Goal: Task Accomplishment & Management: Manage account settings

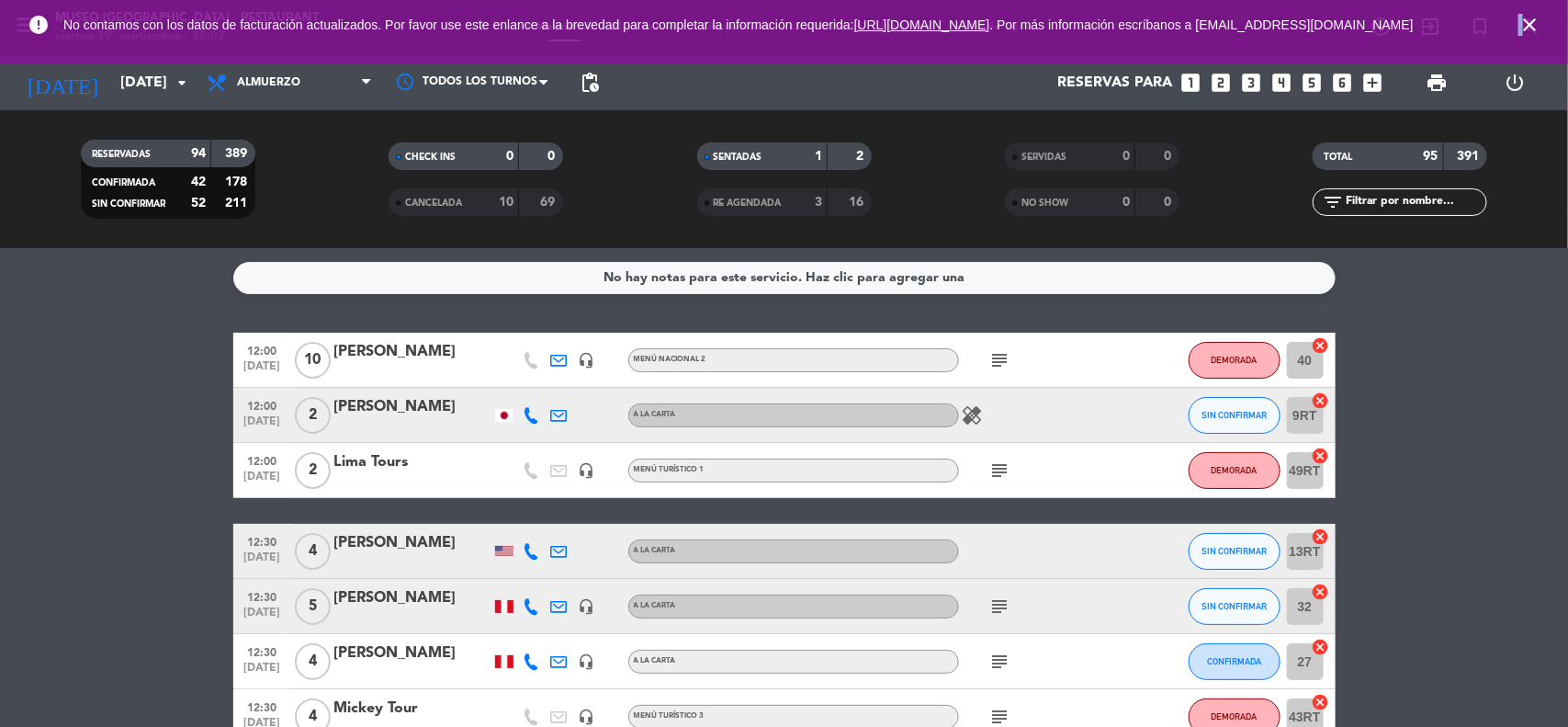
click at [1521, 30] on icon "close" at bounding box center [1530, 25] width 22 height 22
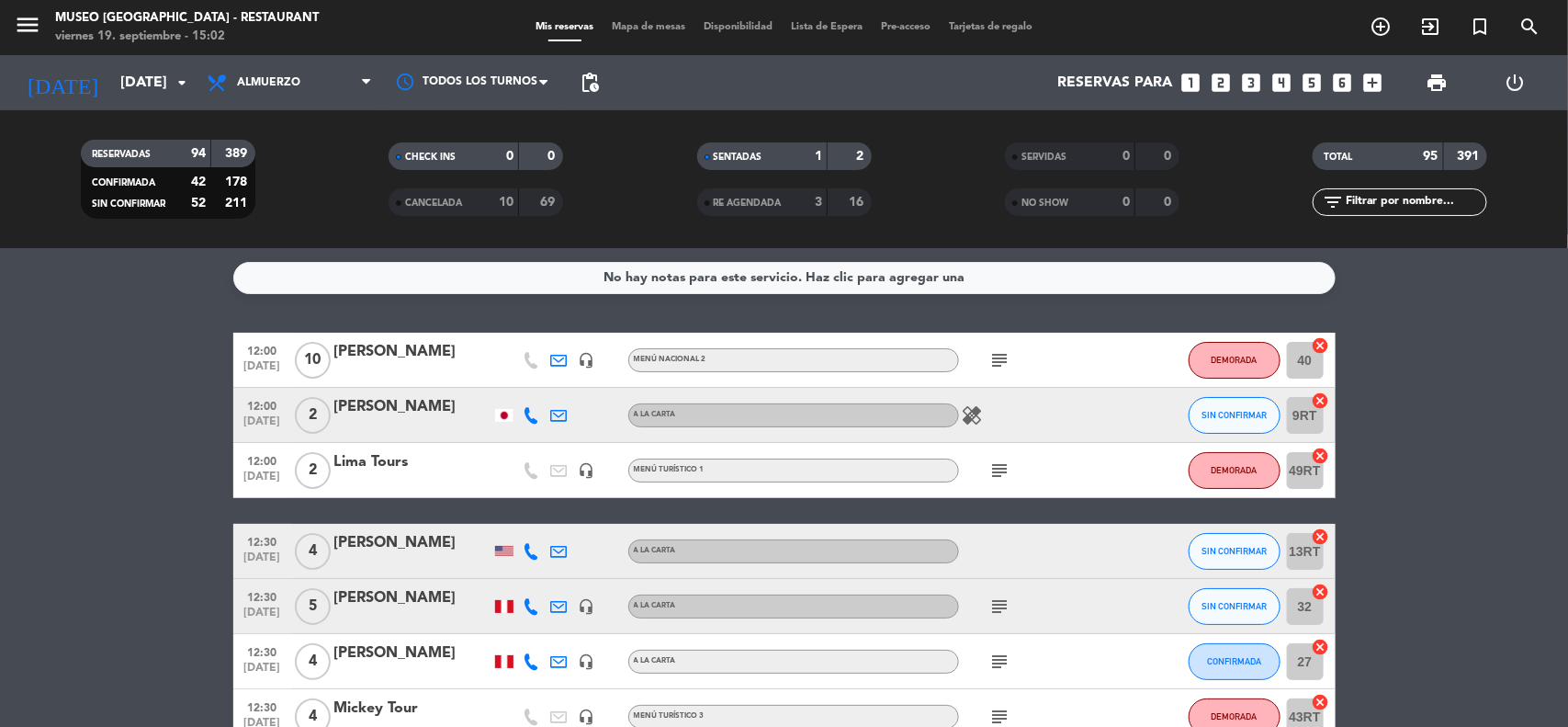
click at [393, 469] on div "Lima Tours" at bounding box center [412, 462] width 156 height 24
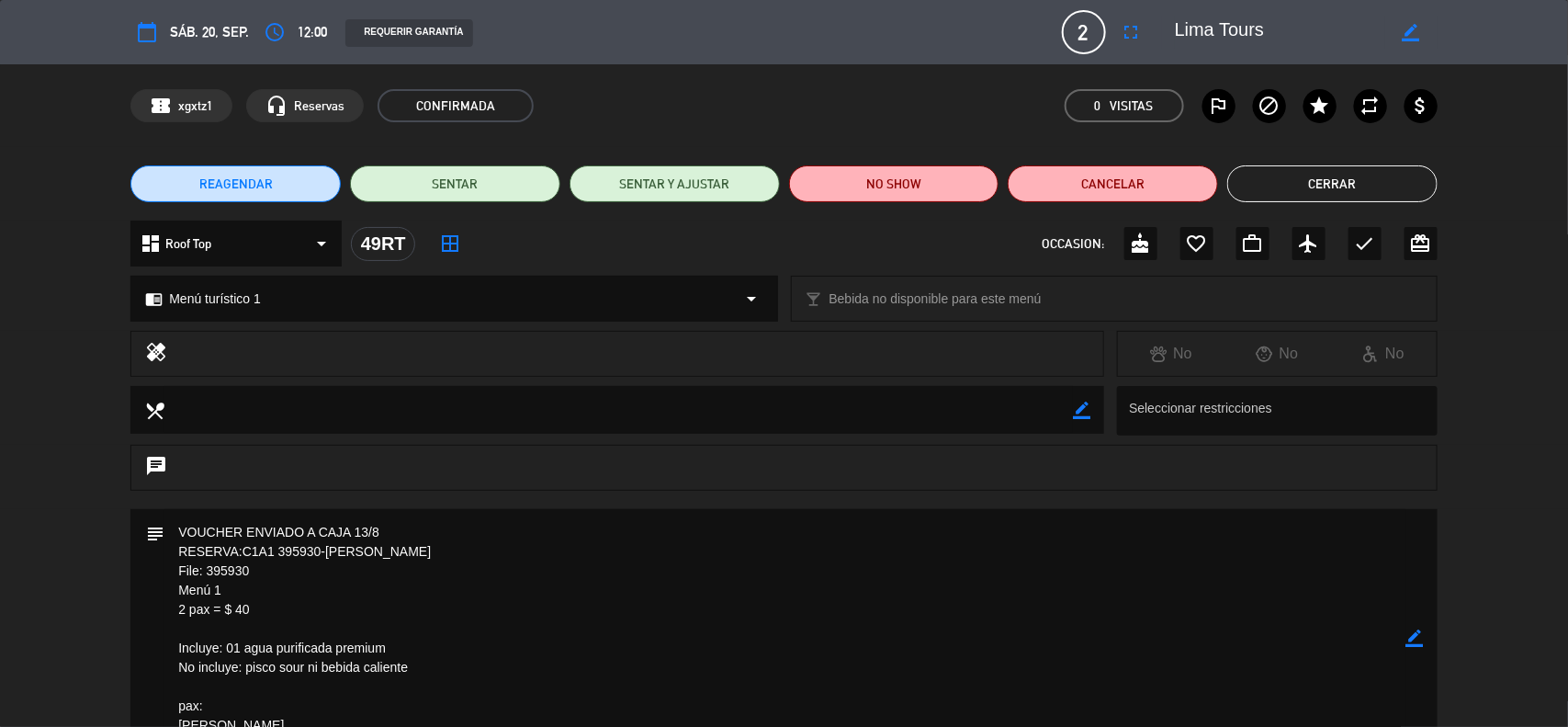
drag, startPoint x: 253, startPoint y: 572, endPoint x: 207, endPoint y: 574, distance: 46.0
click at [207, 574] on textarea at bounding box center [786, 638] width 1242 height 259
click at [1351, 180] on button "Cerrar" at bounding box center [1332, 183] width 211 height 36
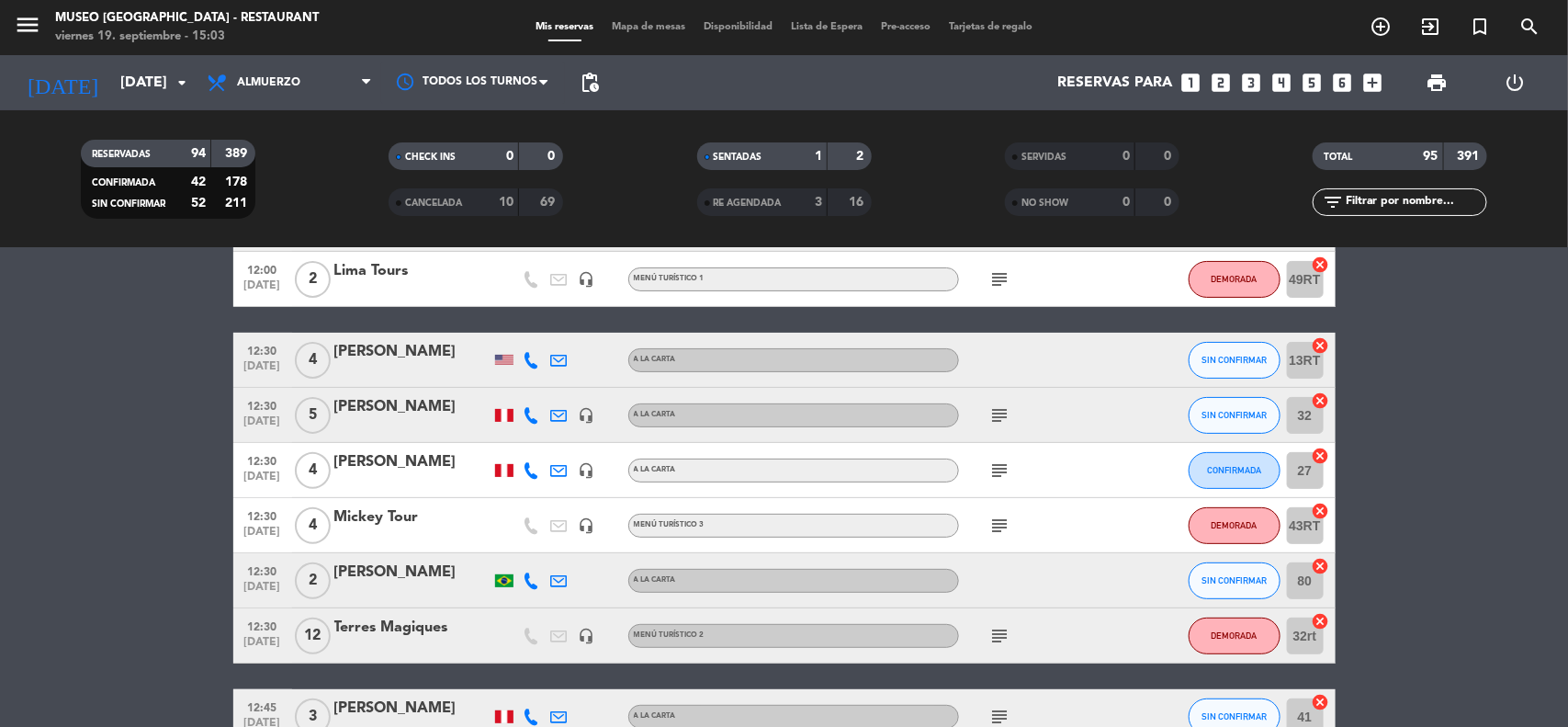
scroll to position [229, 0]
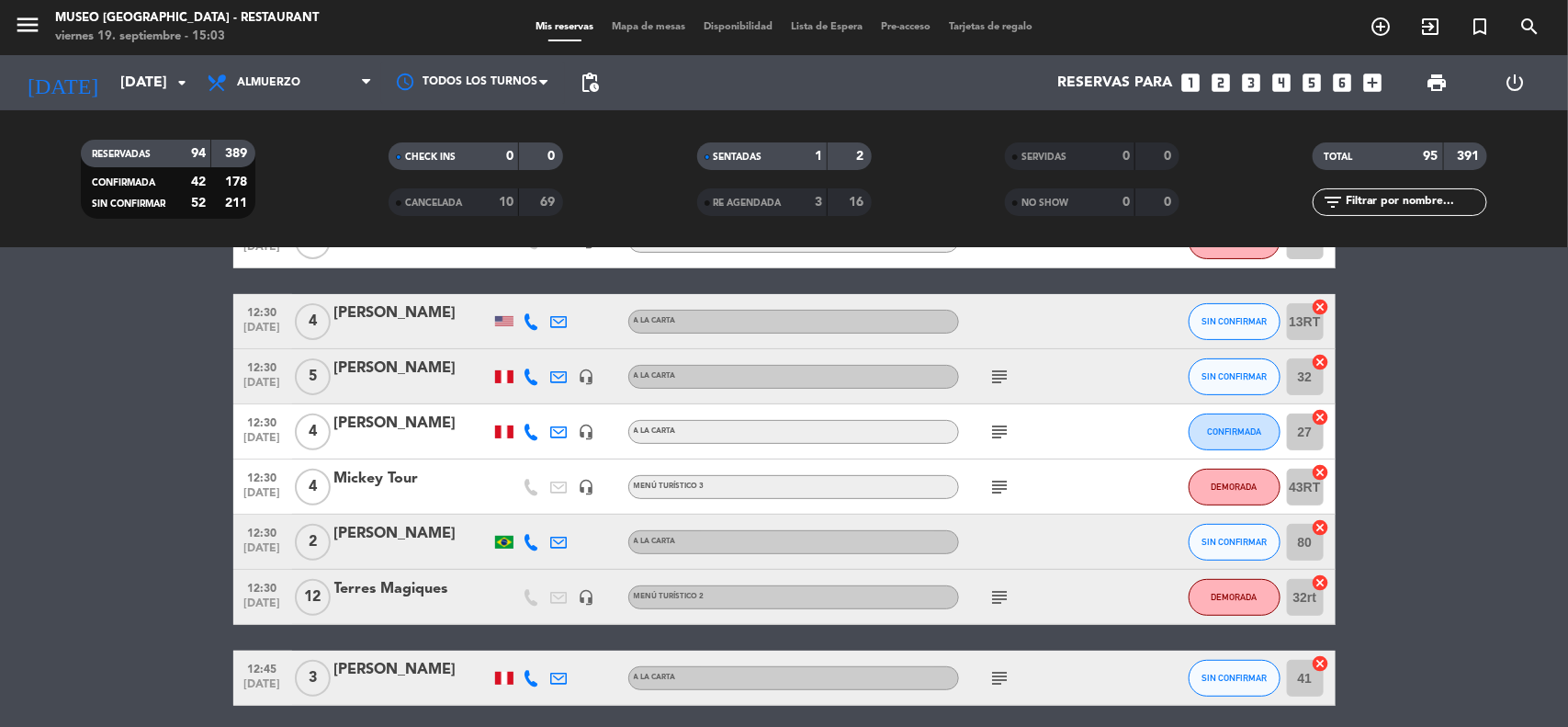
click at [397, 484] on div "Mickey Tour" at bounding box center [412, 479] width 156 height 24
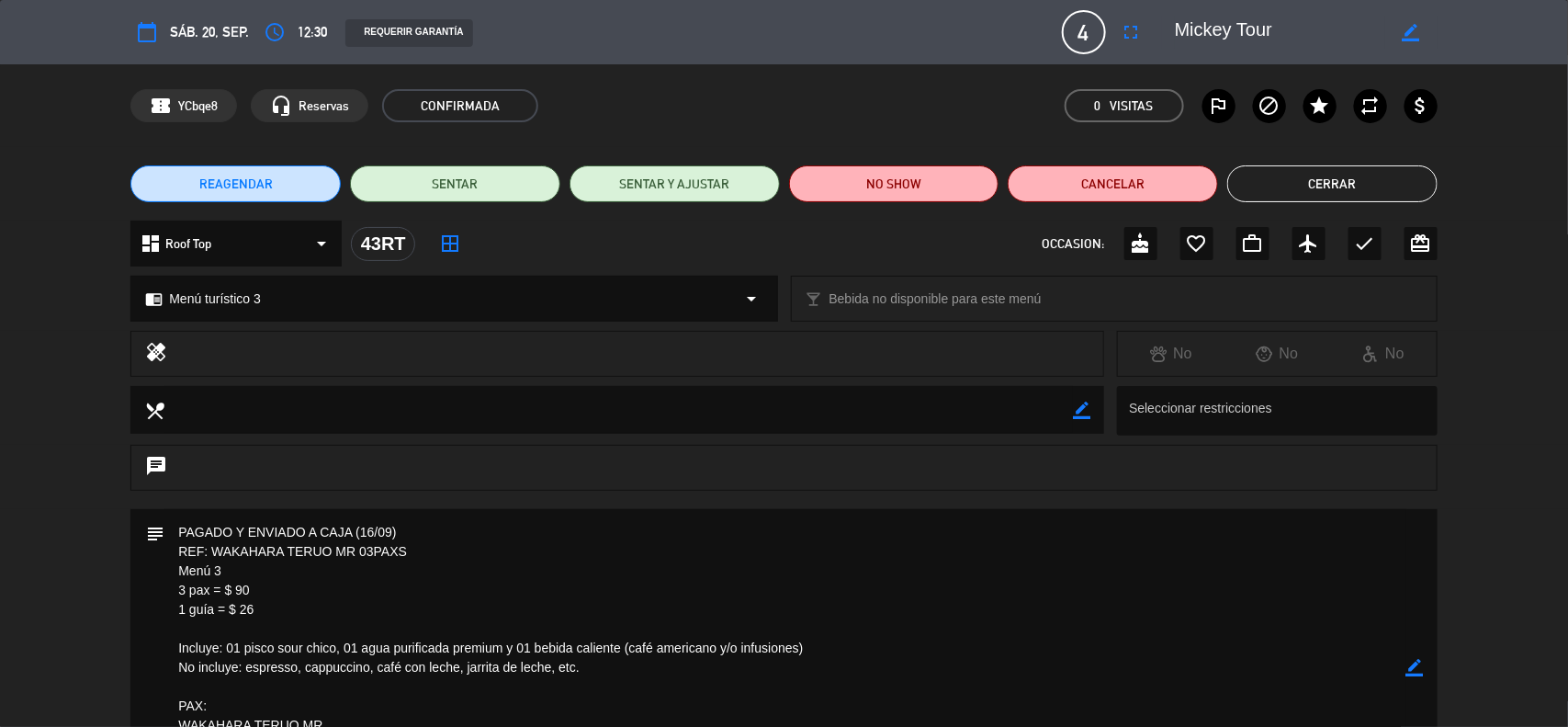
scroll to position [115, 0]
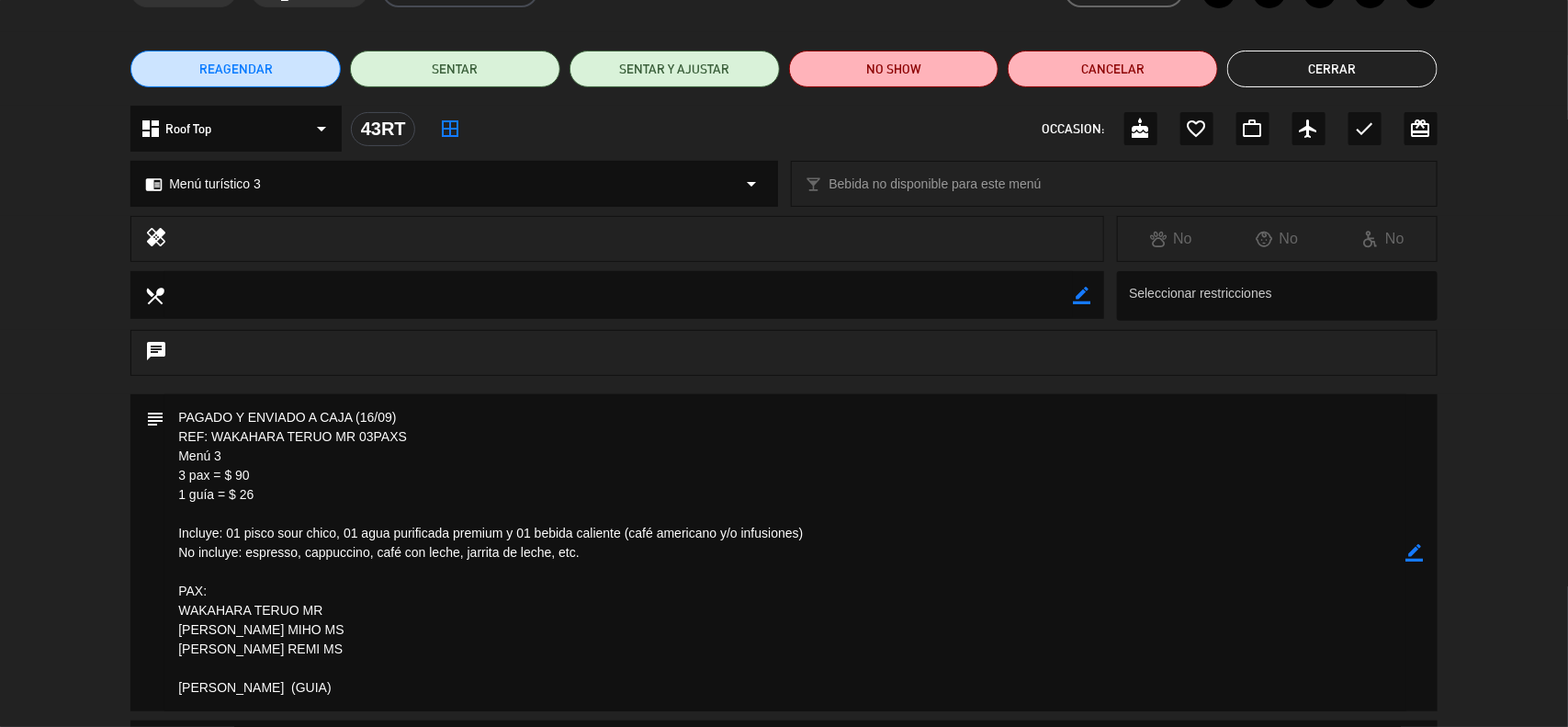
drag, startPoint x: 419, startPoint y: 439, endPoint x: 216, endPoint y: 434, distance: 203.1
click at [216, 434] on textarea at bounding box center [786, 552] width 1242 height 317
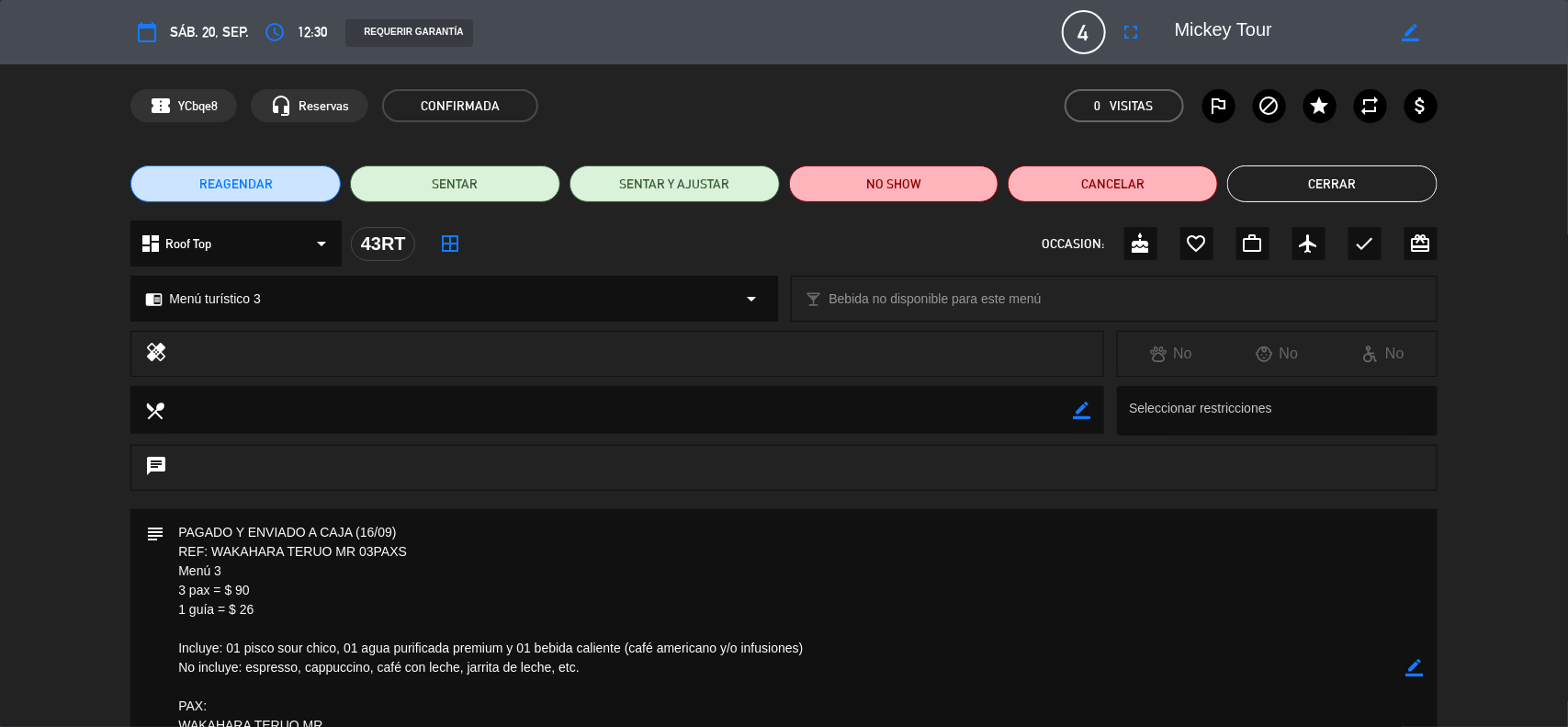
click at [1347, 186] on button "Cerrar" at bounding box center [1332, 183] width 211 height 36
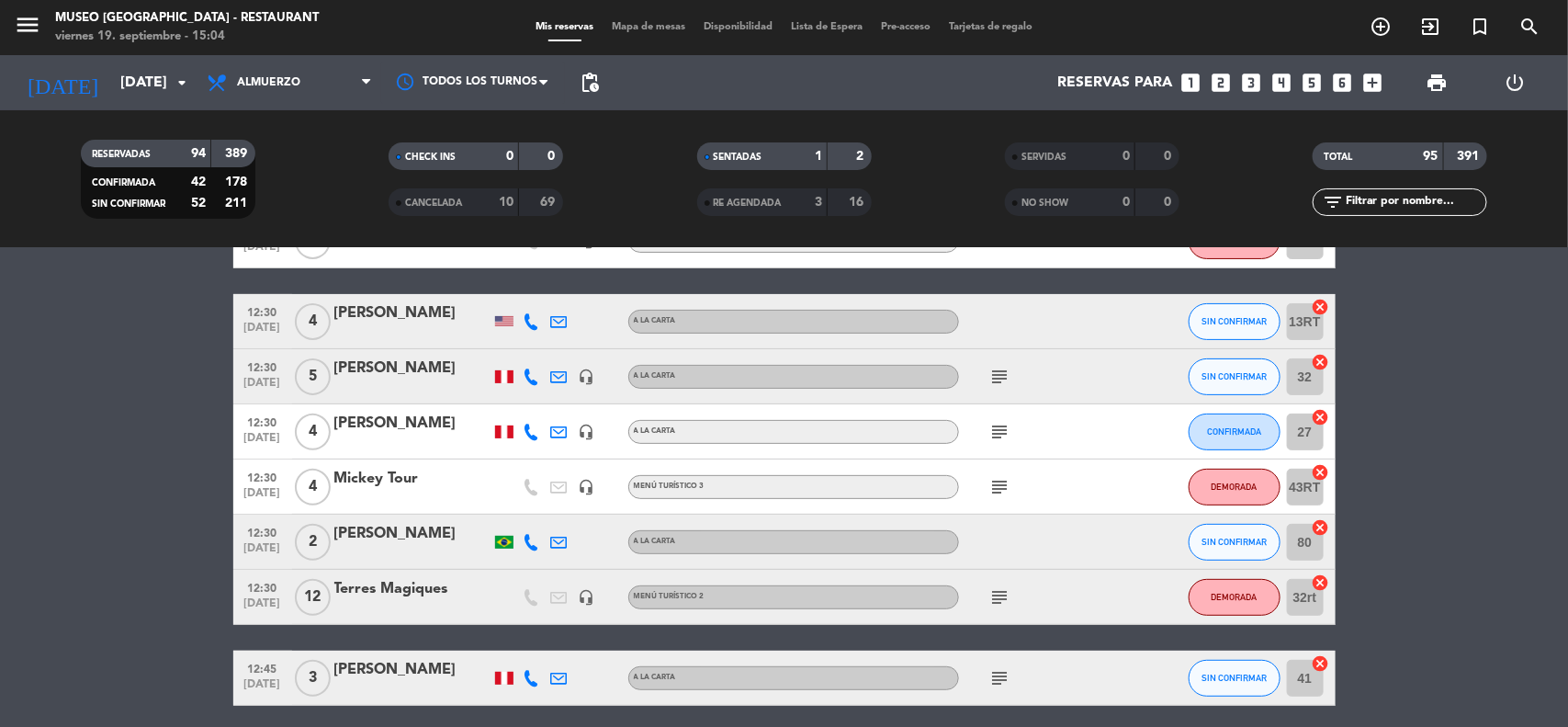
click at [445, 594] on div "Terres Magiques" at bounding box center [412, 589] width 156 height 24
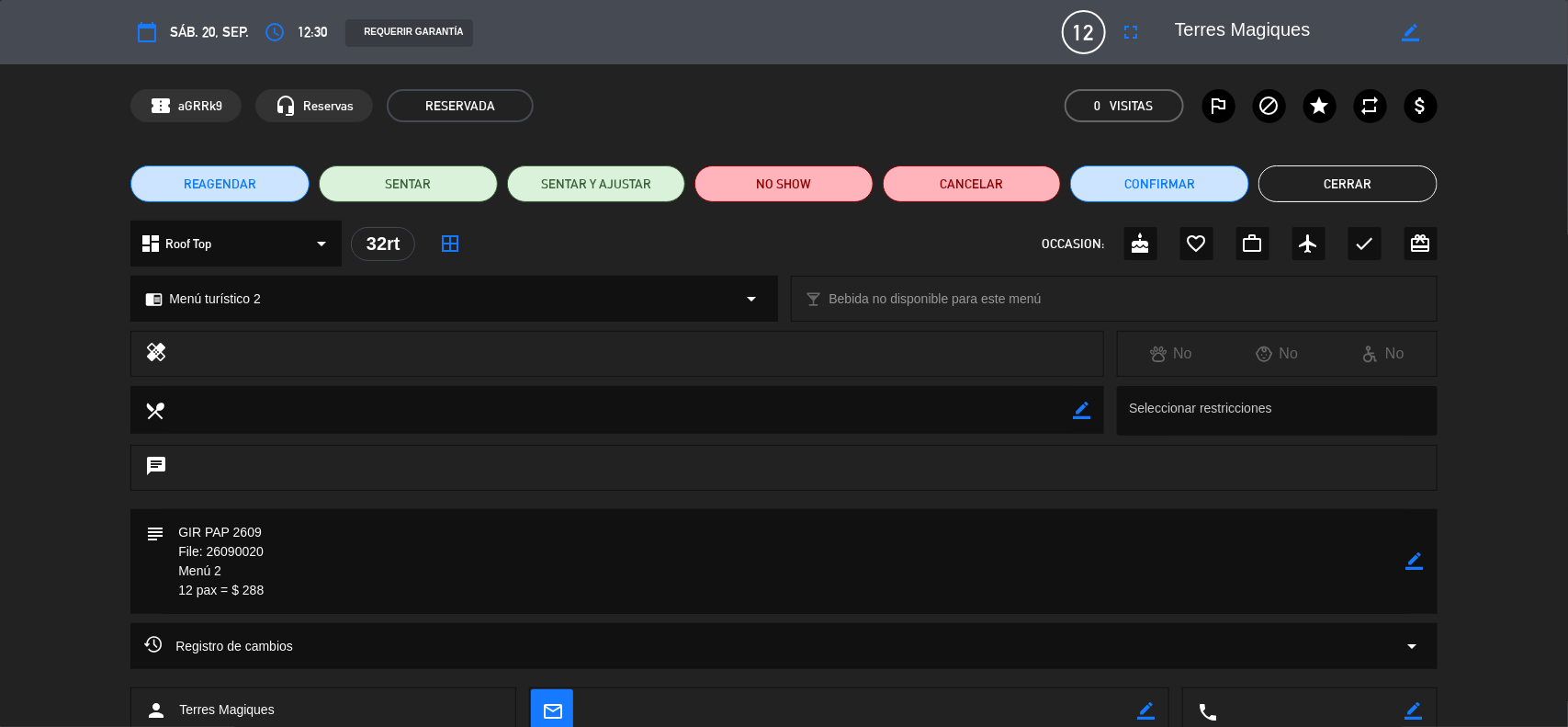
drag, startPoint x: 262, startPoint y: 551, endPoint x: 209, endPoint y: 548, distance: 53.1
click at [209, 548] on textarea at bounding box center [786, 561] width 1242 height 105
click at [1416, 29] on icon "border_color" at bounding box center [1411, 33] width 18 height 18
click at [1350, 32] on textarea at bounding box center [1280, 32] width 211 height 33
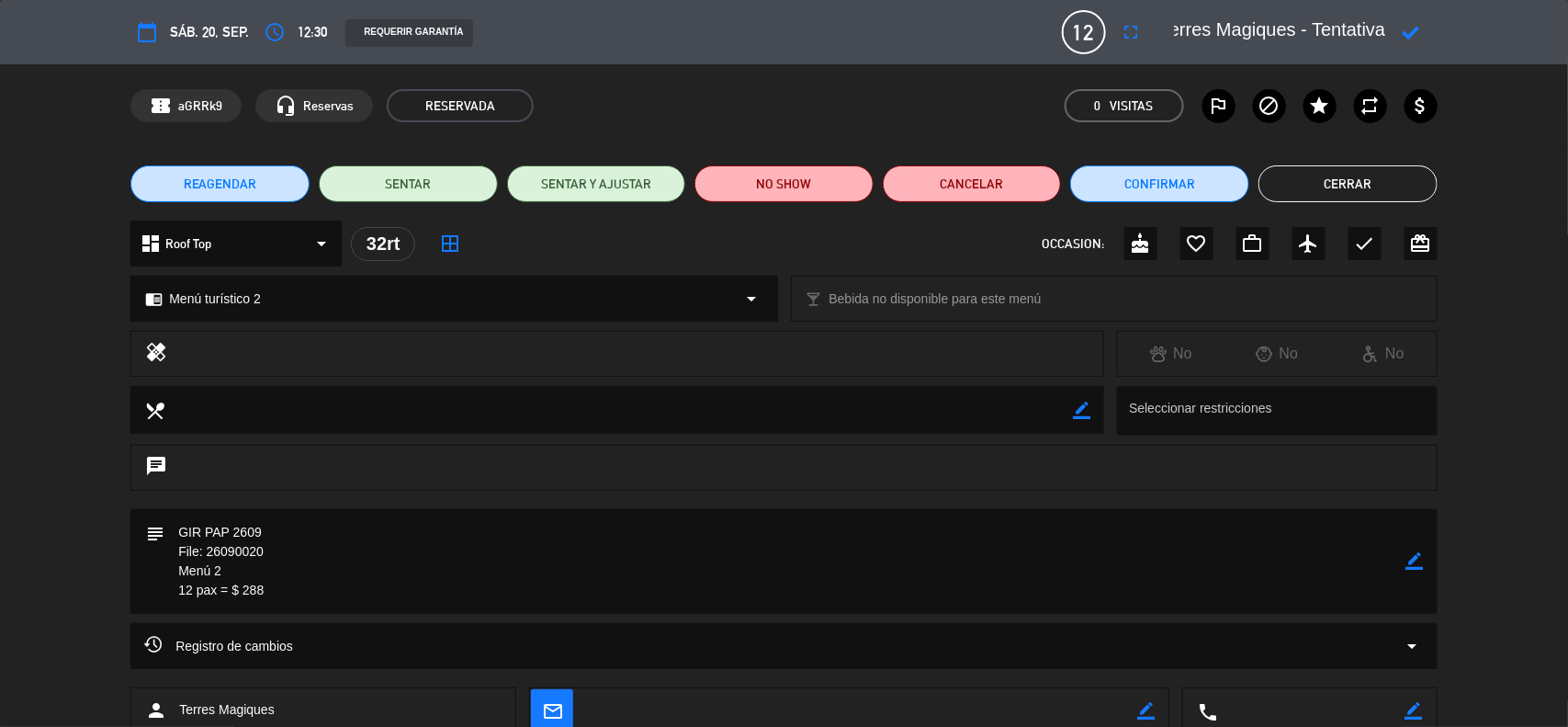
type textarea "Terres Magiques - Tentativa"
click at [1416, 30] on icon at bounding box center [1411, 33] width 18 height 18
click at [1353, 183] on button "Cerrar" at bounding box center [1347, 183] width 179 height 36
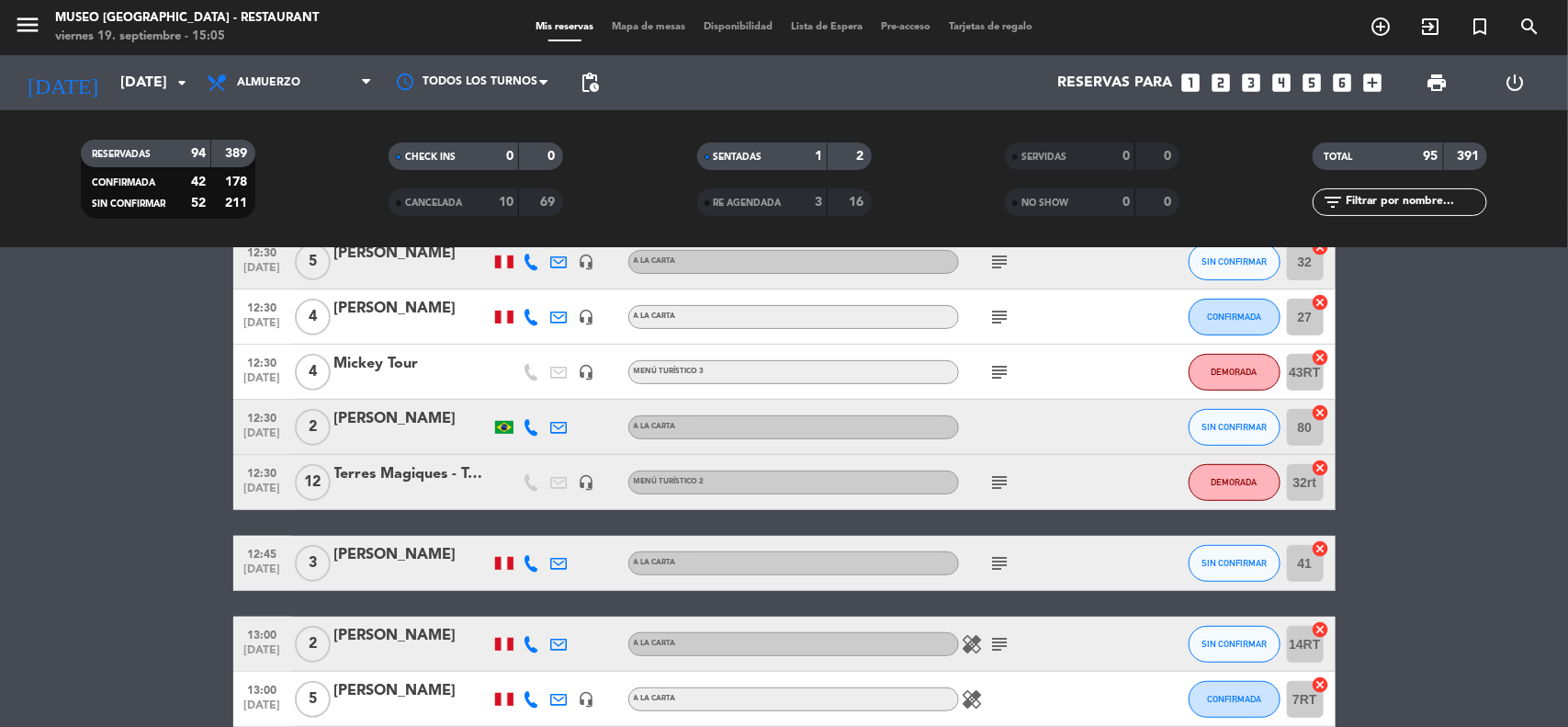
scroll to position [574, 0]
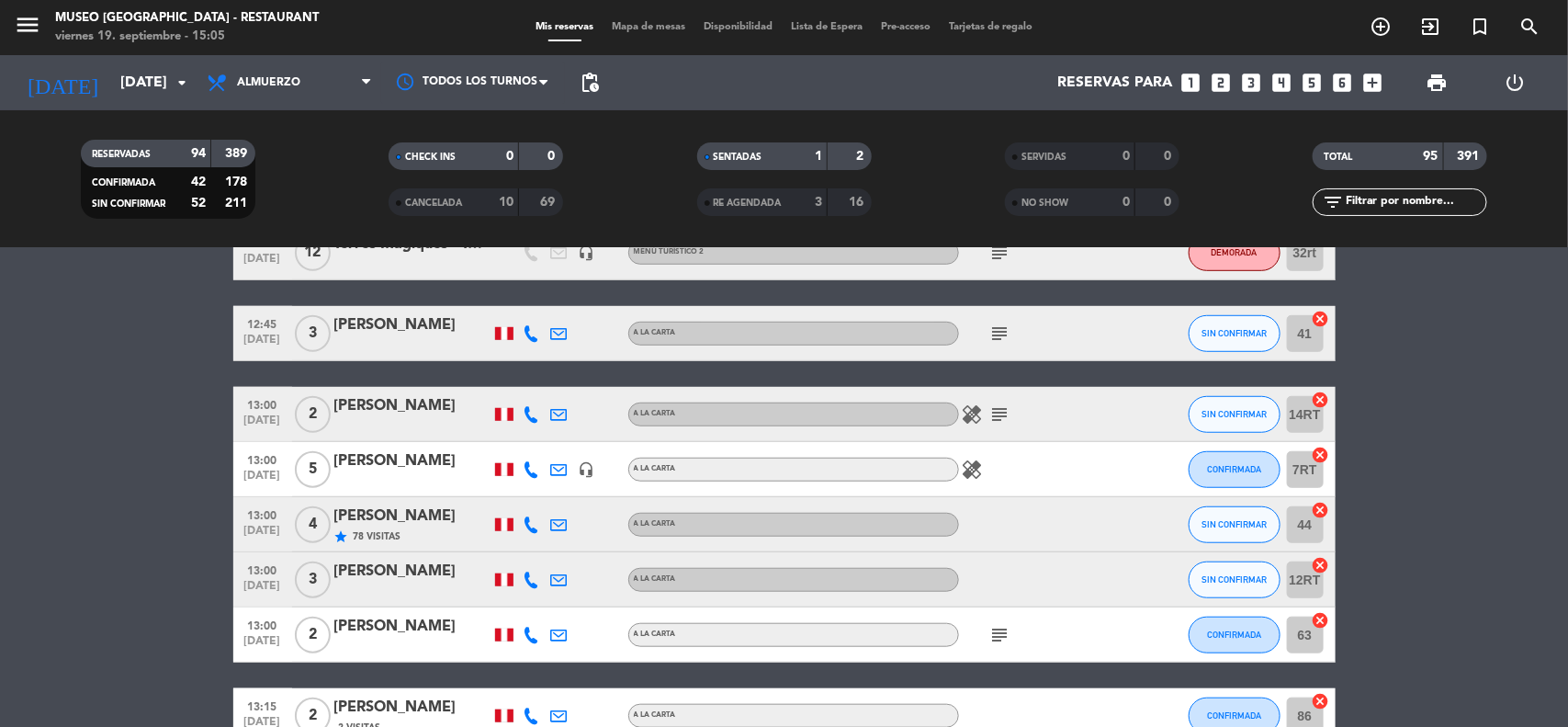
click at [588, 473] on icon "headset_mic" at bounding box center [588, 470] width 17 height 17
click at [423, 512] on div "[PERSON_NAME]" at bounding box center [412, 516] width 156 height 24
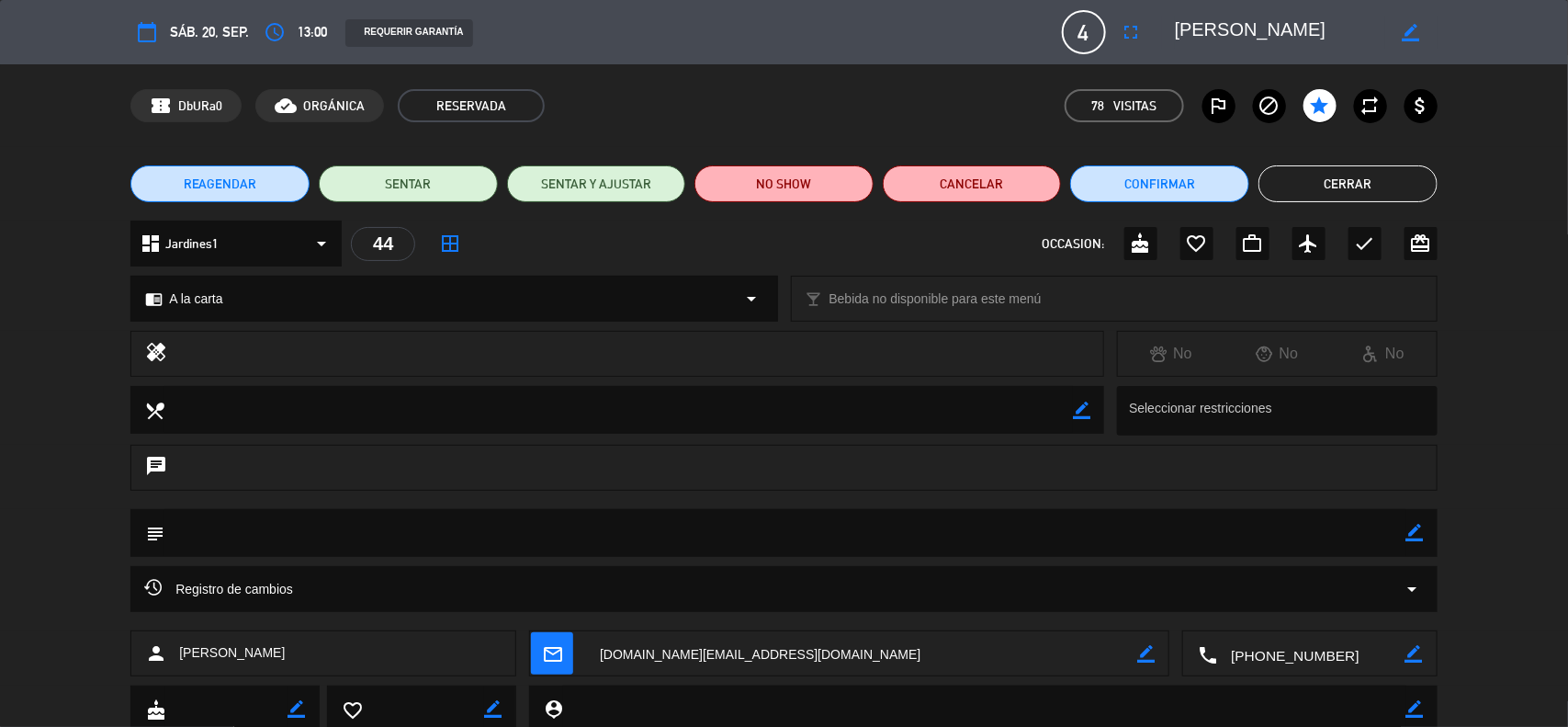
click at [1415, 533] on icon "border_color" at bounding box center [1415, 532] width 18 height 18
click at [365, 542] on textarea at bounding box center [786, 532] width 1242 height 47
type textarea "ATENCIÓN RÁPIDA"
click at [1411, 535] on icon at bounding box center [1415, 532] width 18 height 18
click at [1338, 185] on button "Cerrar" at bounding box center [1347, 183] width 179 height 36
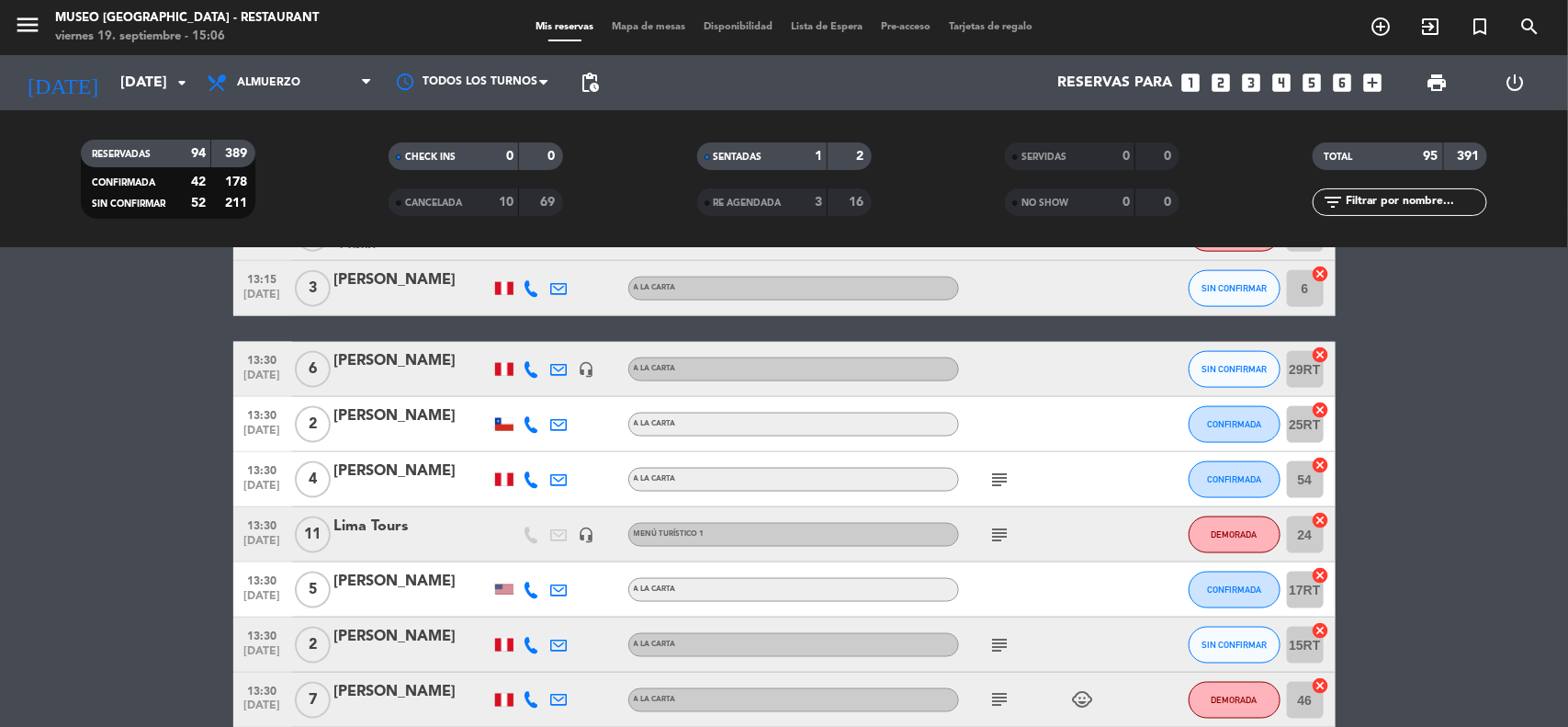
scroll to position [1148, 0]
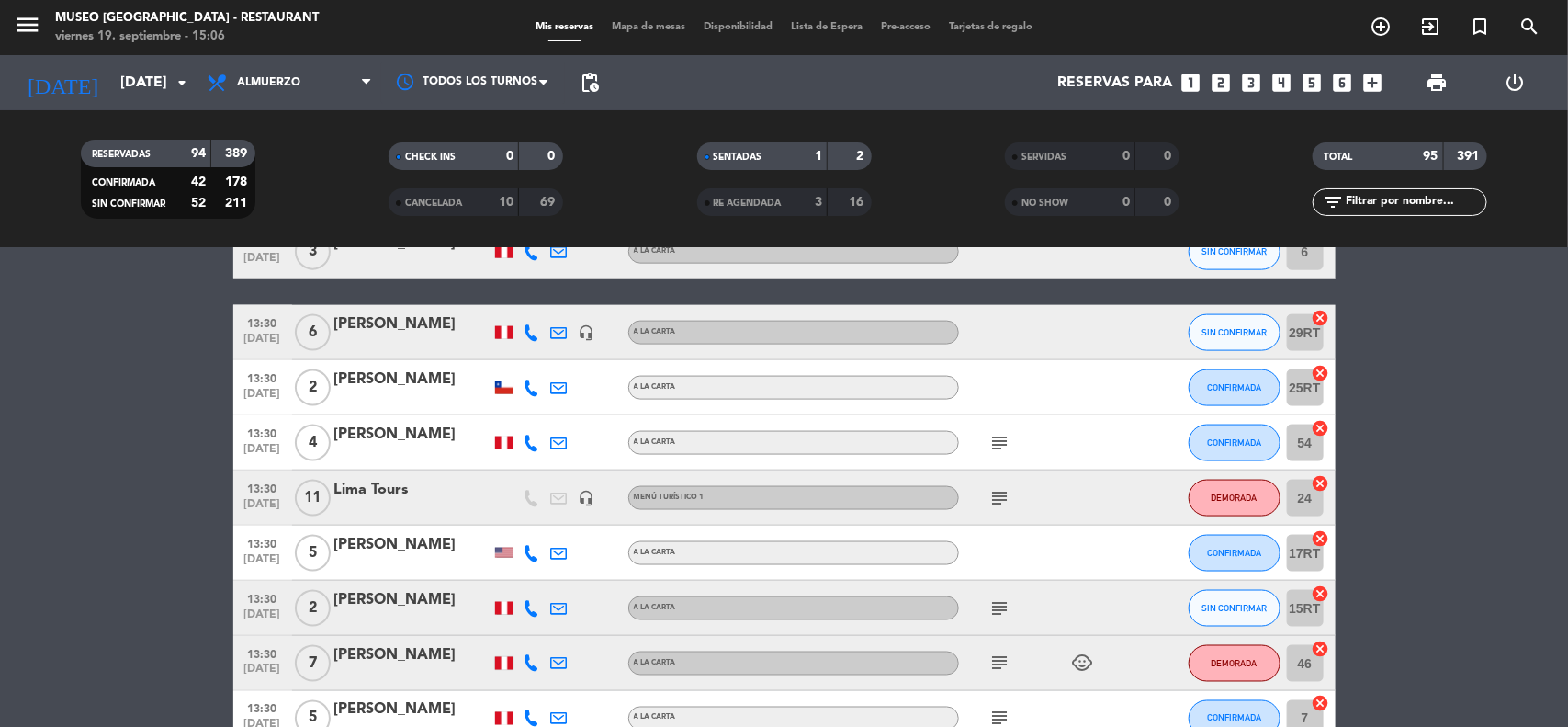
click at [398, 493] on div "Lima Tours" at bounding box center [412, 490] width 156 height 24
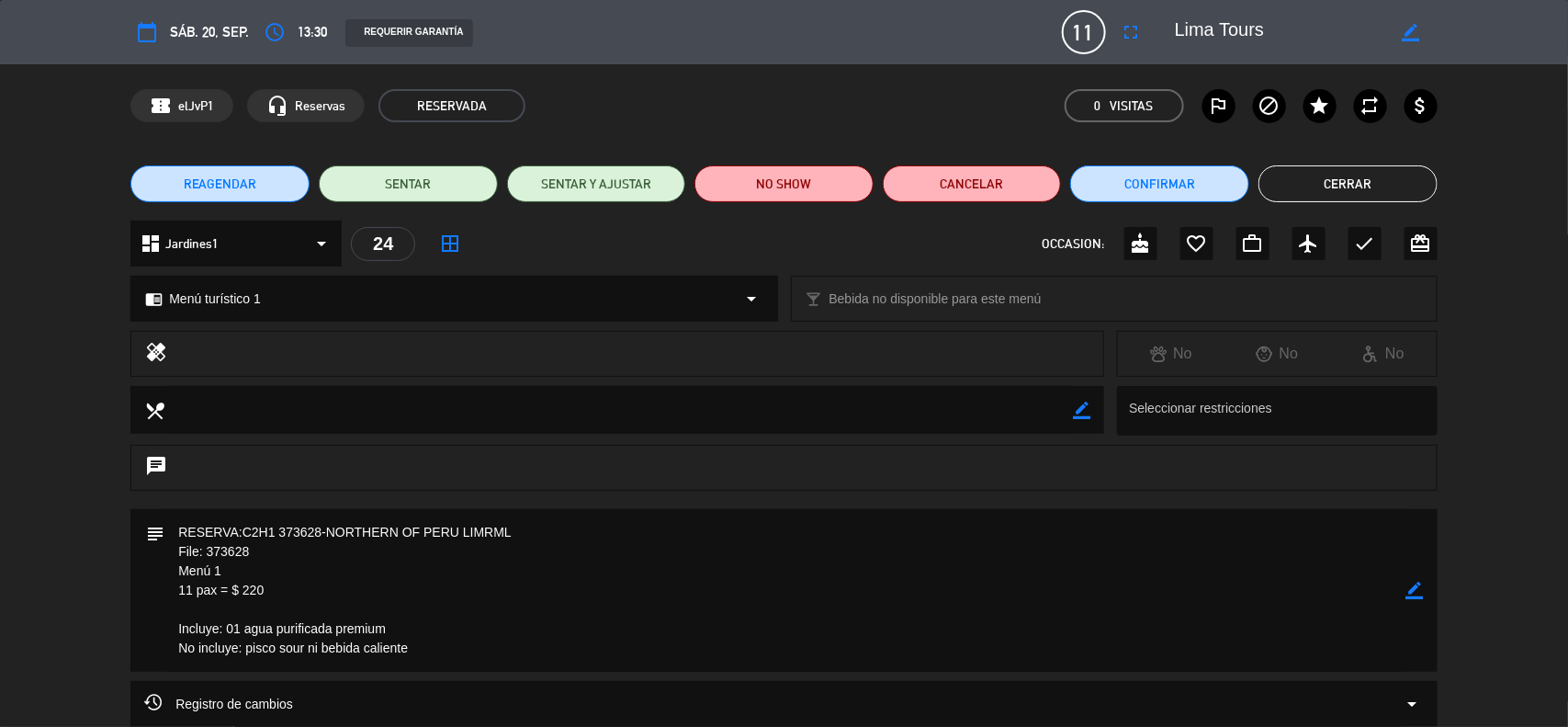
drag, startPoint x: 254, startPoint y: 552, endPoint x: 205, endPoint y: 552, distance: 49.0
click at [205, 552] on textarea at bounding box center [786, 590] width 1242 height 163
click at [1413, 592] on icon "border_color" at bounding box center [1415, 590] width 18 height 18
click at [165, 533] on textarea at bounding box center [786, 590] width 1242 height 163
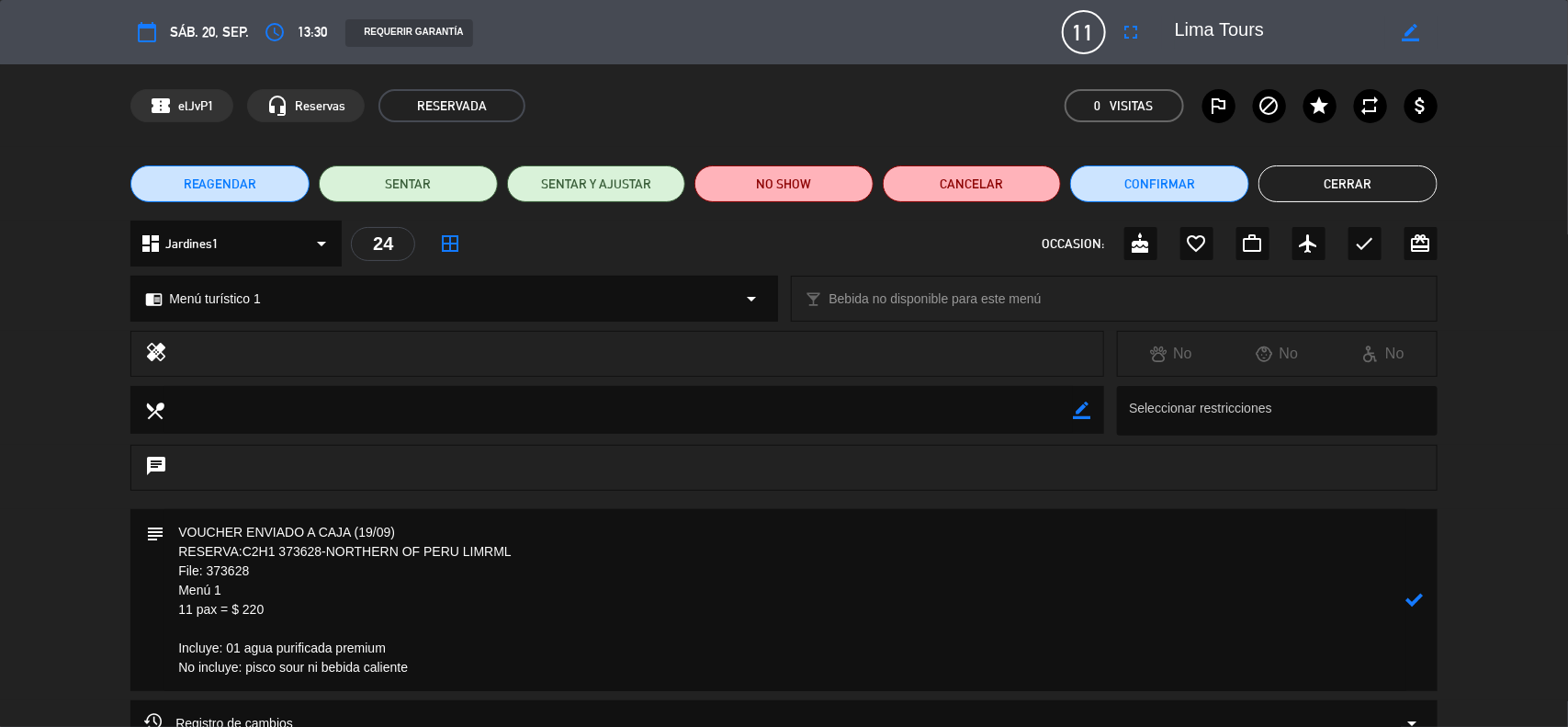
type textarea "VOUCHER ENVIADO A CAJA (19/09) RESERVA:C2H1 373628-NORTHERN OF PERU LIMRML File…"
click at [1416, 594] on icon at bounding box center [1415, 599] width 18 height 18
click at [1410, 600] on icon "border_color" at bounding box center [1415, 599] width 18 height 18
click at [1408, 600] on icon at bounding box center [1415, 599] width 18 height 18
click at [1125, 178] on button "Confirmar" at bounding box center [1159, 183] width 179 height 36
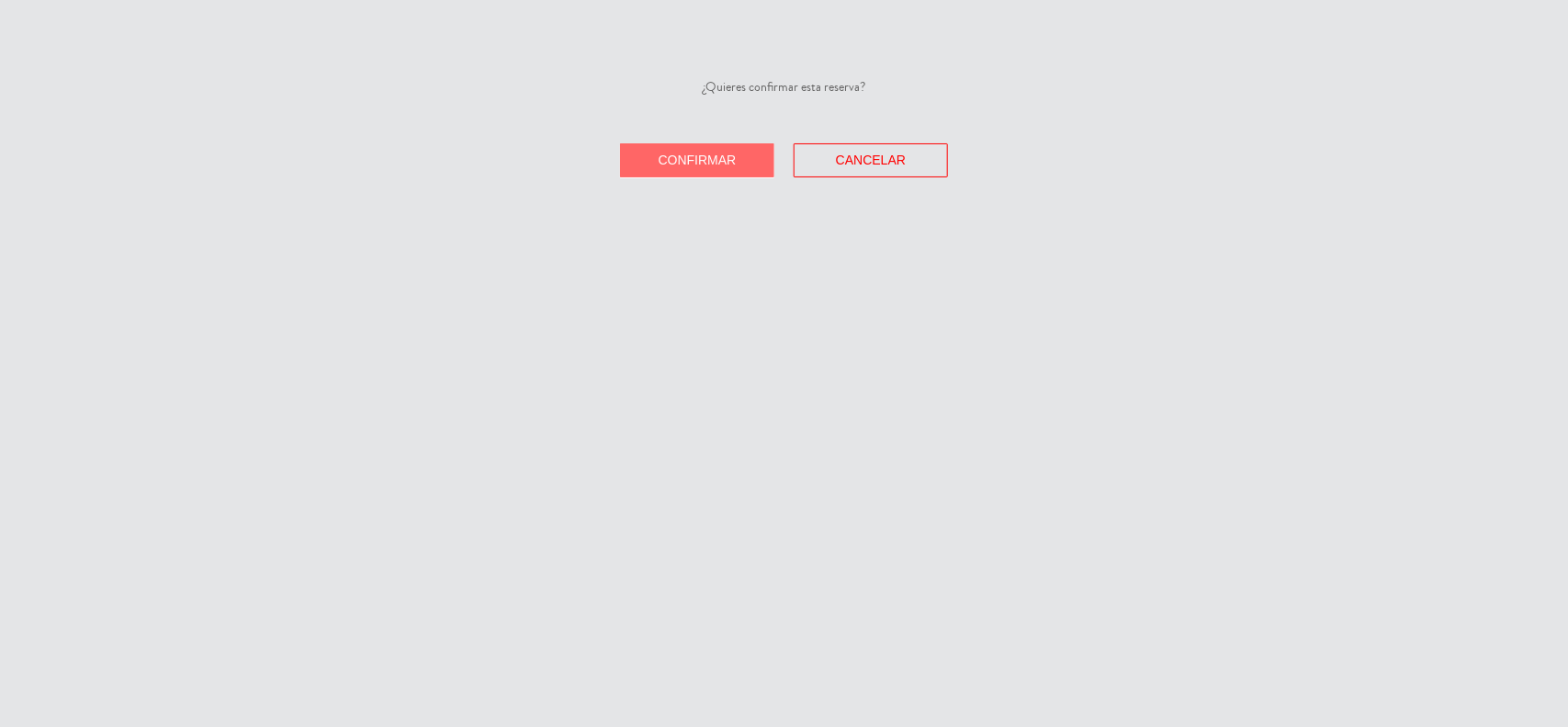
click at [690, 157] on span "Confirmar" at bounding box center [697, 160] width 78 height 15
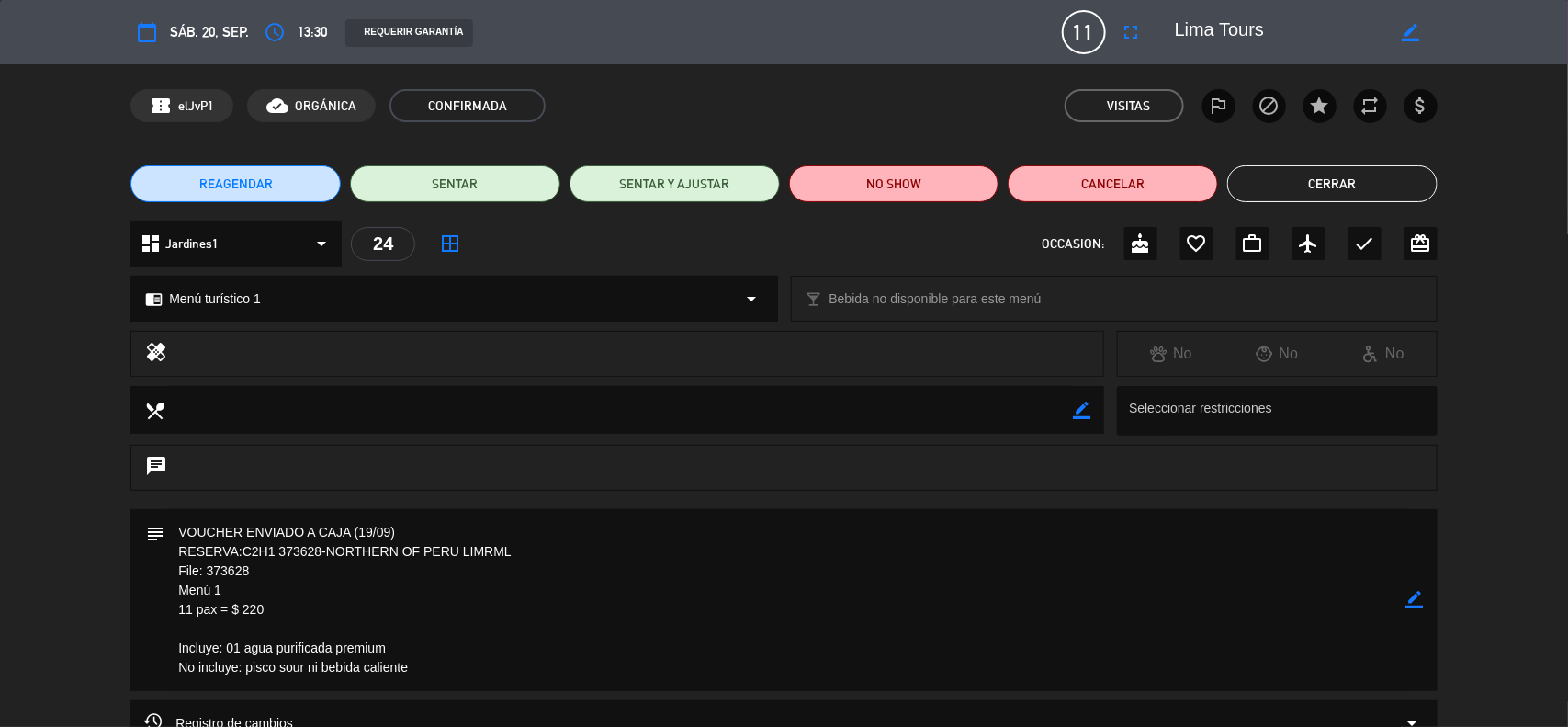
drag, startPoint x: 213, startPoint y: 589, endPoint x: 168, endPoint y: 572, distance: 48.1
click at [168, 572] on textarea at bounding box center [786, 600] width 1242 height 182
click at [1315, 180] on button "Cerrar" at bounding box center [1332, 183] width 211 height 36
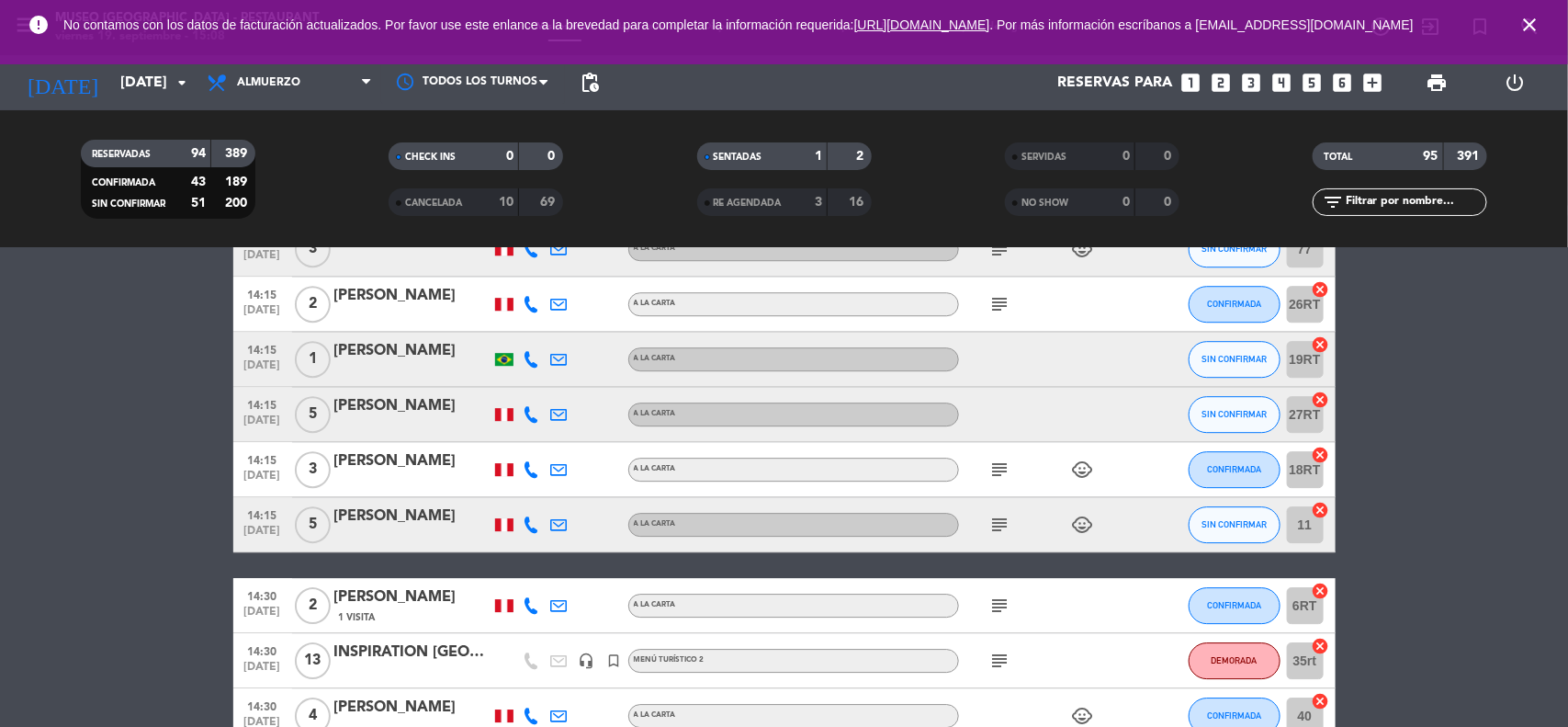
scroll to position [2526, 0]
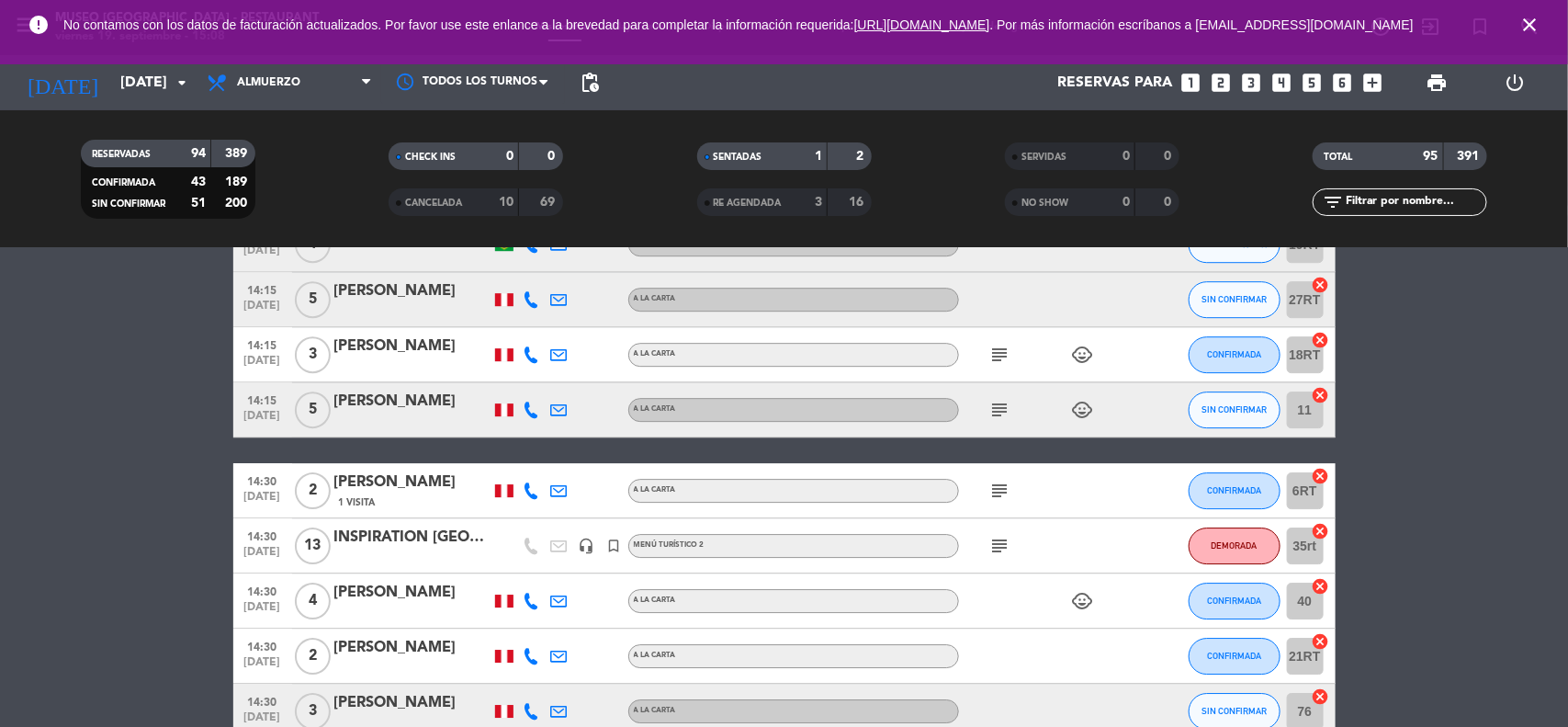
click at [443, 539] on div "INSPIRATION [GEOGRAPHIC_DATA]" at bounding box center [412, 538] width 156 height 24
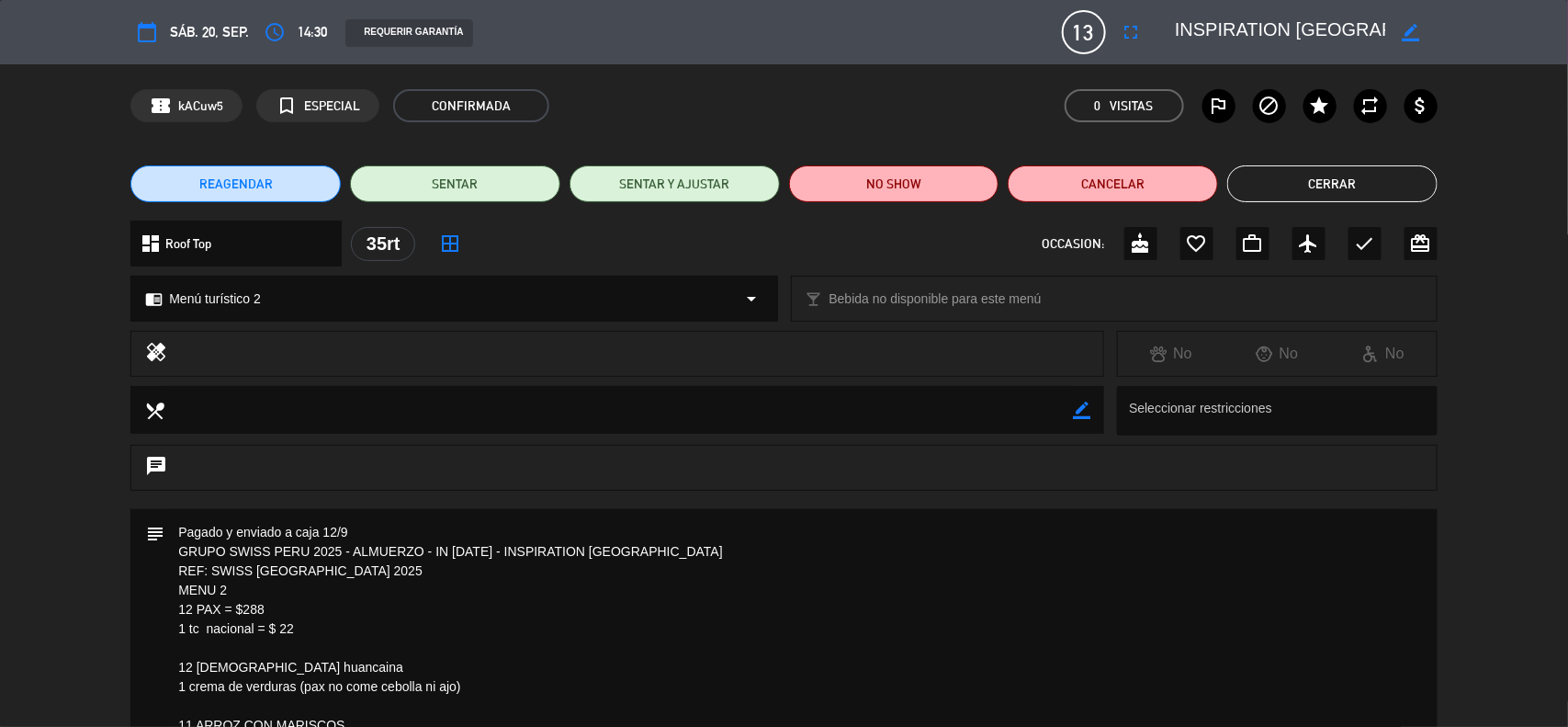
drag, startPoint x: 337, startPoint y: 571, endPoint x: 212, endPoint y: 566, distance: 125.1
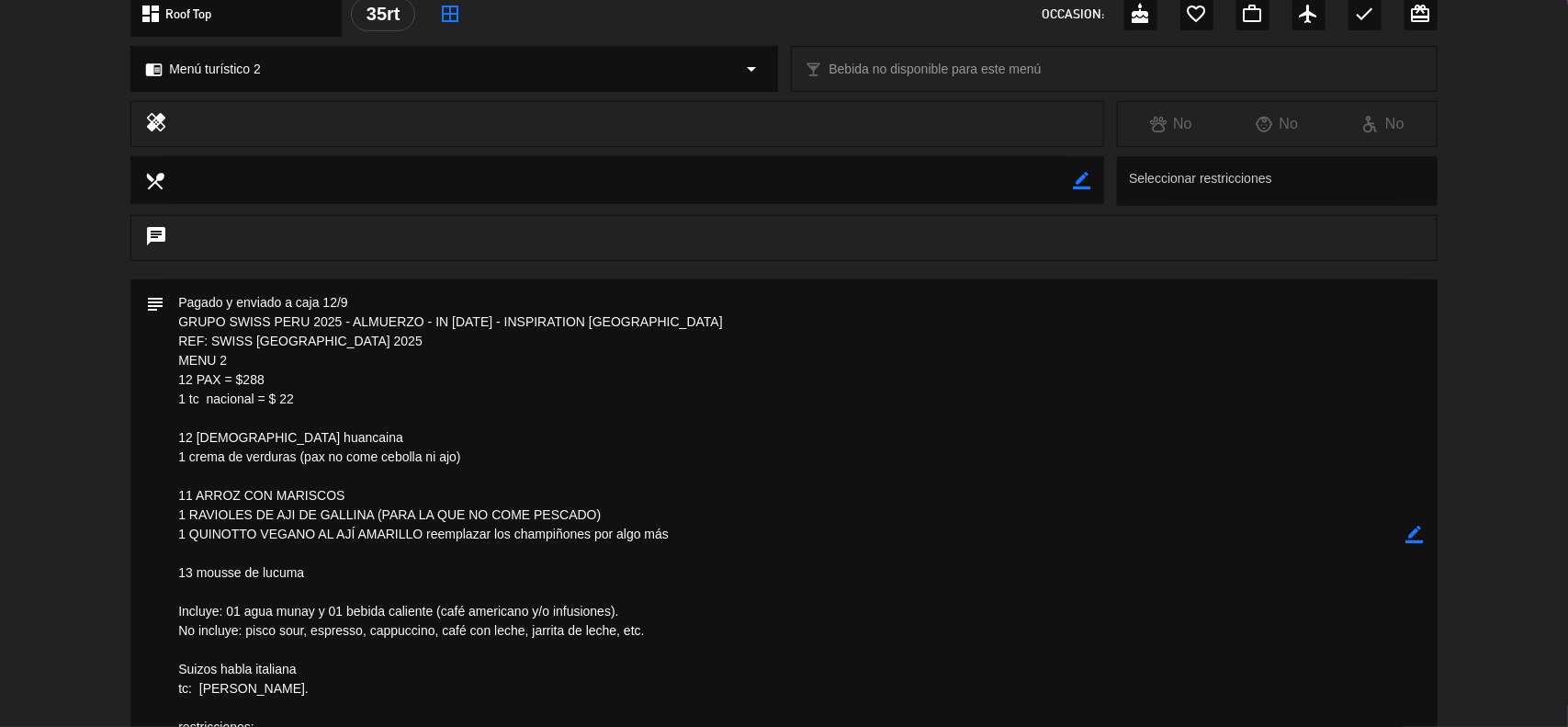
scroll to position [0, 0]
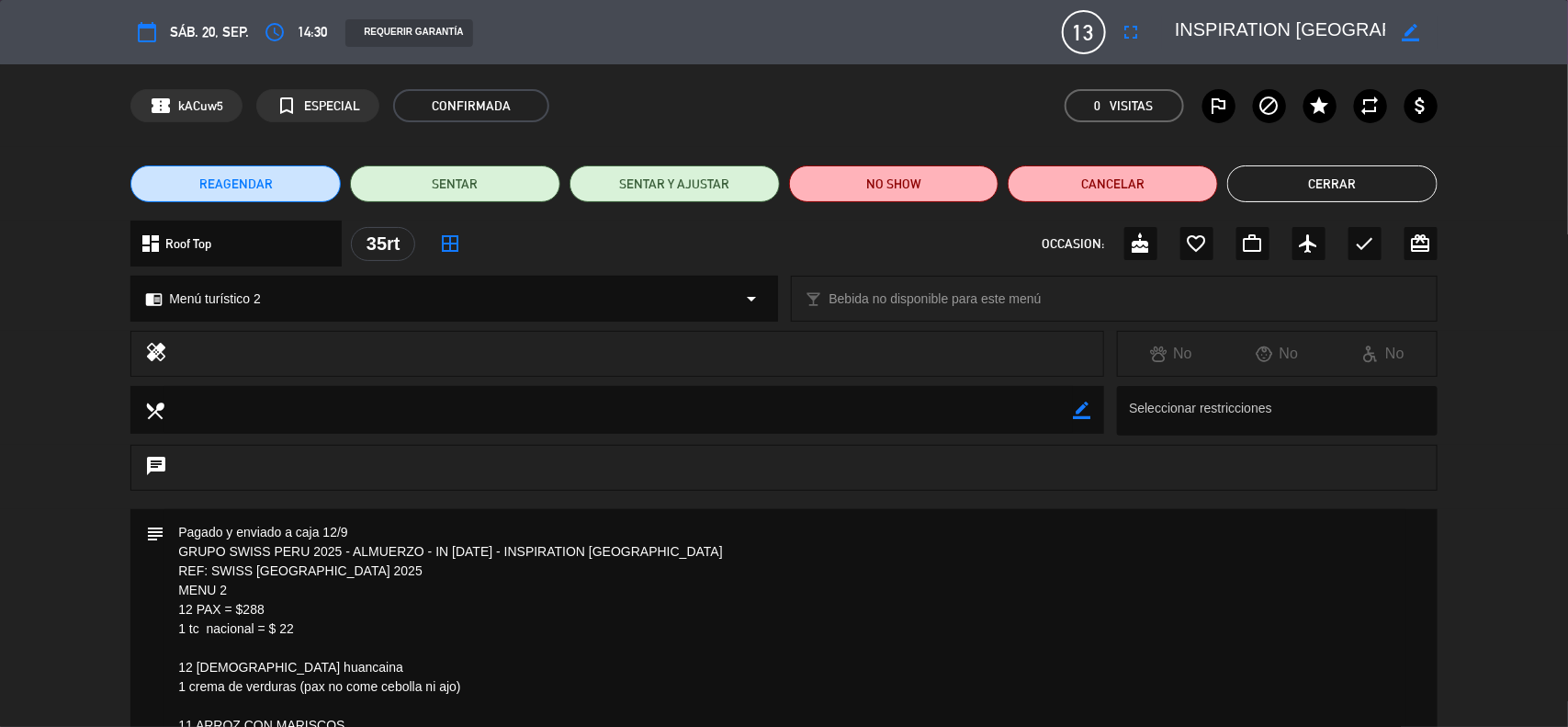
click at [1265, 176] on button "Cerrar" at bounding box center [1332, 183] width 211 height 36
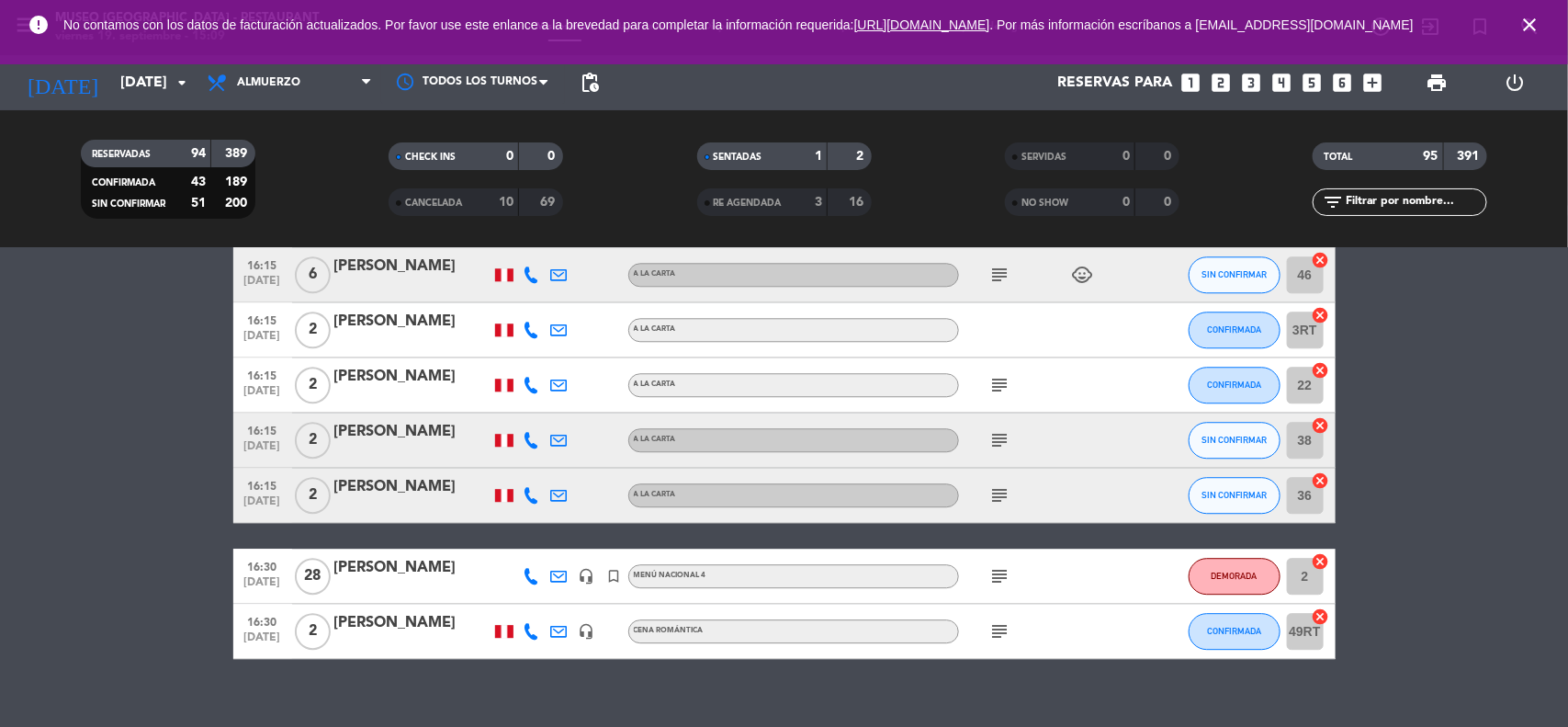
scroll to position [5345, 0]
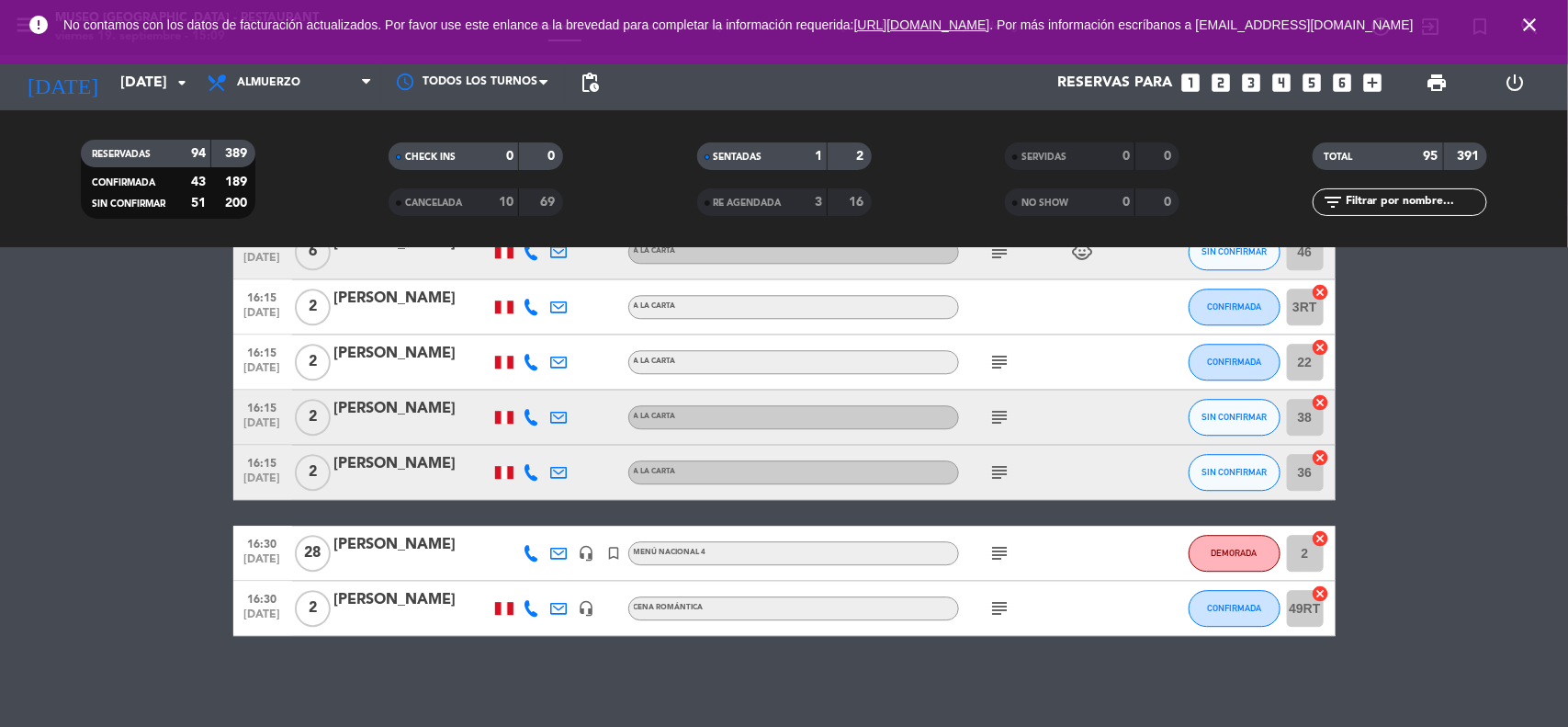
click at [661, 662] on div "No hay notas para este servicio. Haz clic para agregar una 12:00 [DATE] [PERSON…" at bounding box center [784, 487] width 1568 height 479
click at [283, 88] on span "Almuerzo" at bounding box center [269, 83] width 64 height 13
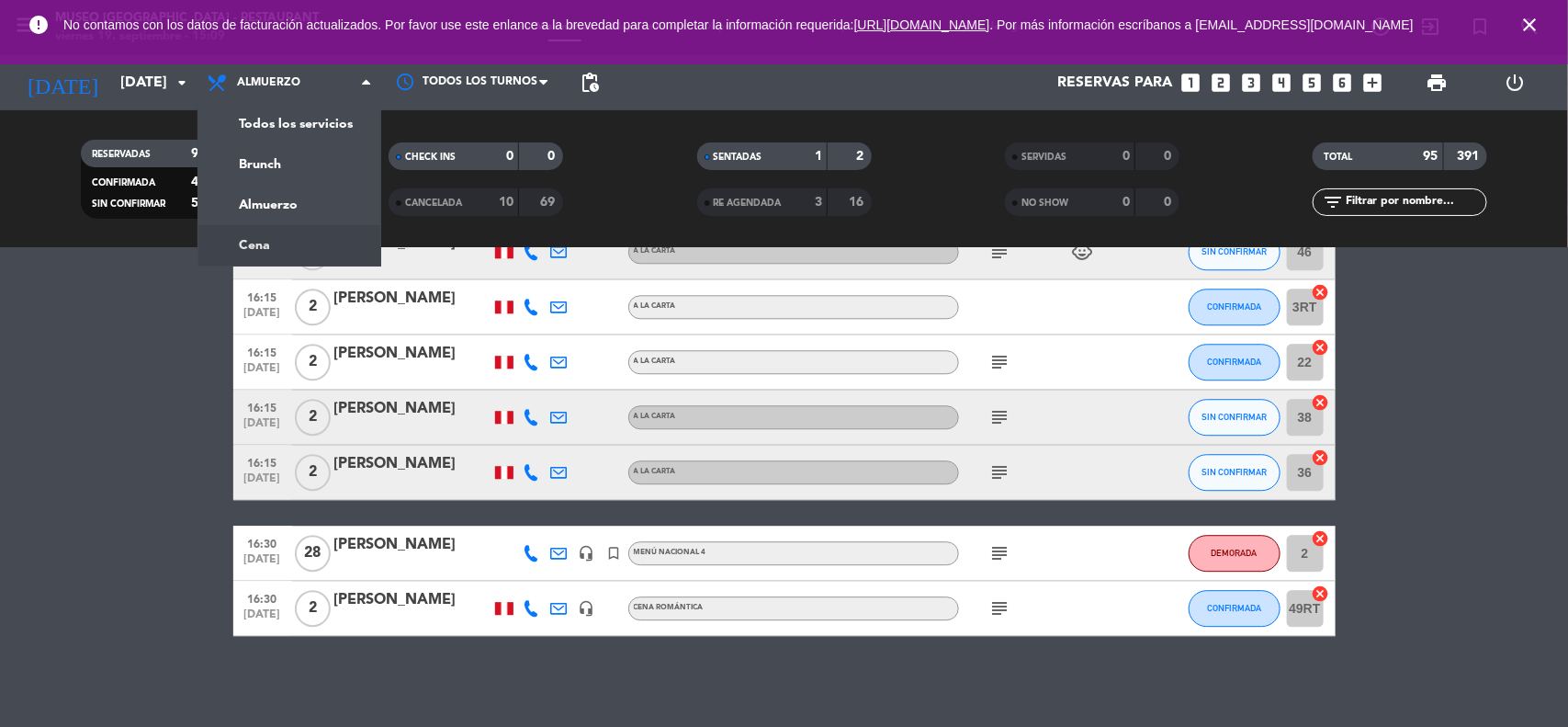
drag, startPoint x: 291, startPoint y: 248, endPoint x: 308, endPoint y: 236, distance: 20.8
click at [291, 249] on ng-component "menu Museo Larco Café - Restaurant viernes 19. septiembre - 15:09 Mis reservas …" at bounding box center [784, 363] width 1568 height 727
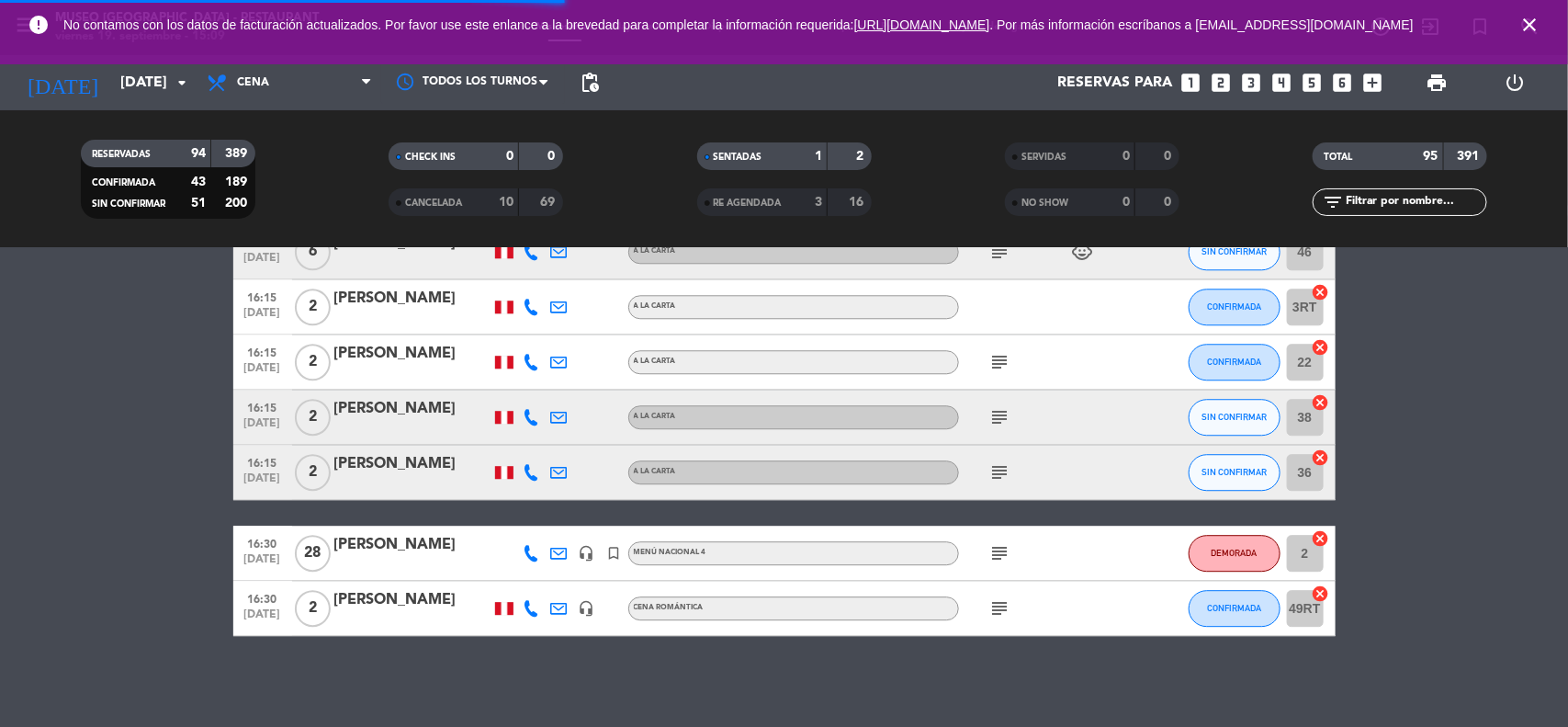
click at [1539, 27] on icon "close" at bounding box center [1530, 25] width 22 height 22
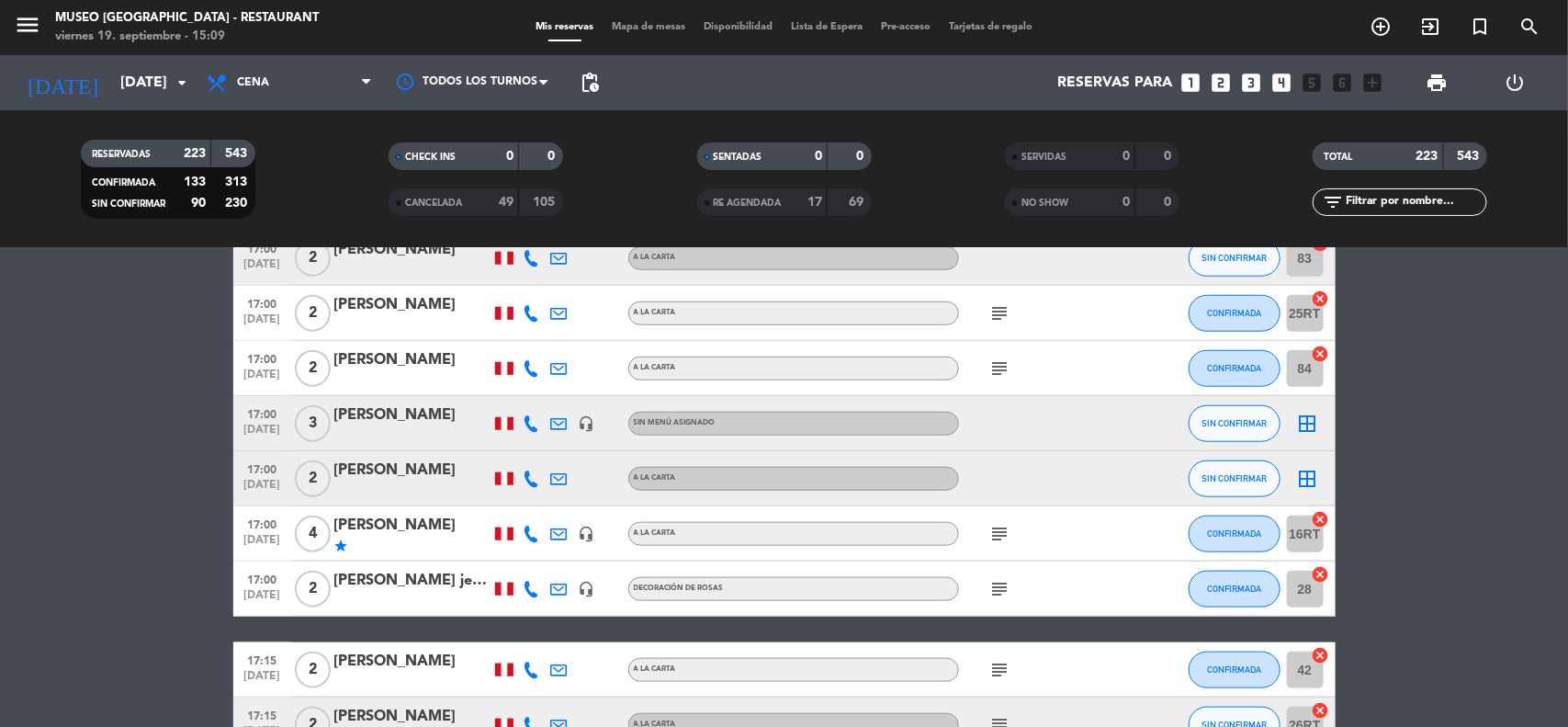
scroll to position [804, 0]
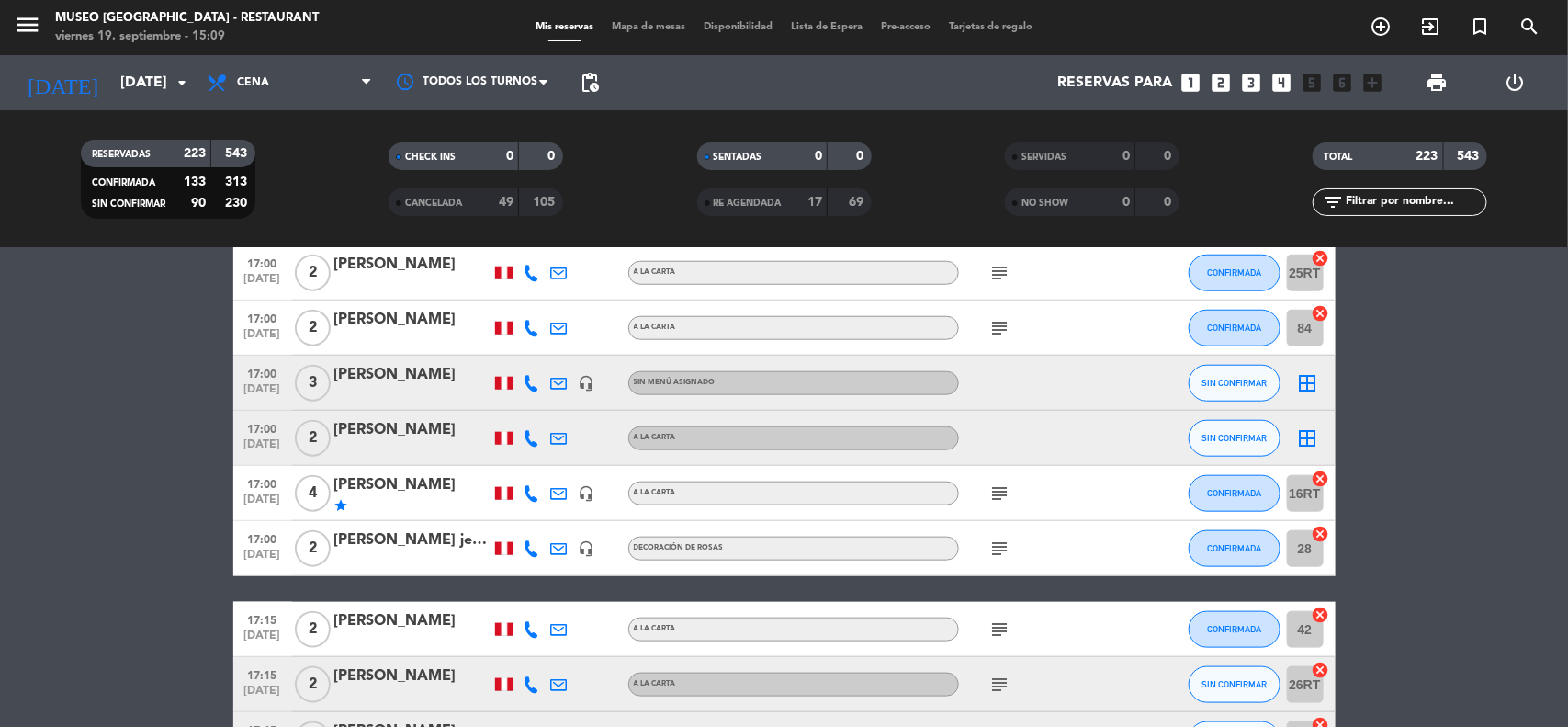
click at [395, 371] on div "[PERSON_NAME]" at bounding box center [412, 375] width 156 height 24
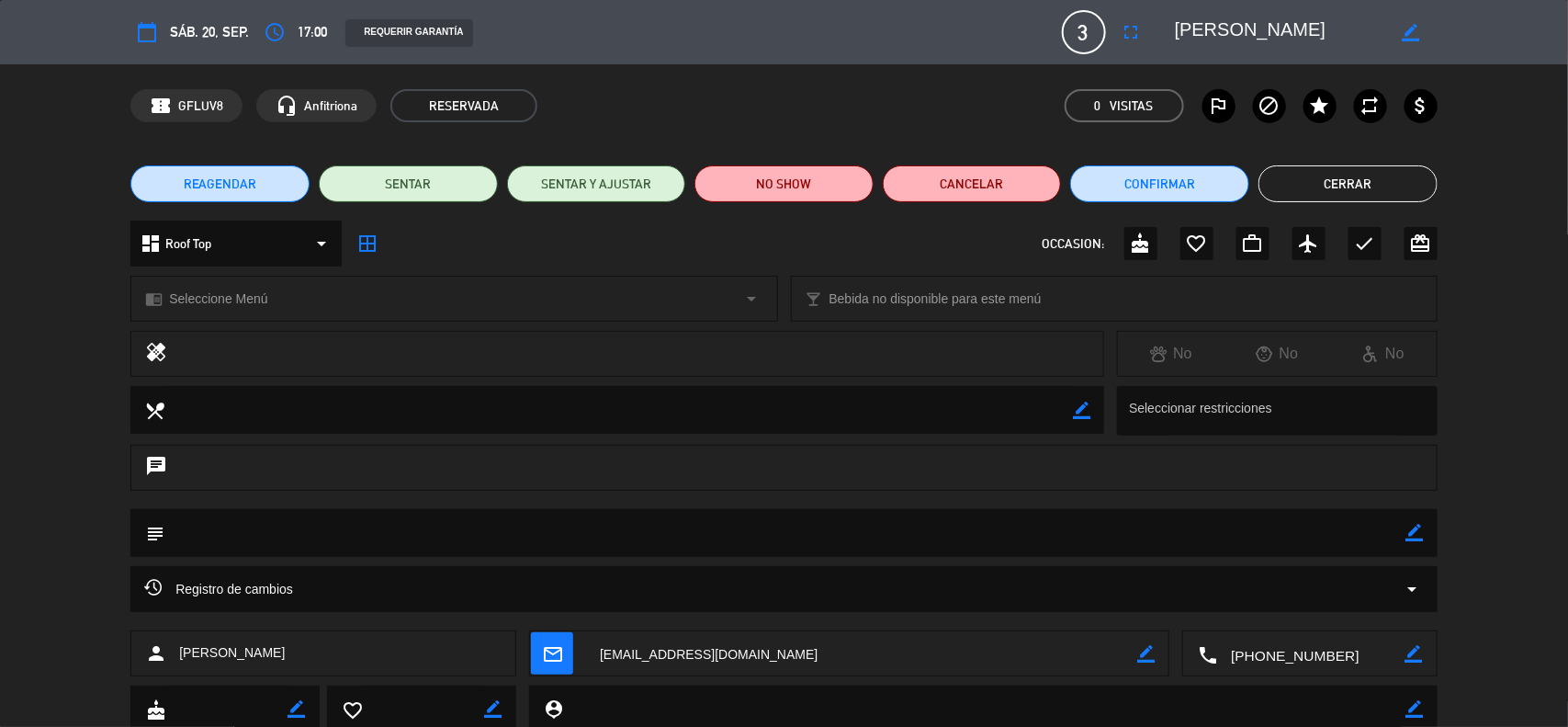
click at [239, 299] on span "Seleccione Menú" at bounding box center [218, 298] width 98 height 22
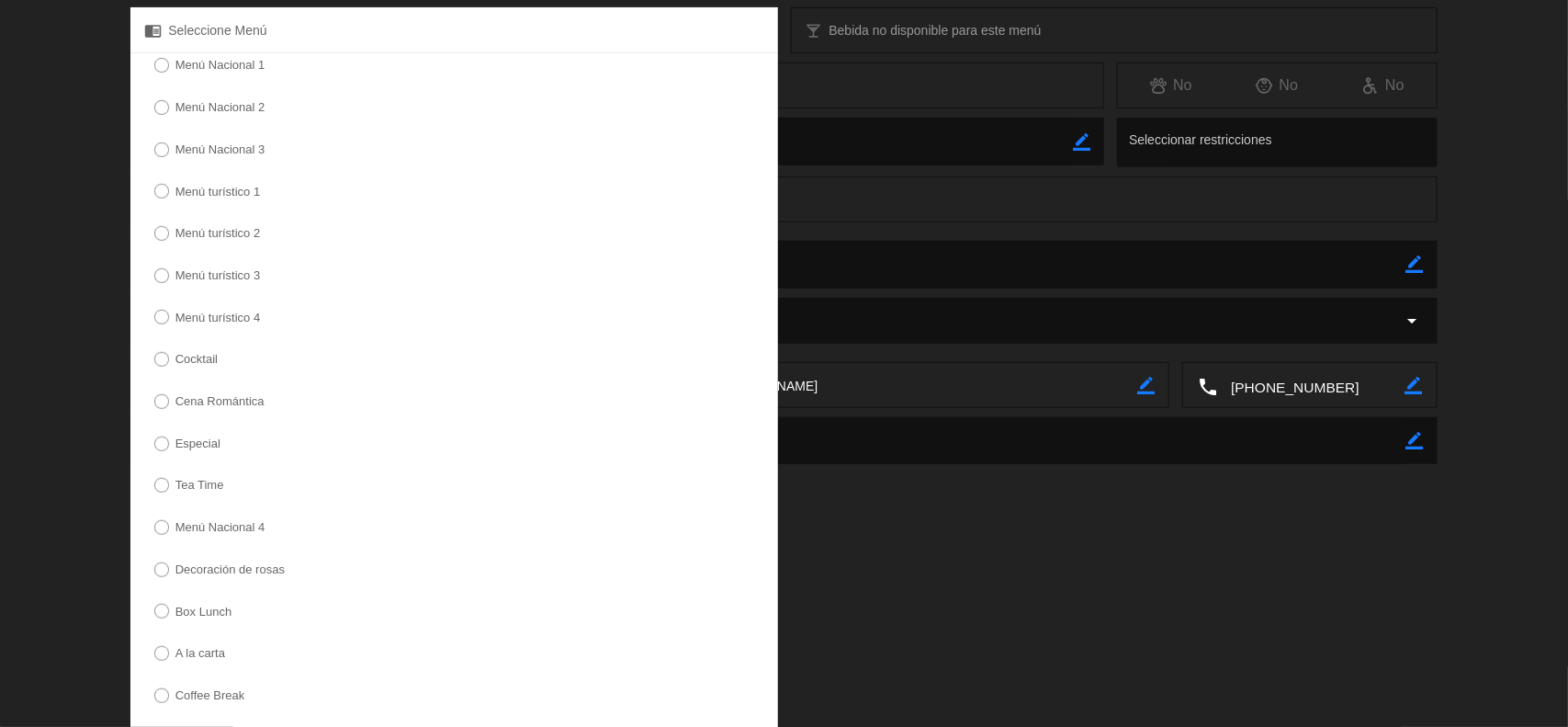
scroll to position [437, 0]
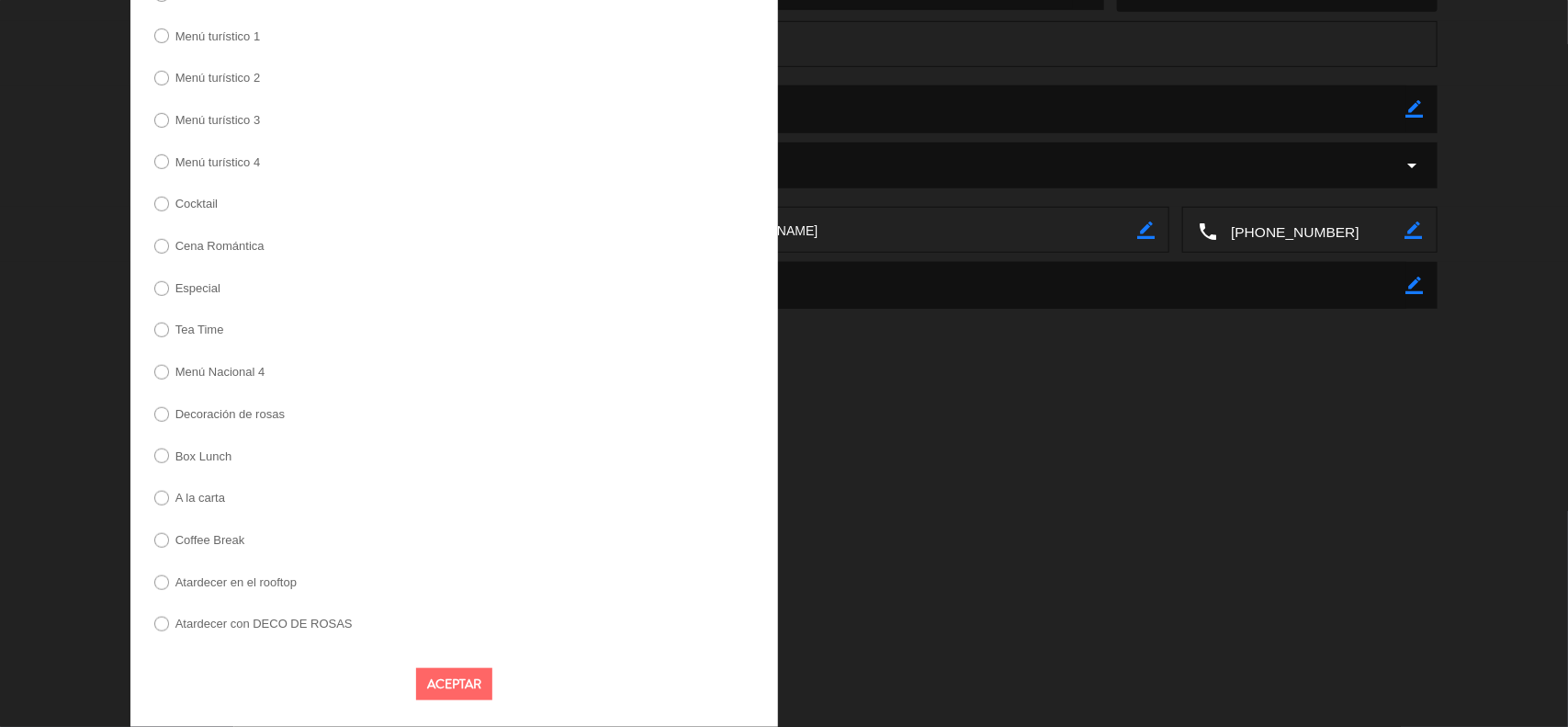
click at [207, 499] on label "A la carta" at bounding box center [200, 497] width 50 height 12
click at [450, 688] on button "Aceptar" at bounding box center [455, 684] width 77 height 32
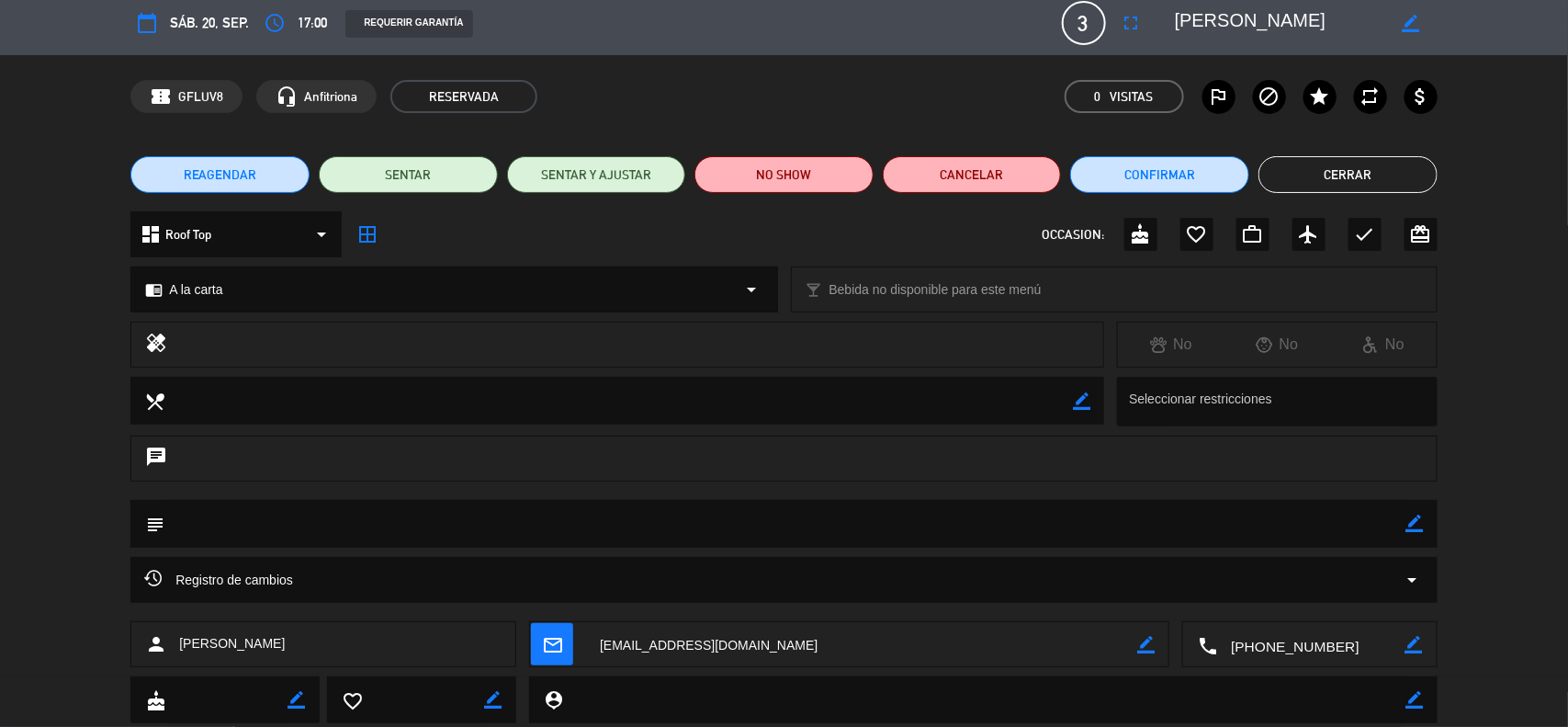
scroll to position [0, 0]
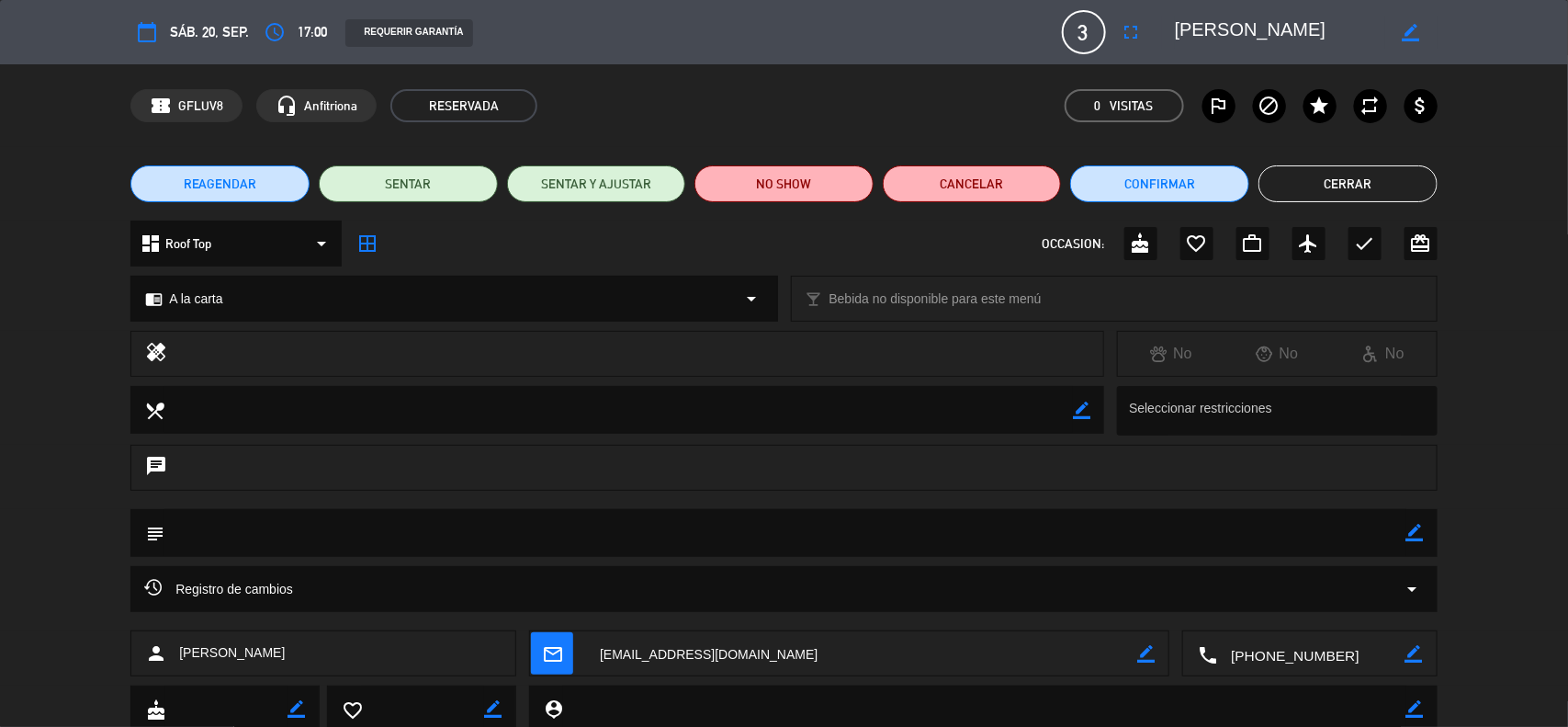
click at [1351, 181] on button "Cerrar" at bounding box center [1347, 183] width 179 height 36
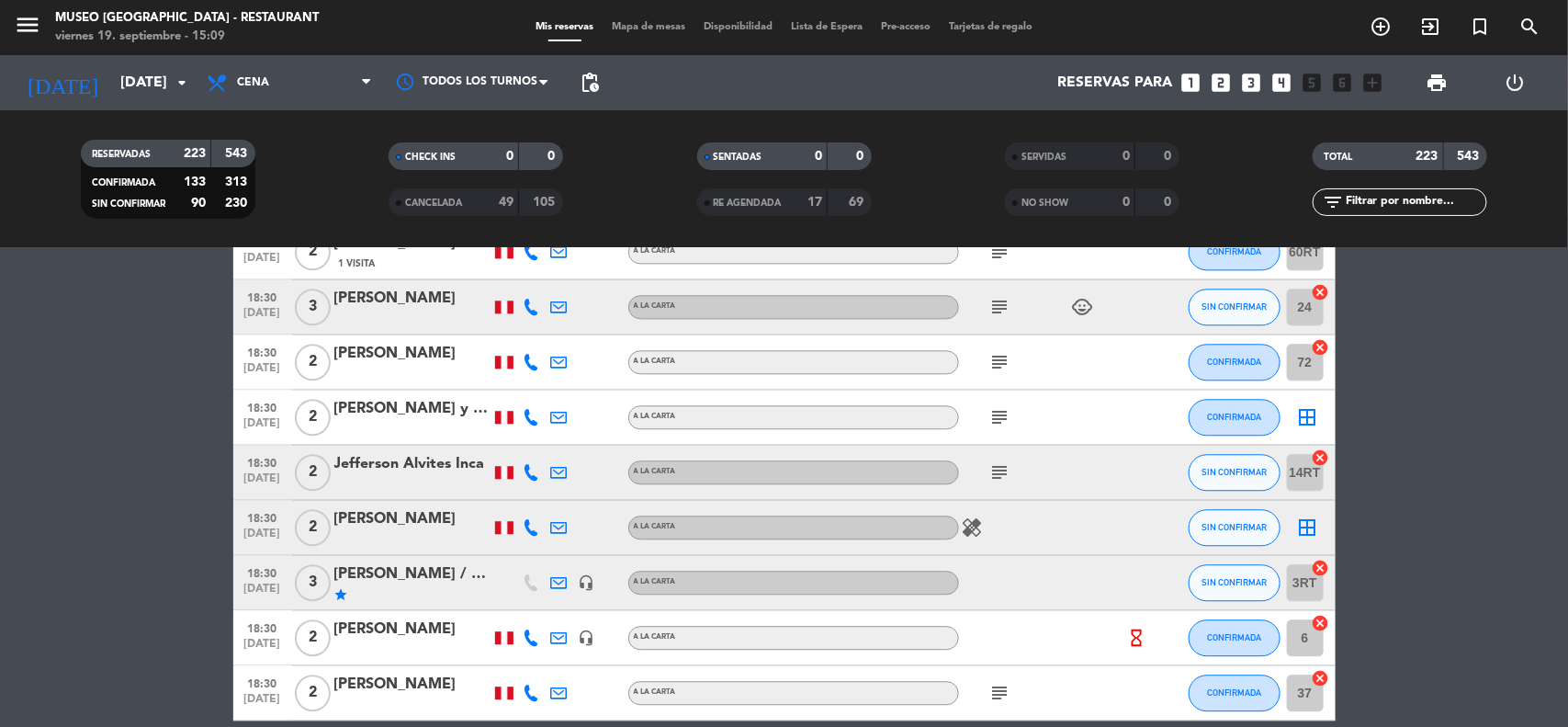
scroll to position [5398, 0]
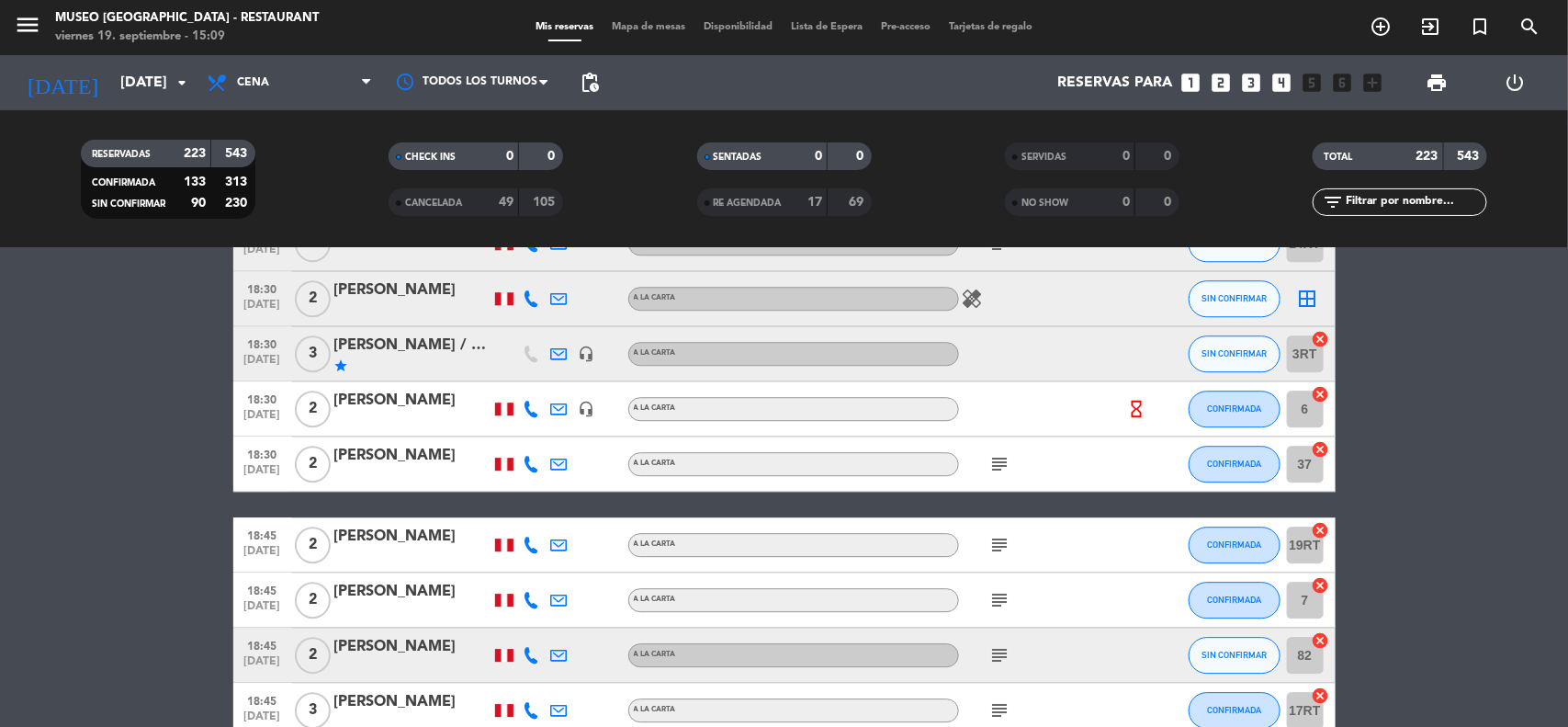
click at [461, 347] on div "[PERSON_NAME] / [PERSON_NAME] Tours" at bounding box center [412, 345] width 156 height 24
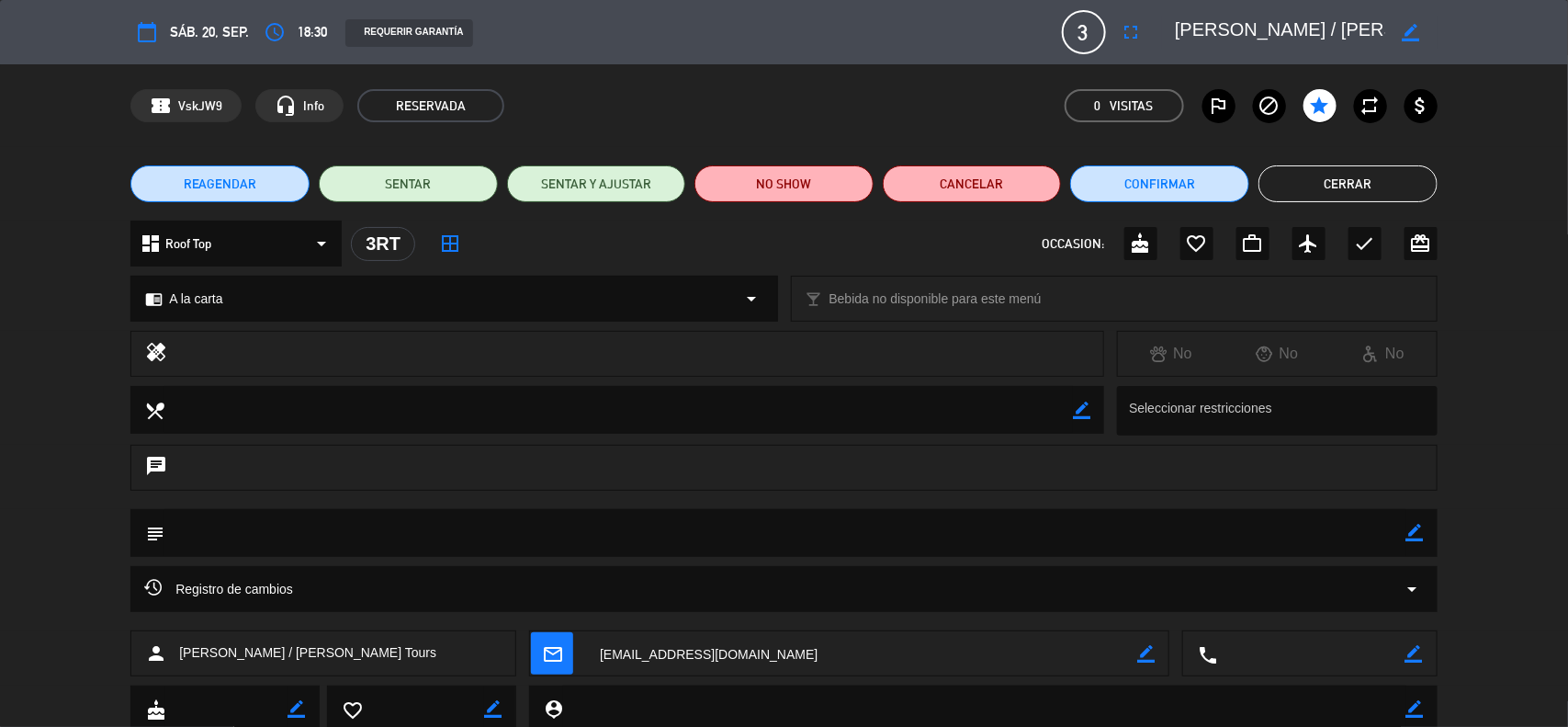
click at [1411, 32] on icon "border_color" at bounding box center [1411, 33] width 18 height 18
click at [686, 650] on textarea at bounding box center [861, 654] width 551 height 46
click at [1149, 194] on button "Confirmar" at bounding box center [1159, 183] width 179 height 36
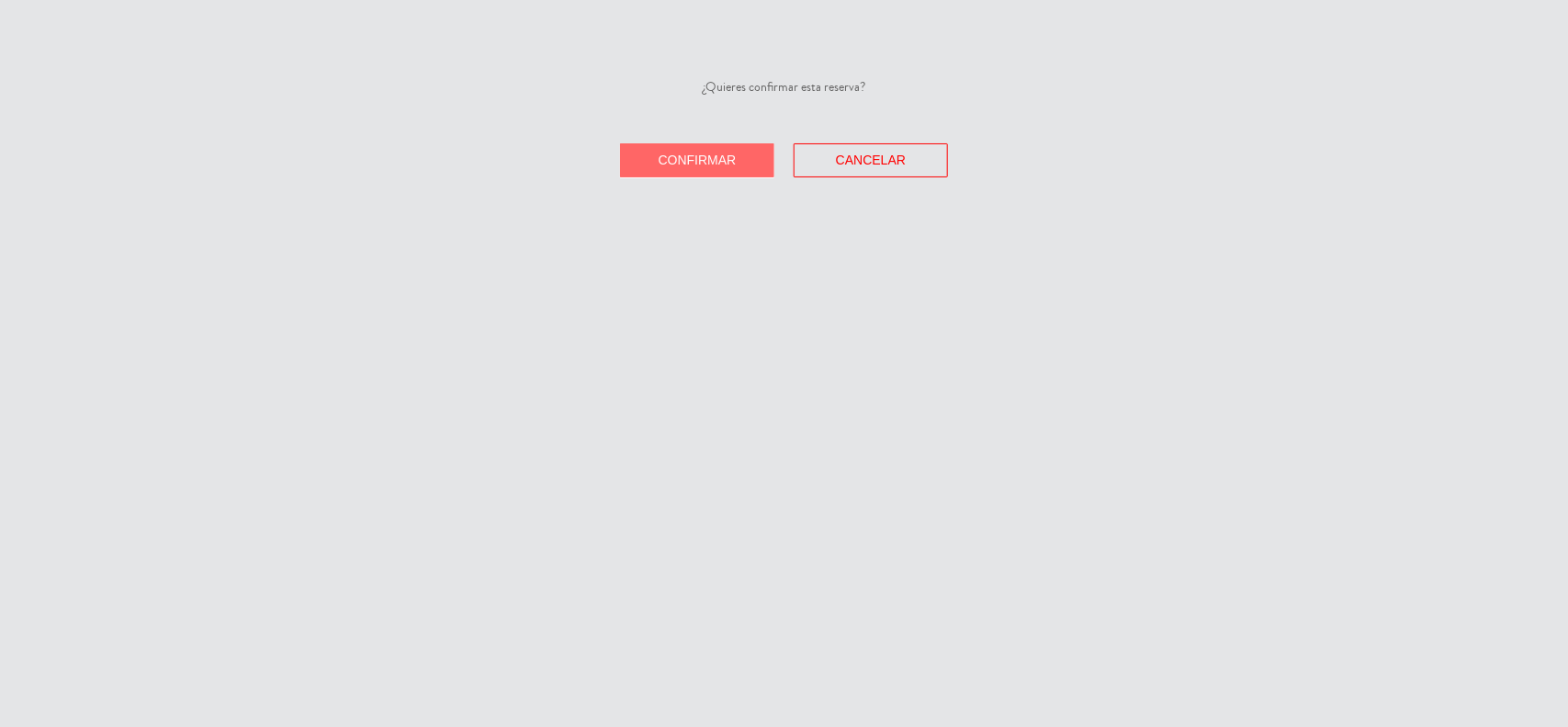
click at [648, 152] on button "Confirmar" at bounding box center [697, 160] width 154 height 34
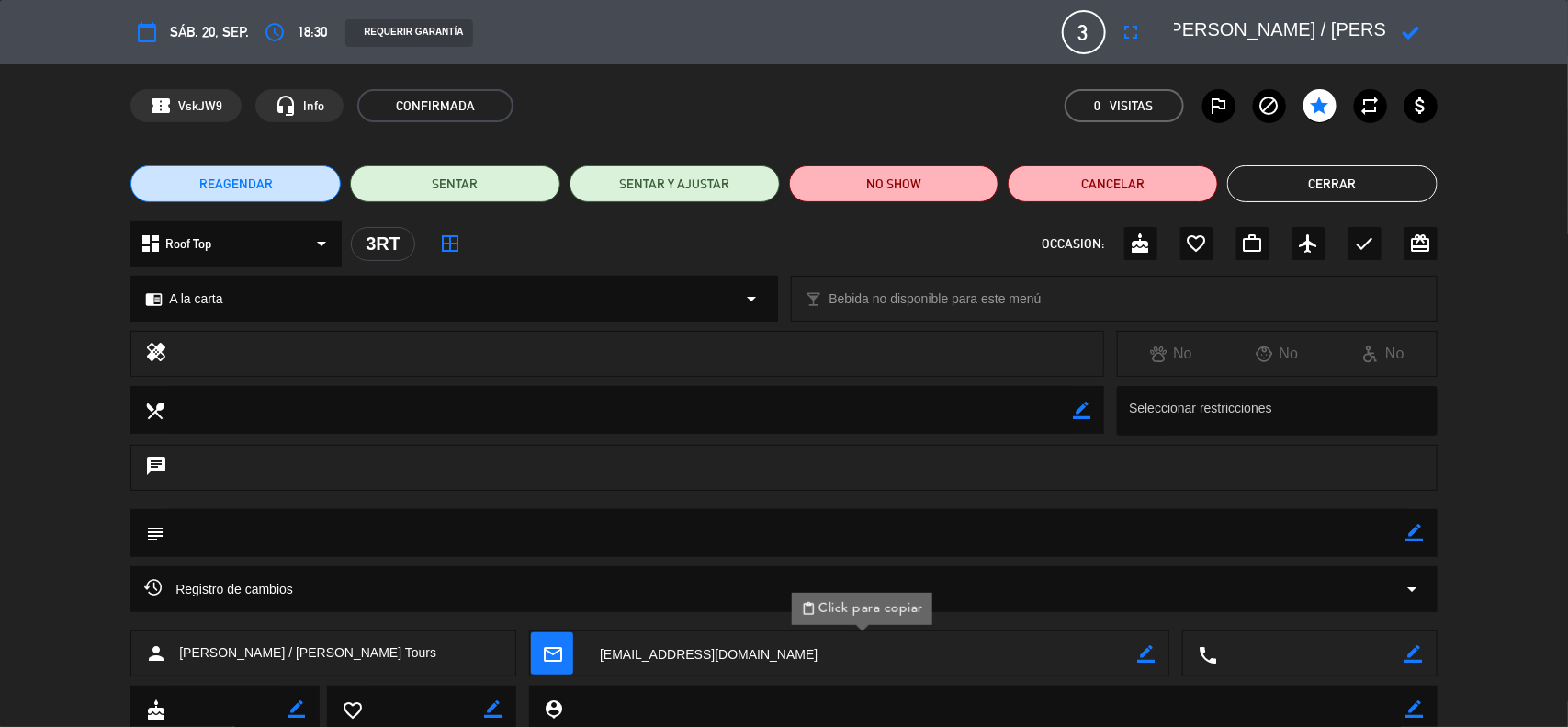
click at [1315, 177] on button "Cerrar" at bounding box center [1332, 183] width 211 height 36
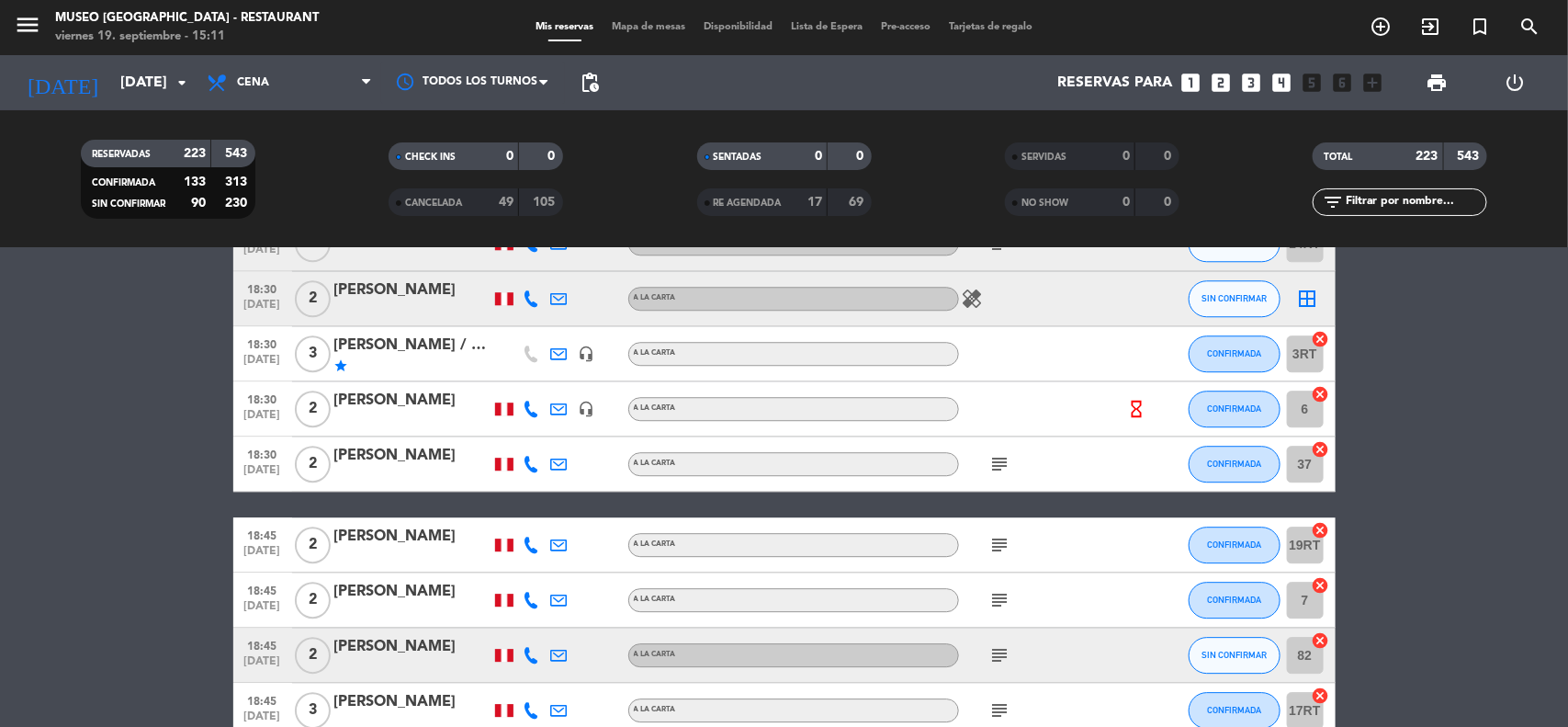
click at [581, 412] on icon "headset_mic" at bounding box center [588, 409] width 17 height 17
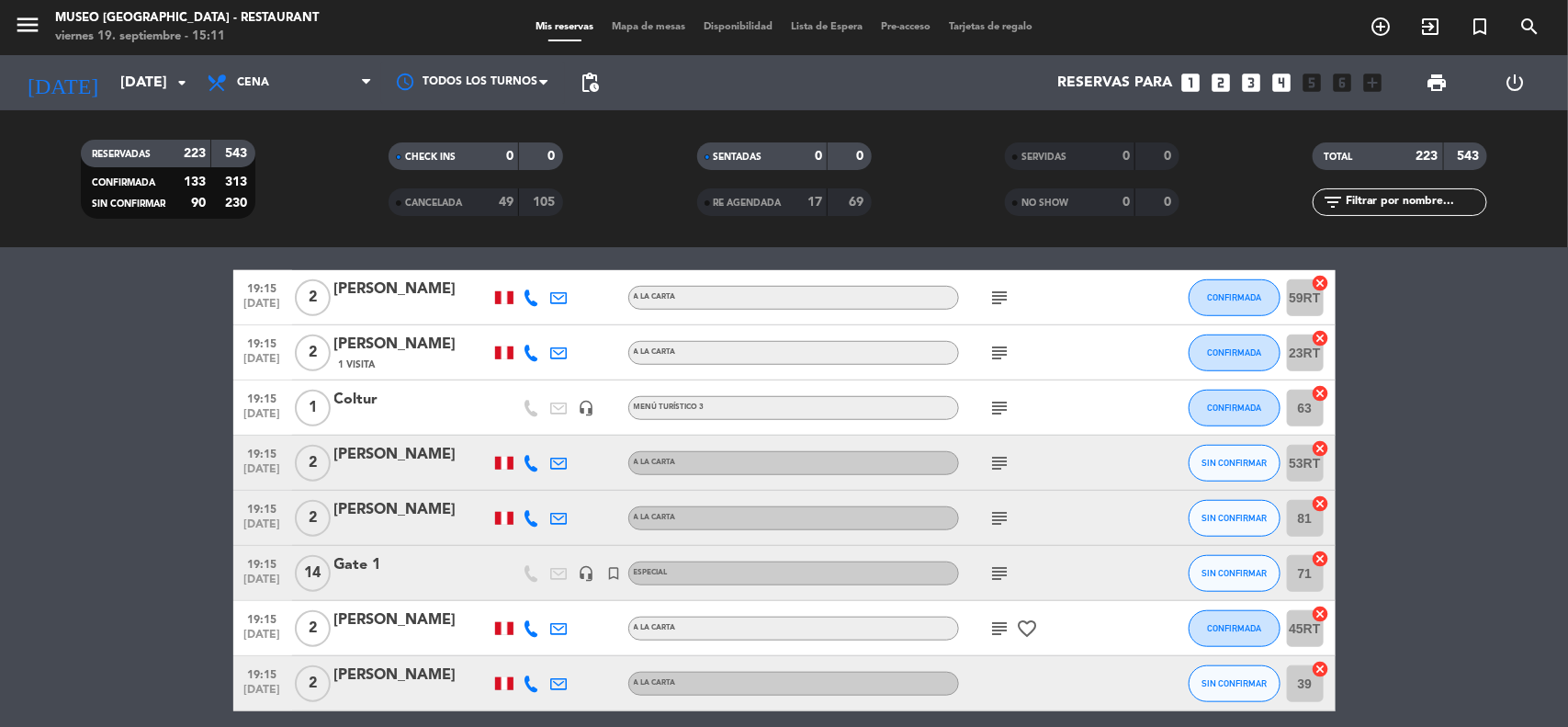
scroll to position [6891, 0]
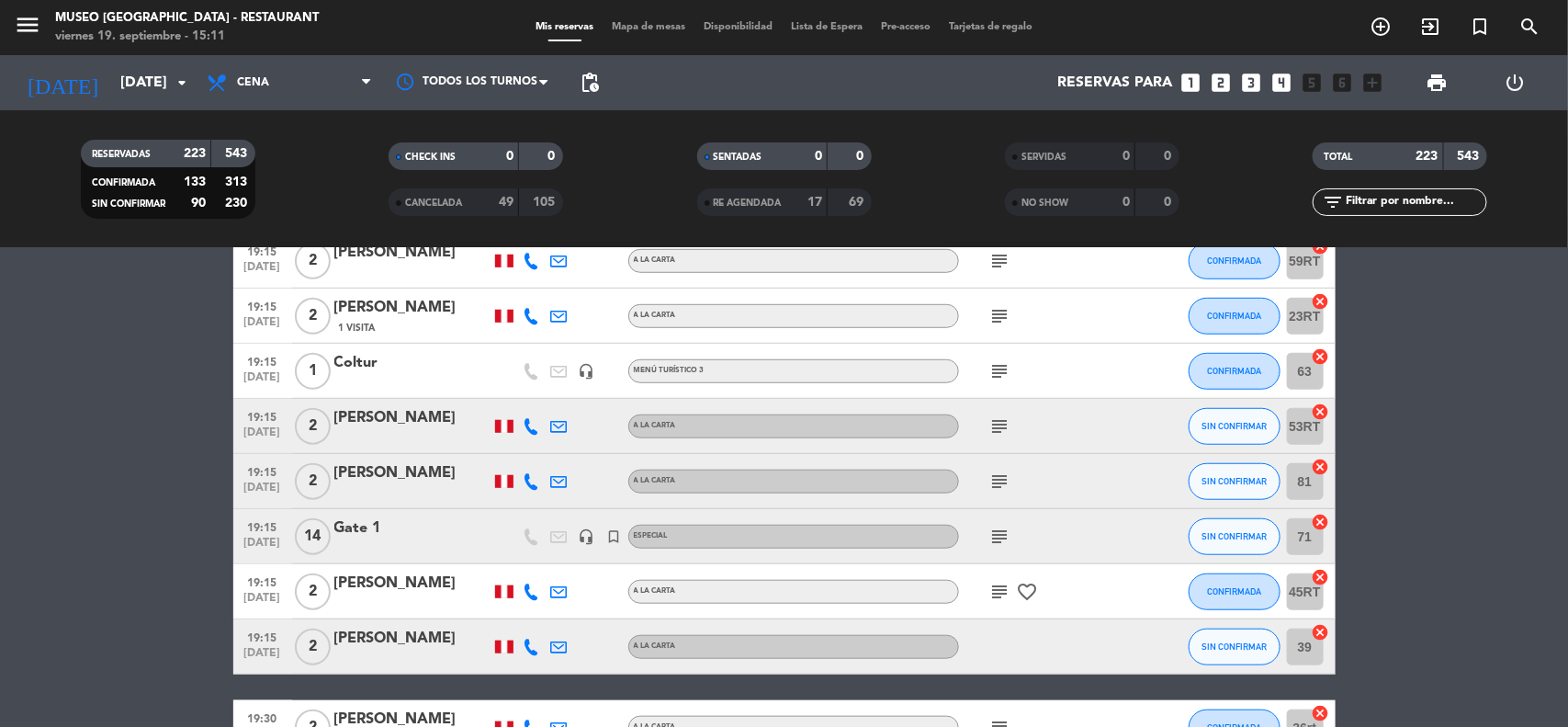
click at [356, 361] on div "Coltur" at bounding box center [412, 363] width 156 height 24
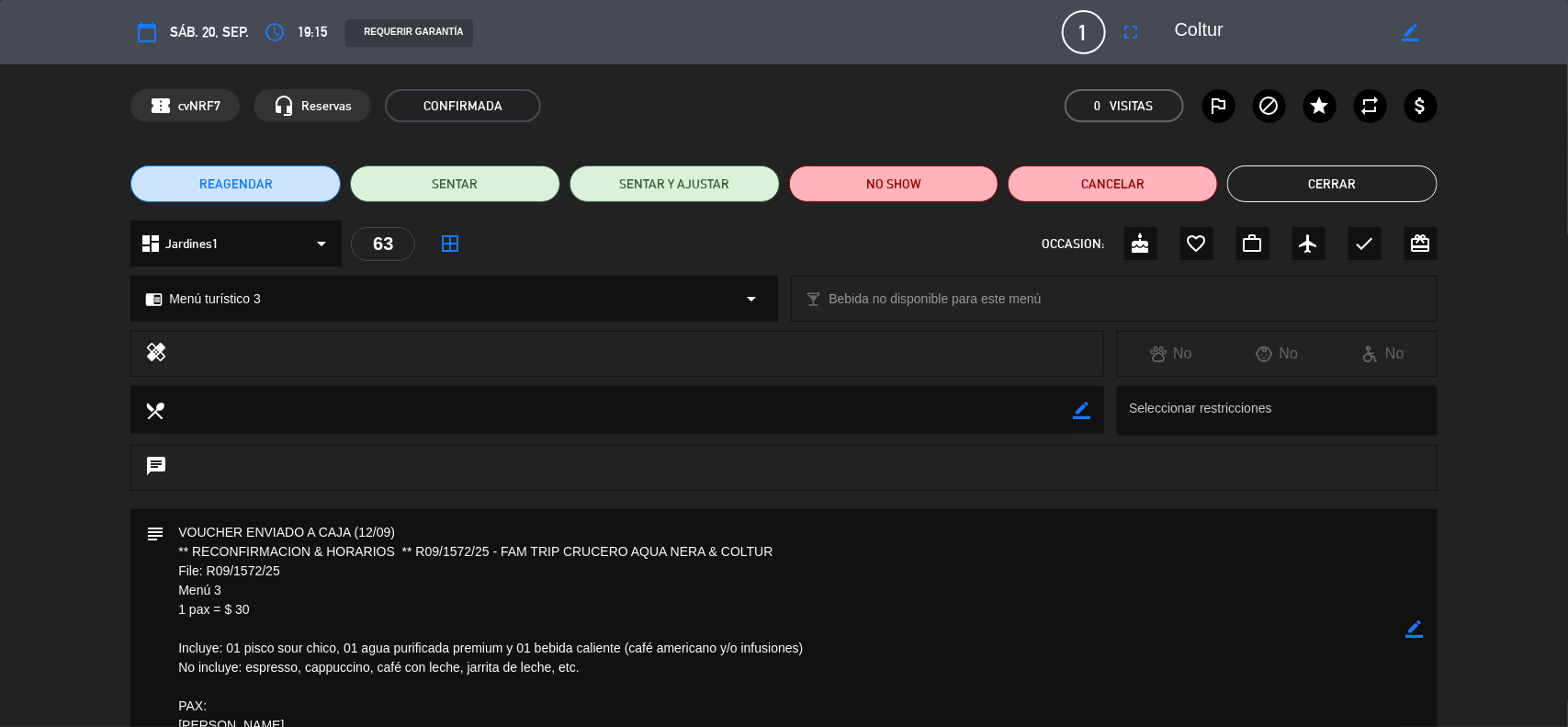
scroll to position [115, 0]
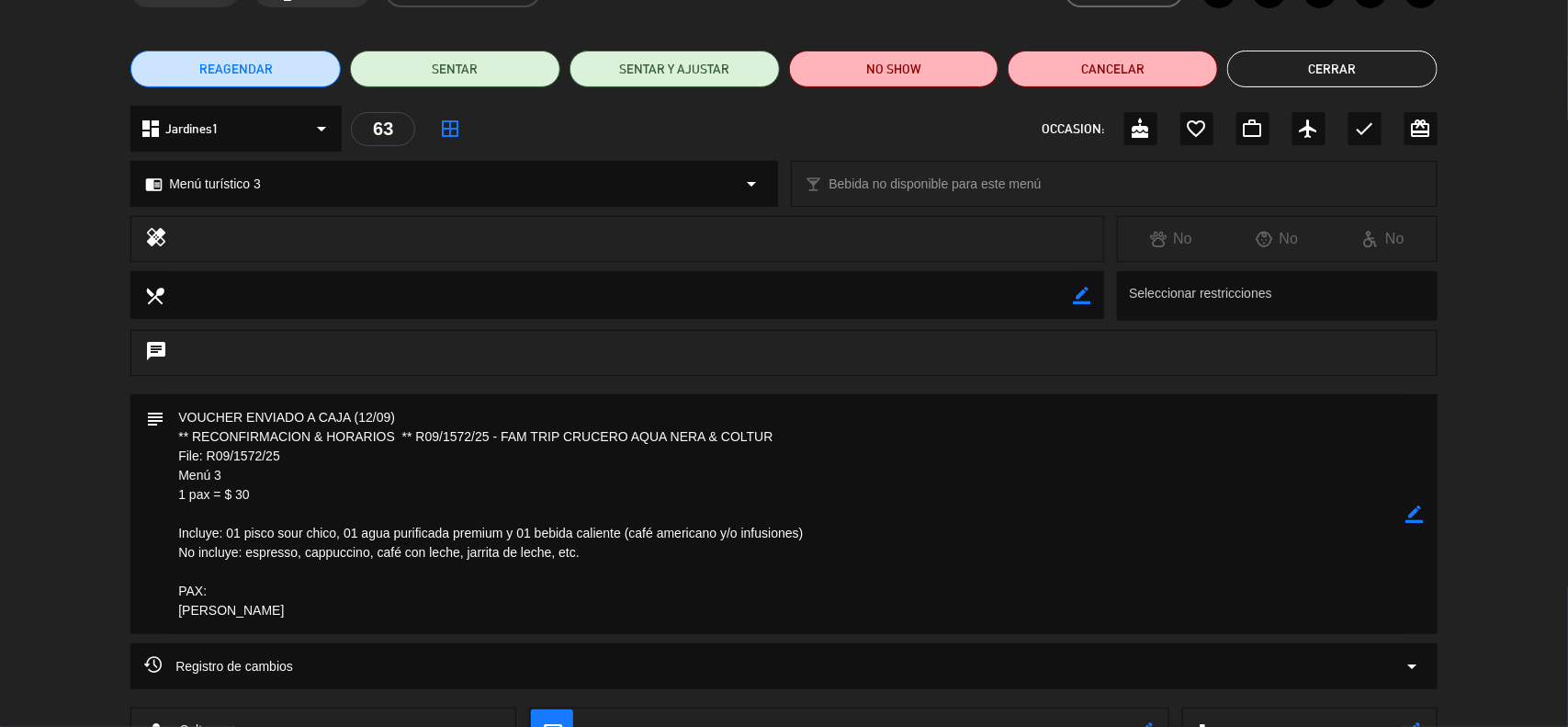
drag, startPoint x: 282, startPoint y: 458, endPoint x: 210, endPoint y: 459, distance: 72.0
click at [210, 459] on textarea at bounding box center [786, 514] width 1242 height 240
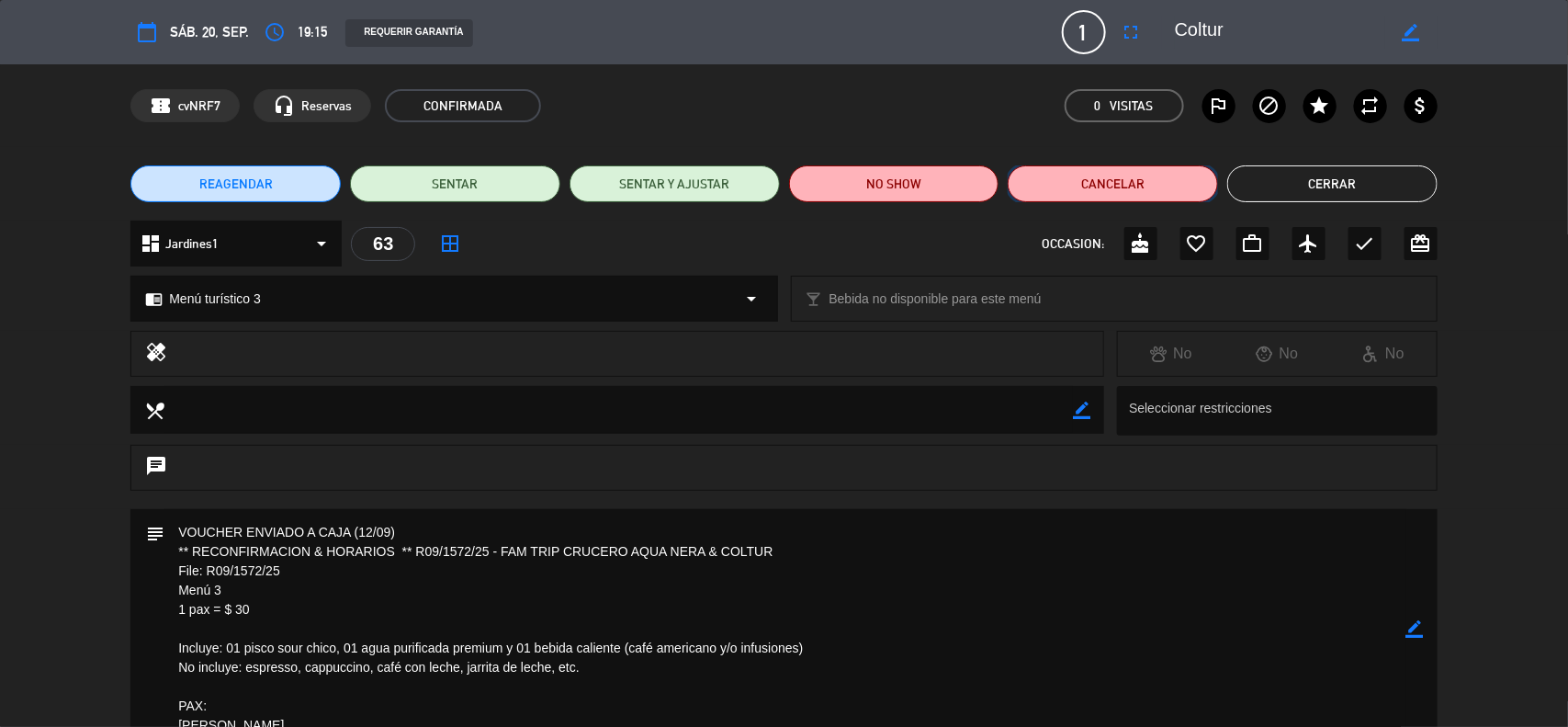
click at [1064, 198] on button "Cancelar" at bounding box center [1112, 183] width 211 height 36
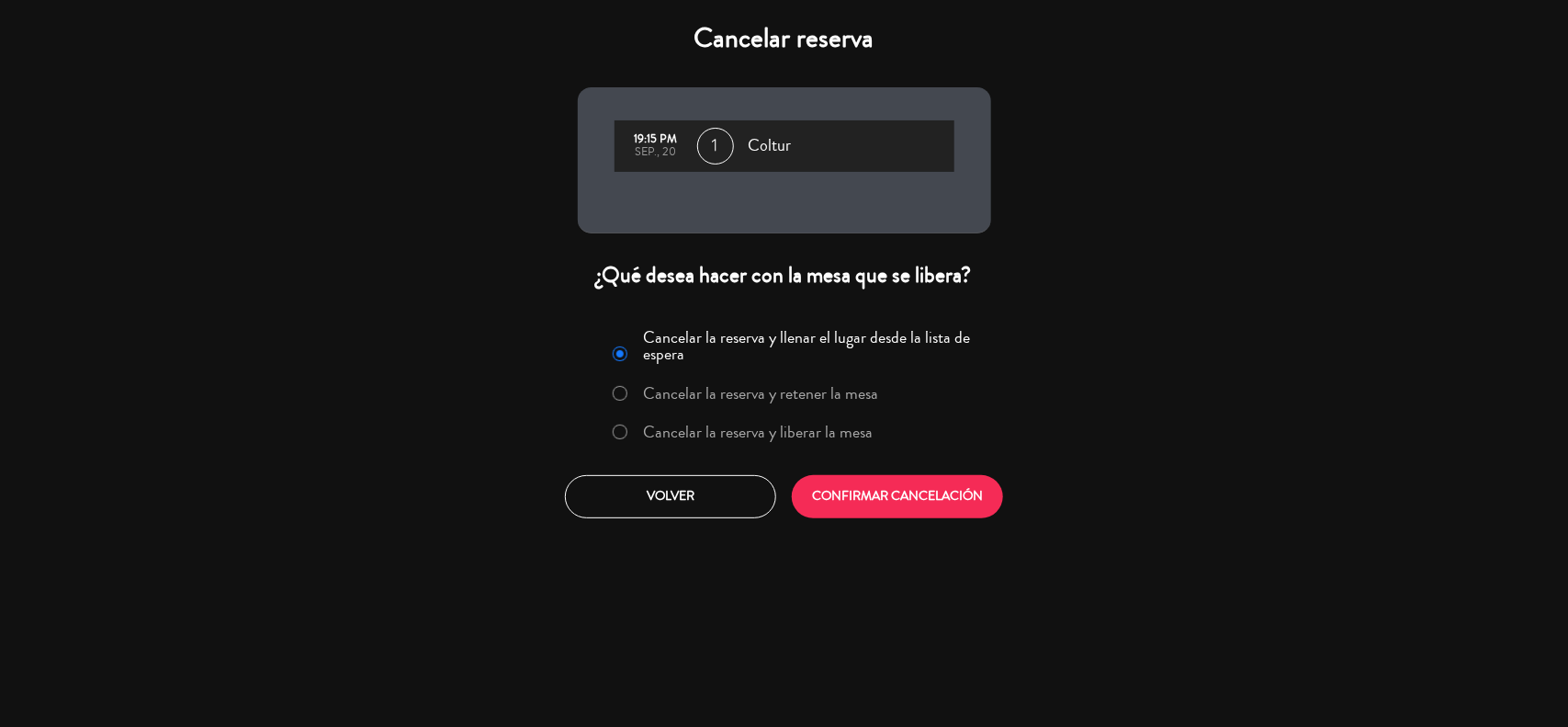
click at [680, 429] on label "Cancelar la reserva y liberar la mesa" at bounding box center [757, 432] width 229 height 17
click at [874, 498] on button "CONFIRMAR CANCELACIÓN" at bounding box center [897, 497] width 211 height 43
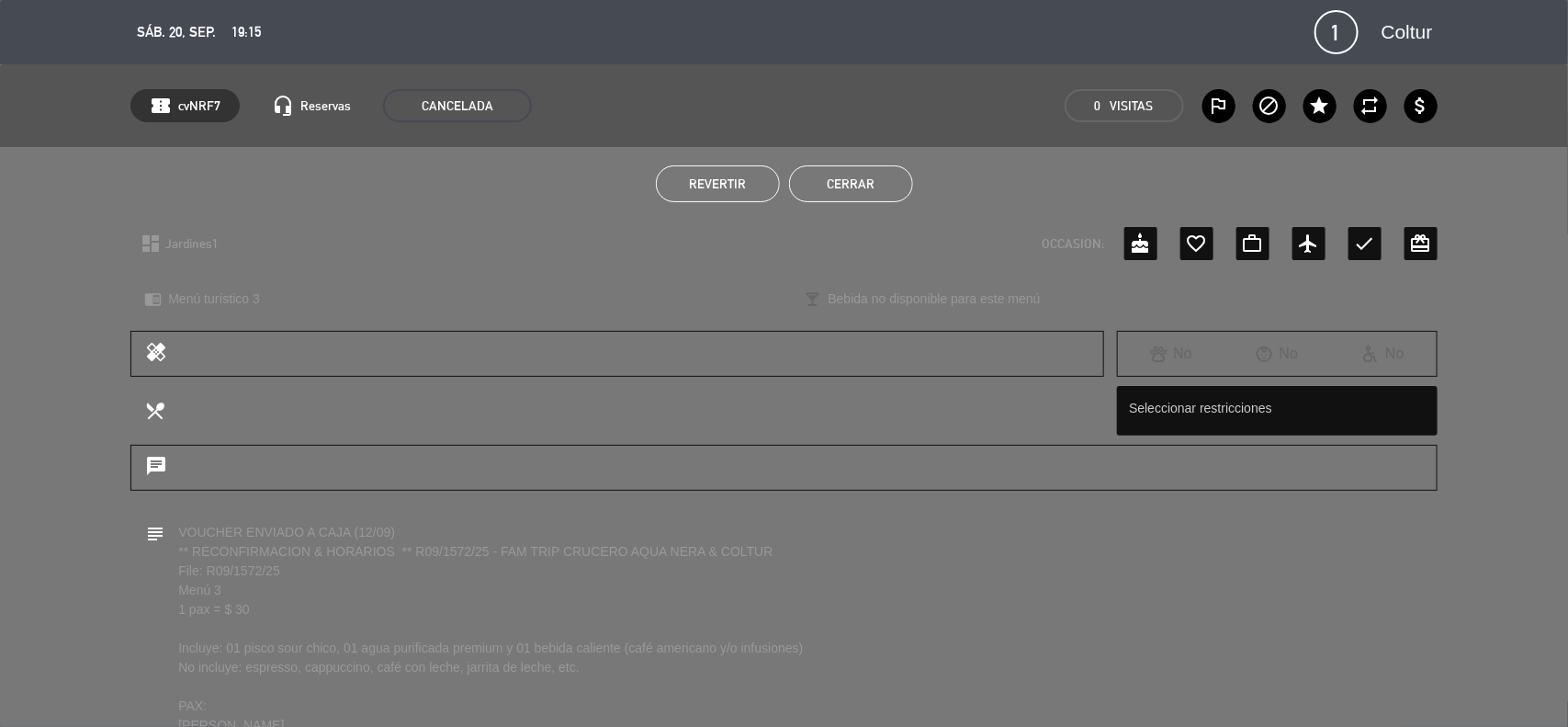
click at [746, 184] on button "Revertir" at bounding box center [718, 183] width 124 height 36
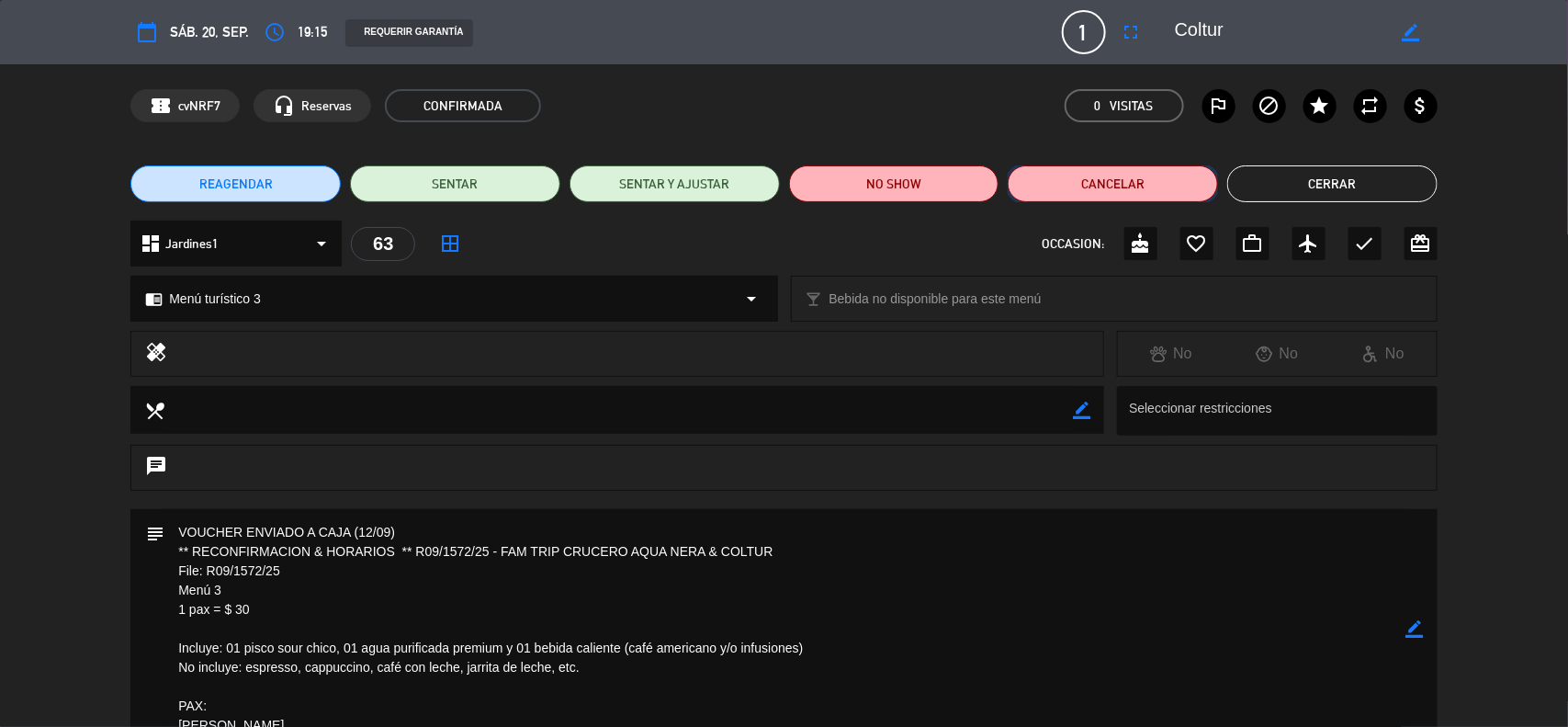
click at [1128, 168] on button "Cancelar" at bounding box center [1112, 183] width 211 height 36
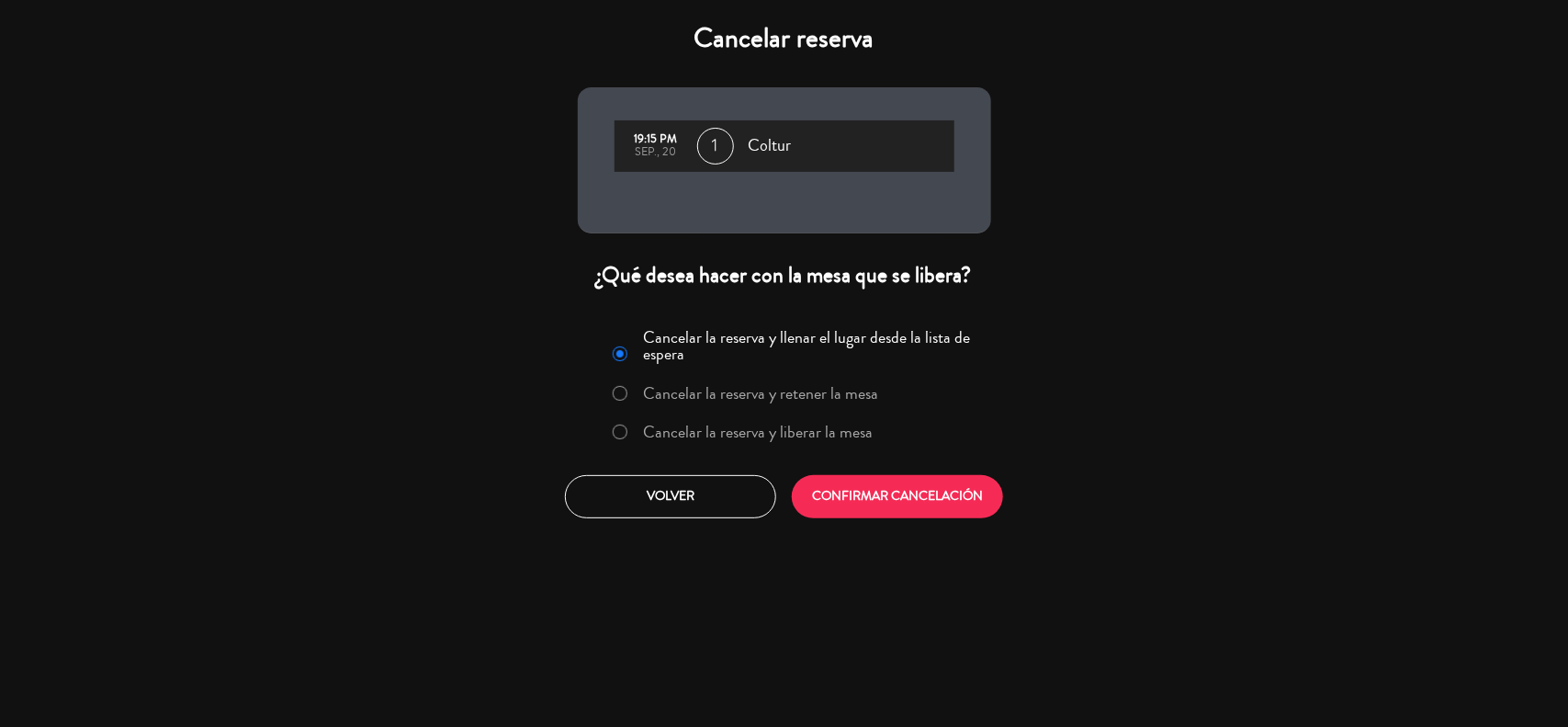
click at [765, 437] on label "Cancelar la reserva y liberar la mesa" at bounding box center [757, 432] width 229 height 17
click at [856, 499] on button "CONFIRMAR CANCELACIÓN" at bounding box center [897, 497] width 211 height 43
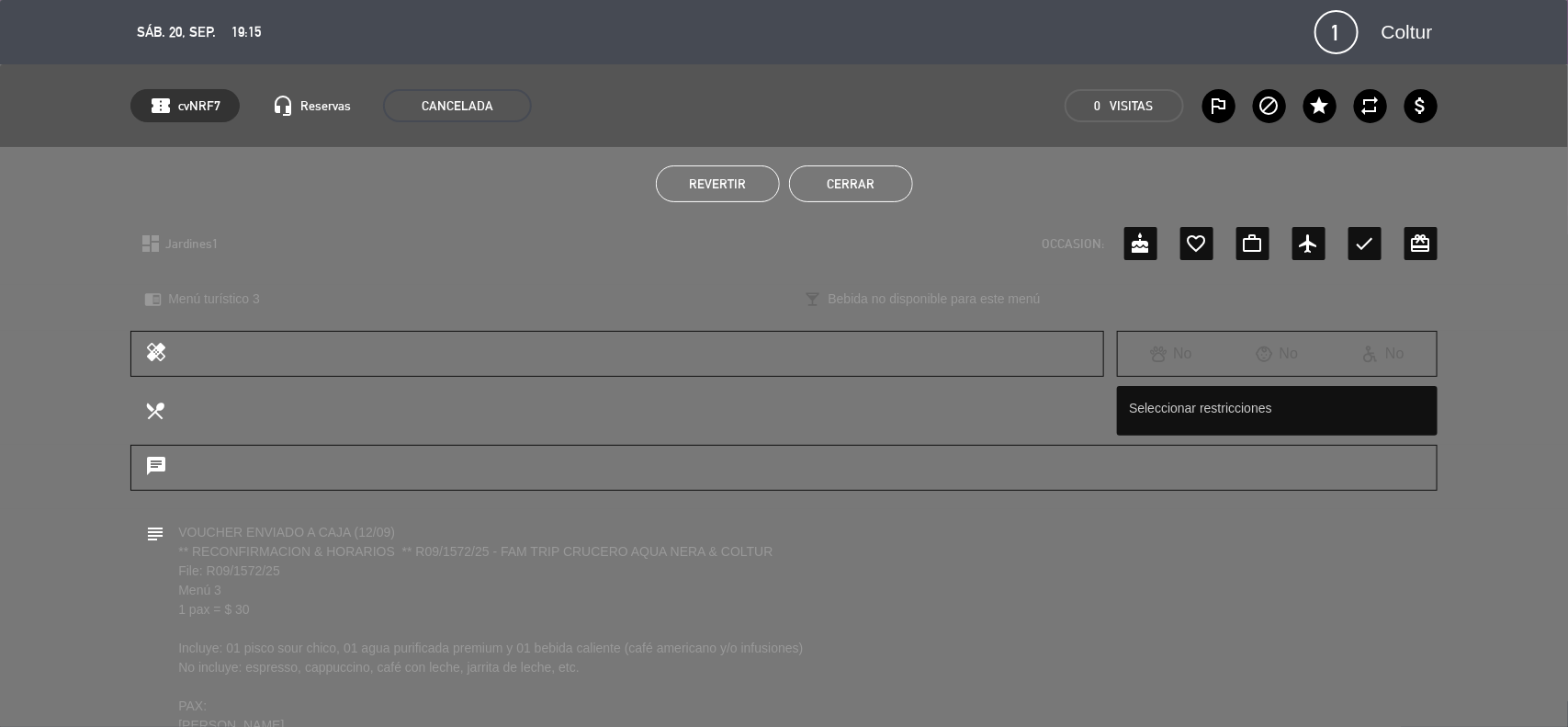
click at [880, 179] on button "Cerrar" at bounding box center [851, 183] width 124 height 36
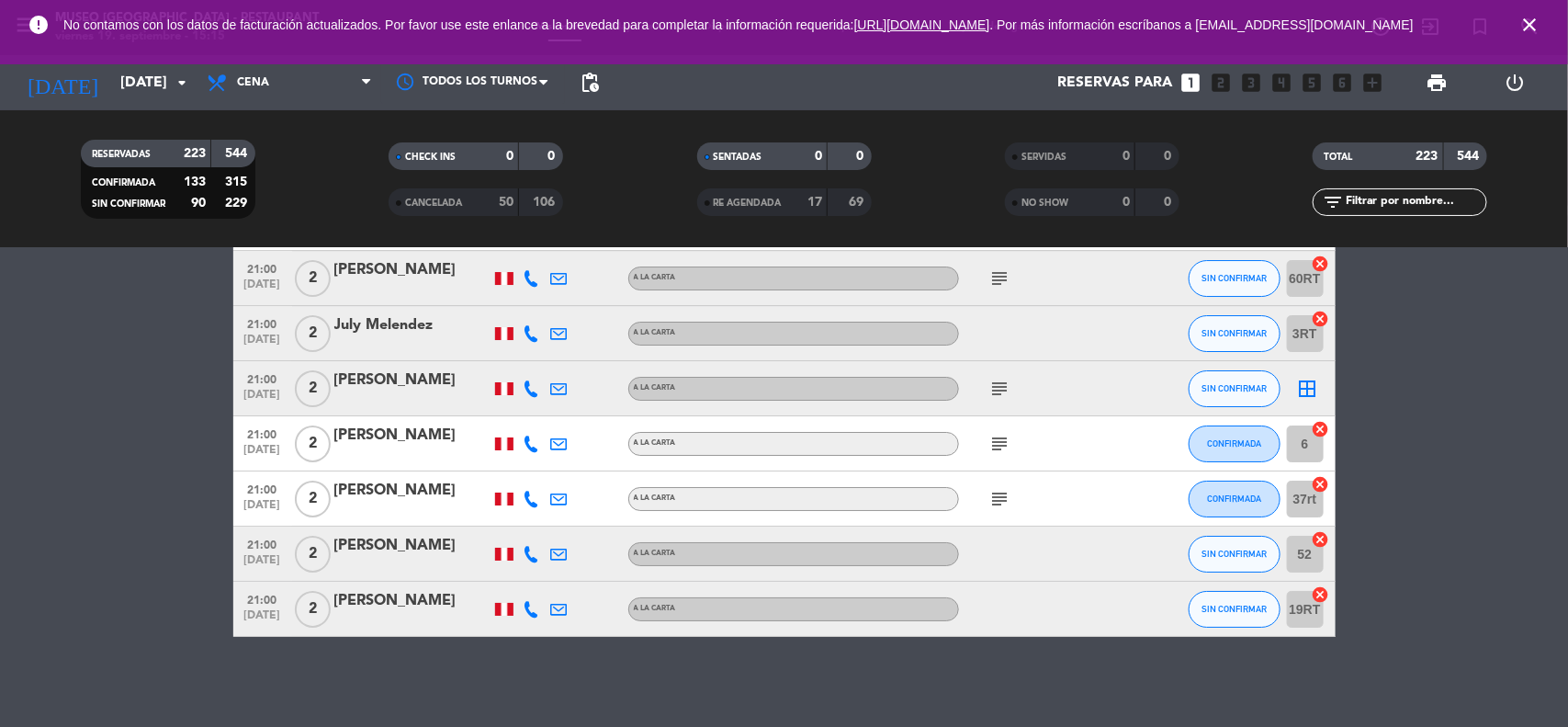
scroll to position [12401, 0]
click at [1522, 24] on icon "close" at bounding box center [1530, 25] width 22 height 22
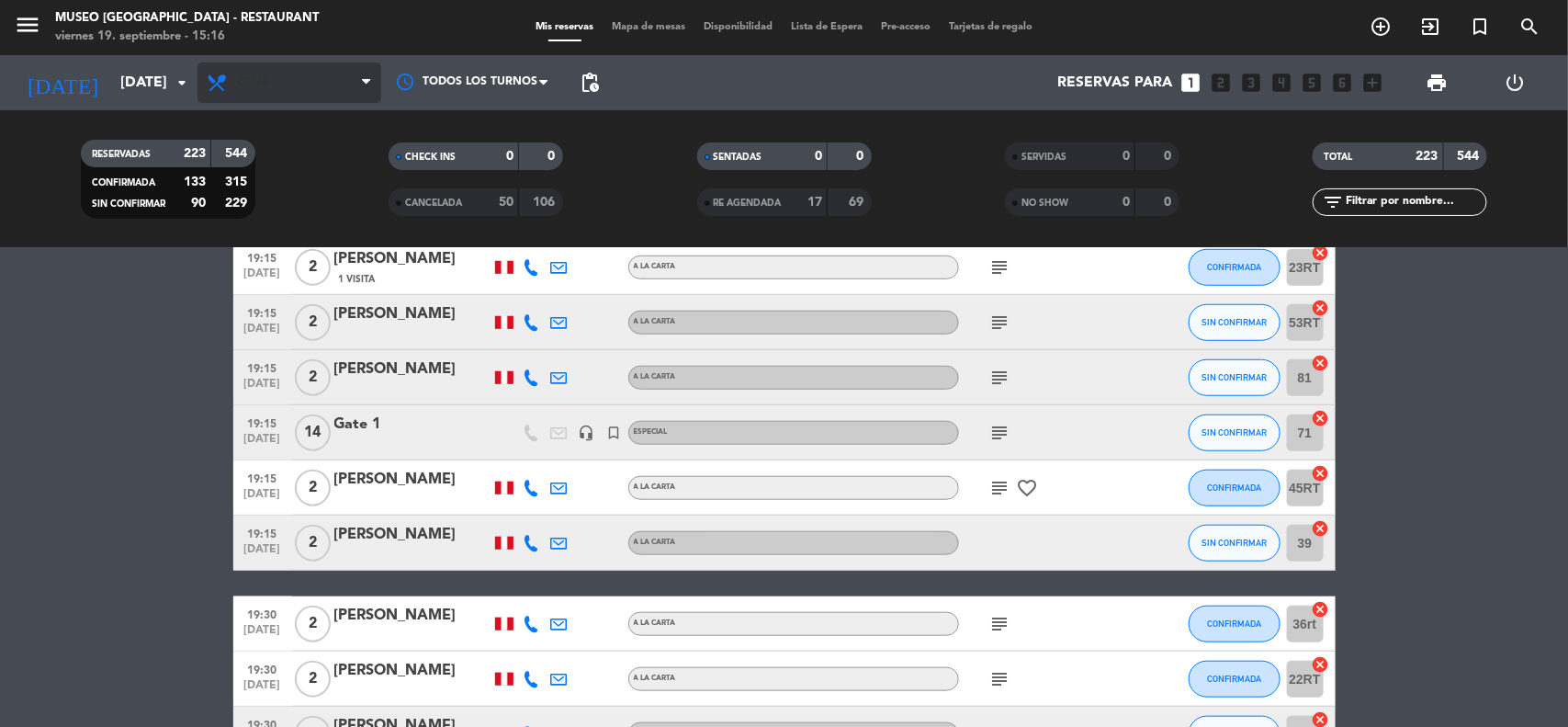
scroll to position [6889, 0]
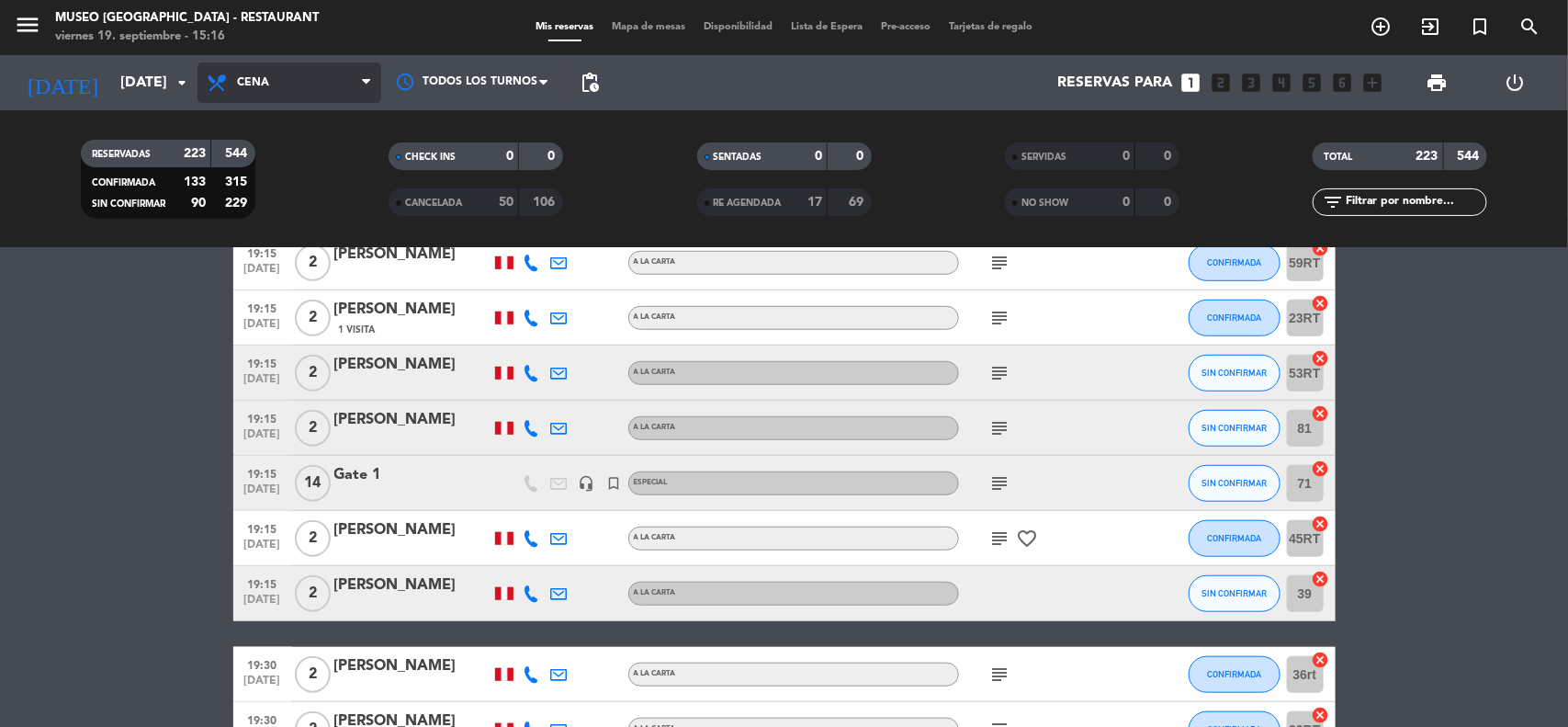
click at [297, 71] on span "Cena" at bounding box center [289, 82] width 183 height 40
click at [281, 199] on div "menu Museo Larco Café - Restaurant viernes 19. septiembre - 15:16 Mis reservas …" at bounding box center [784, 124] width 1568 height 248
click at [1392, 207] on input "text" at bounding box center [1416, 202] width 142 height 21
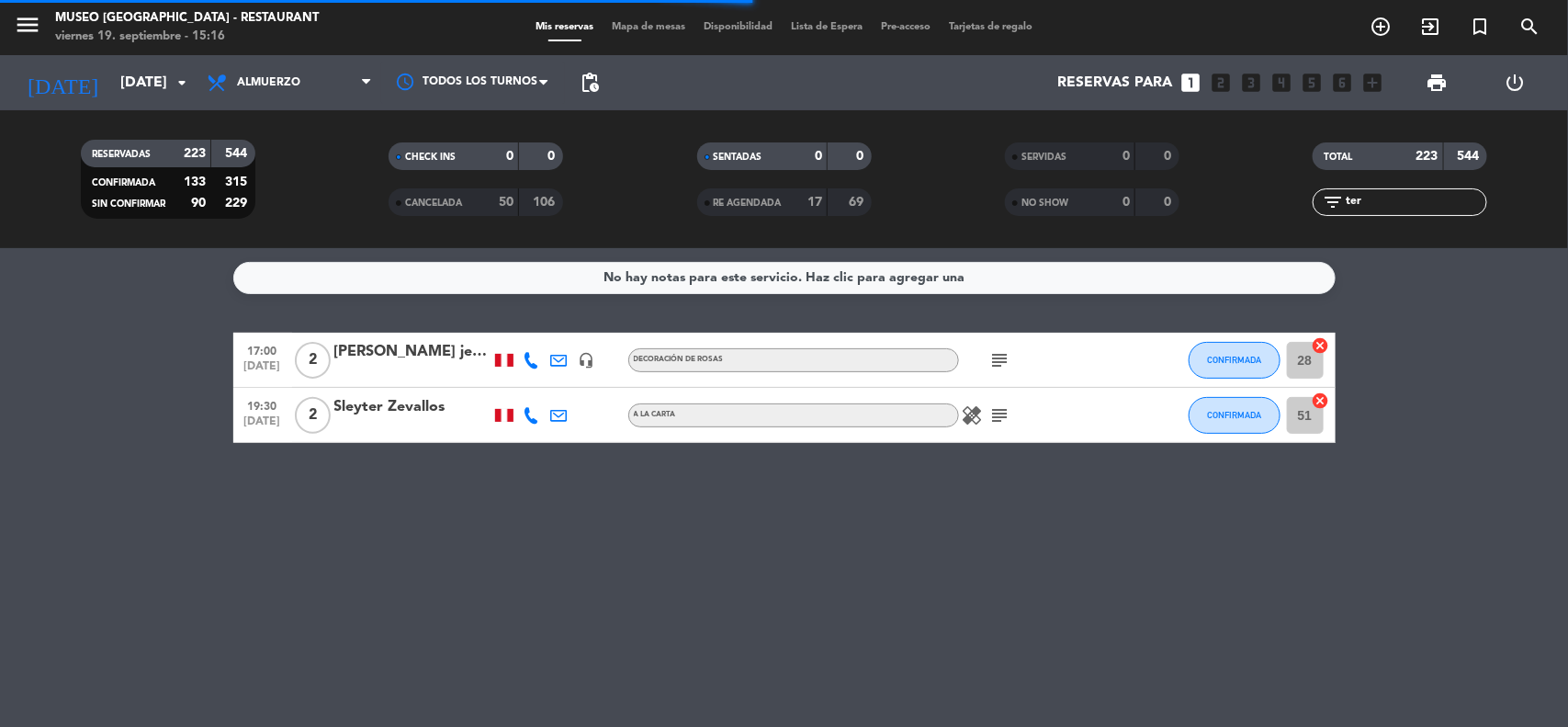
scroll to position [0, 0]
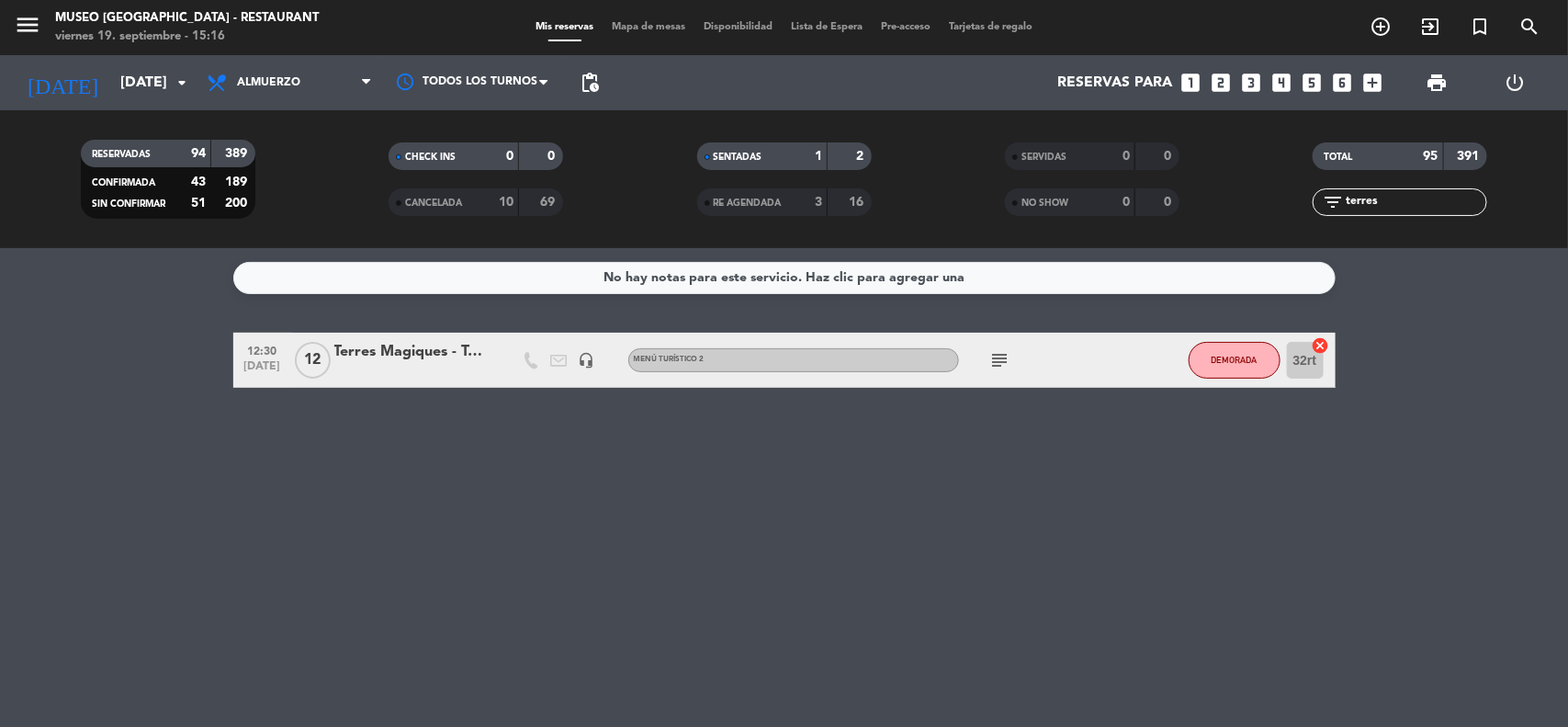
type input "terres"
click at [404, 349] on div "Terres Magiques - Tentativa" at bounding box center [412, 352] width 156 height 24
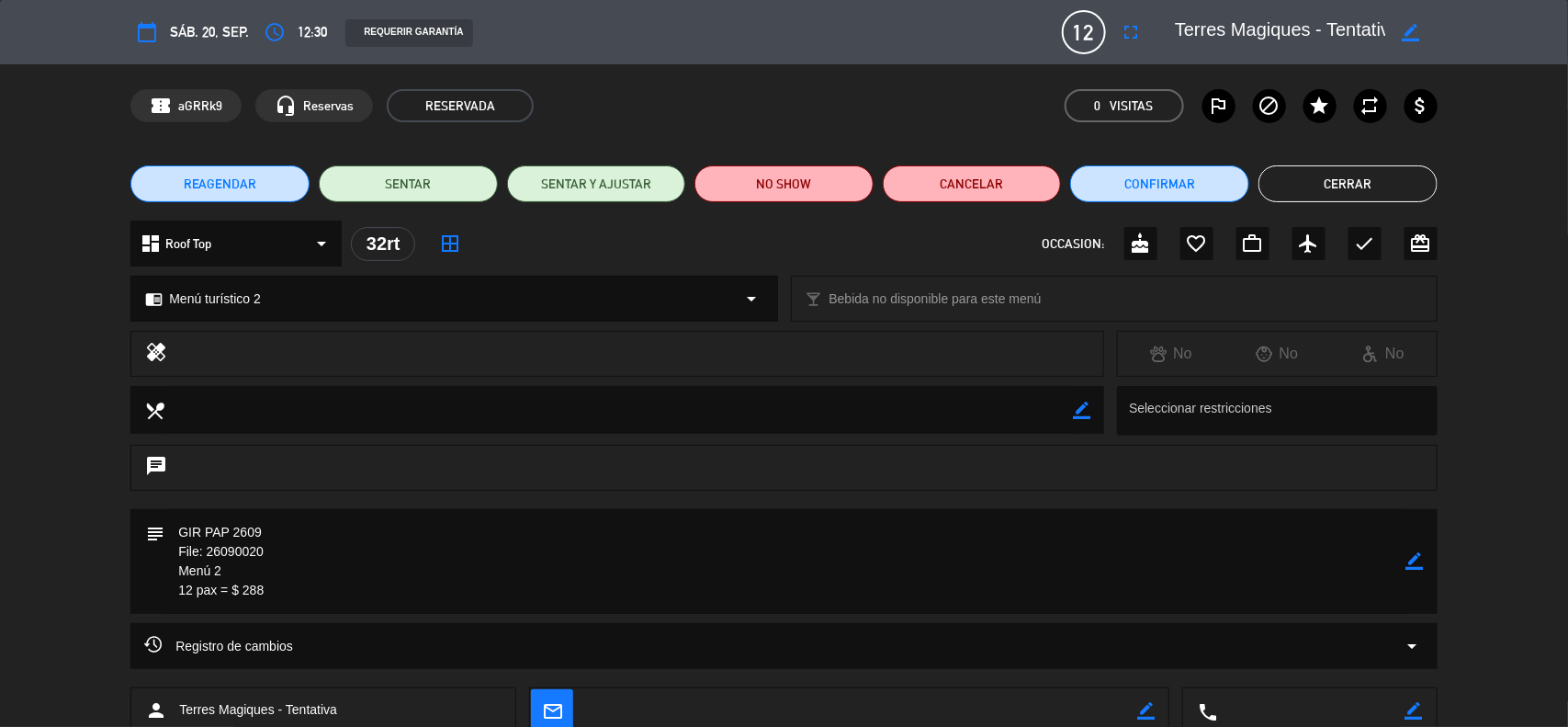
click at [1338, 178] on button "Cerrar" at bounding box center [1347, 183] width 179 height 36
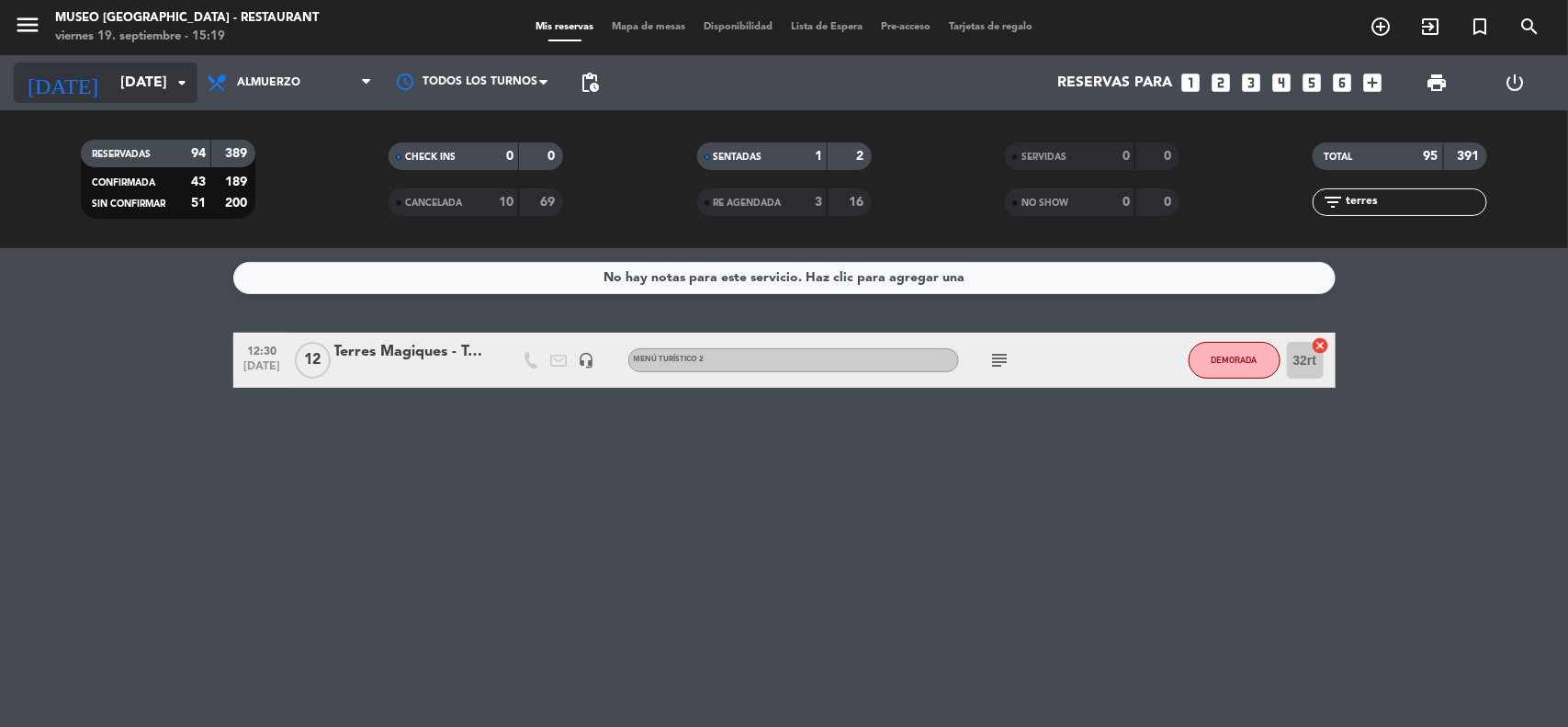
click at [134, 80] on input "[DATE]" at bounding box center [208, 83] width 194 height 36
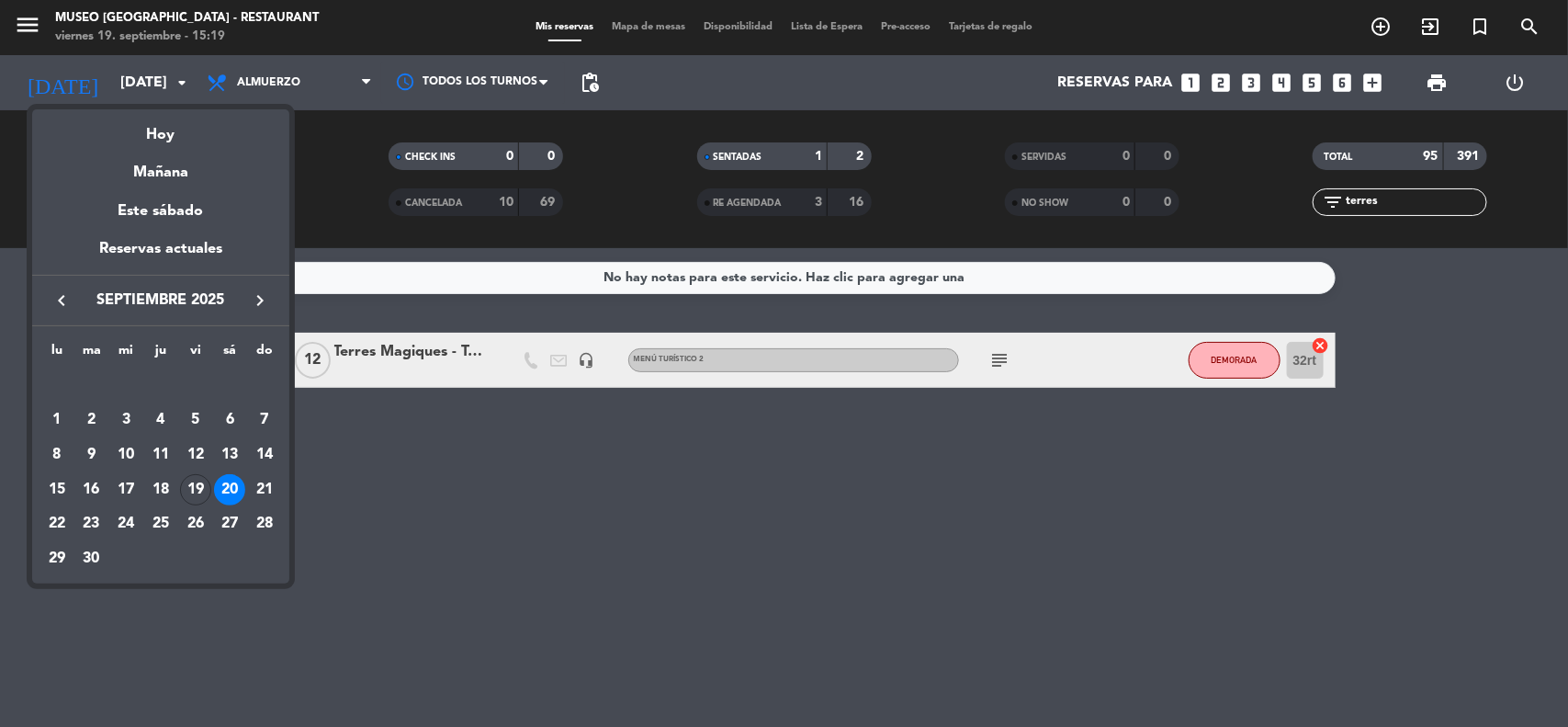
click at [183, 487] on div "19" at bounding box center [195, 489] width 31 height 31
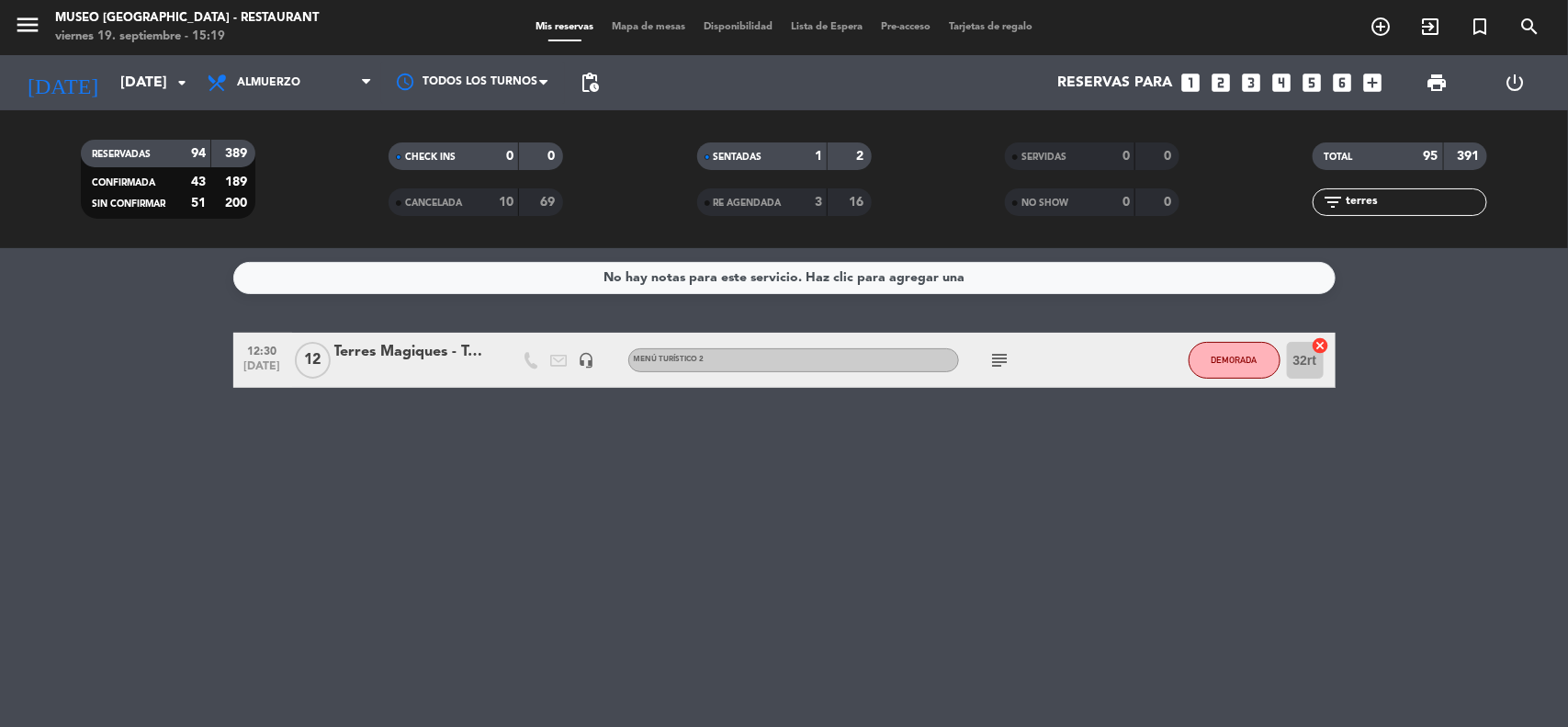
type input "[DATE]"
drag, startPoint x: 1385, startPoint y: 208, endPoint x: 1219, endPoint y: 207, distance: 166.0
click at [1219, 207] on div "RESERVADAS 94 389 CONFIRMADA 43 189 SIN CONFIRMAR 51 200 CHECK INS 0 0 CANCELAD…" at bounding box center [784, 179] width 1568 height 101
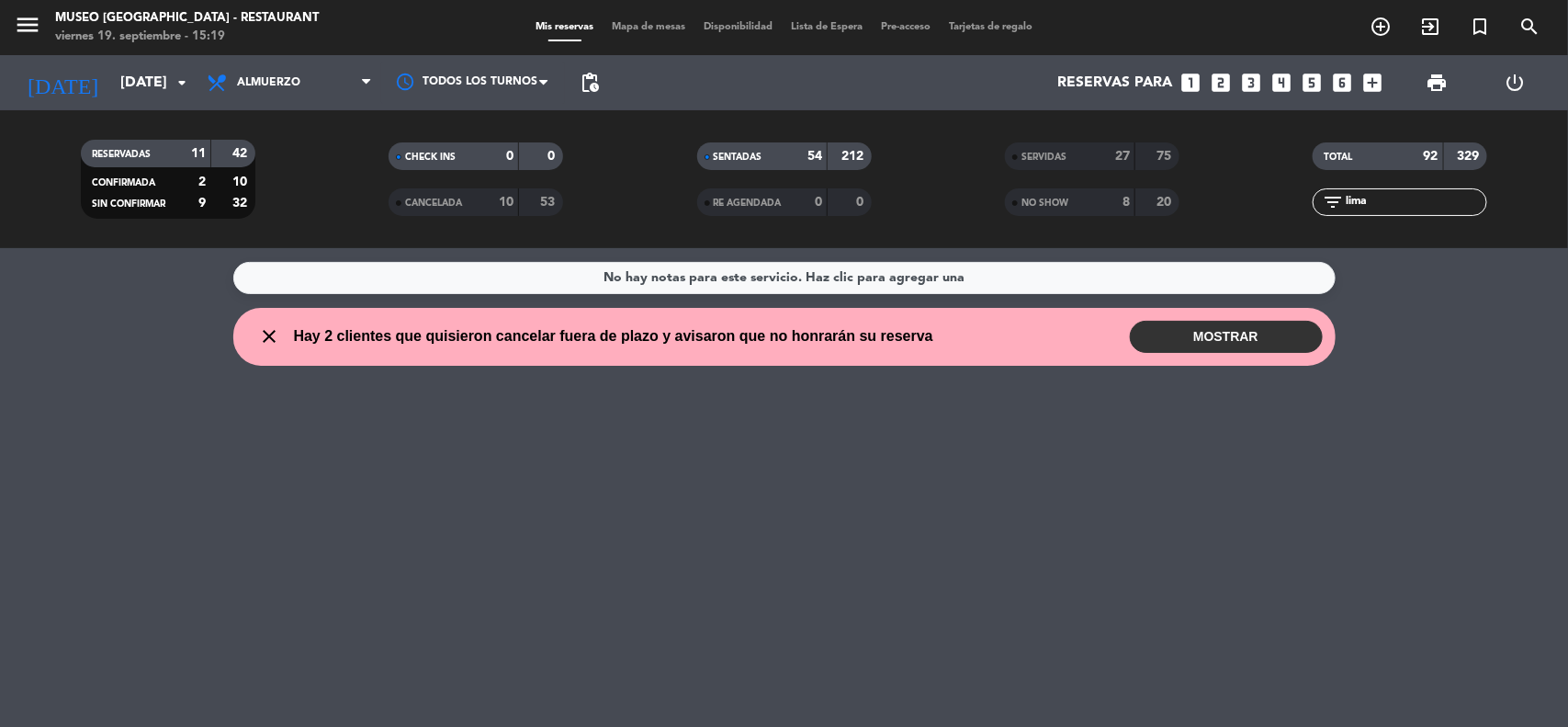
type input "lima"
click at [1424, 570] on div "No hay notas para este servicio. Haz clic para agregar una close Hay 2 clientes…" at bounding box center [784, 487] width 1568 height 479
click at [1057, 148] on div "SERVIDAS" at bounding box center [1052, 156] width 84 height 22
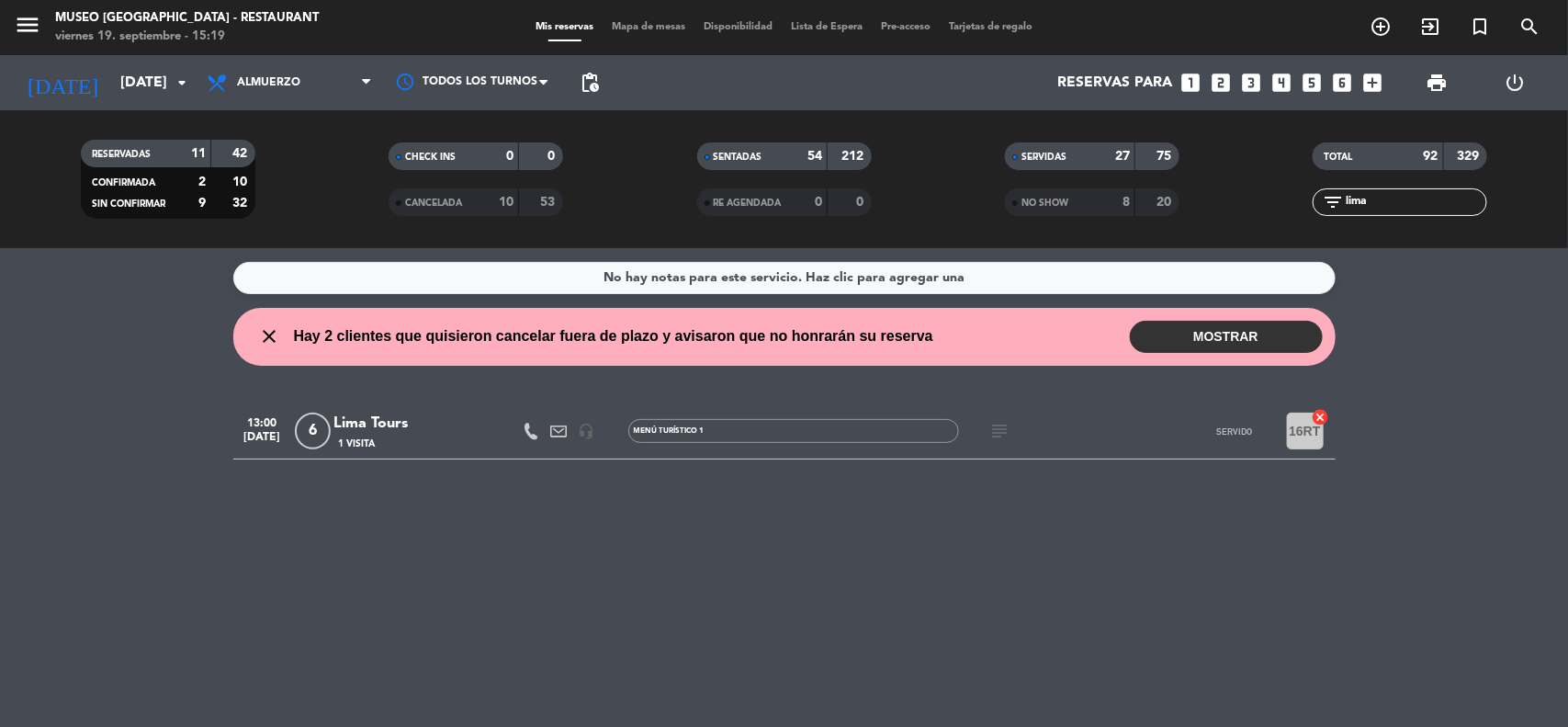
click at [400, 425] on div "Lima Tours" at bounding box center [412, 424] width 156 height 24
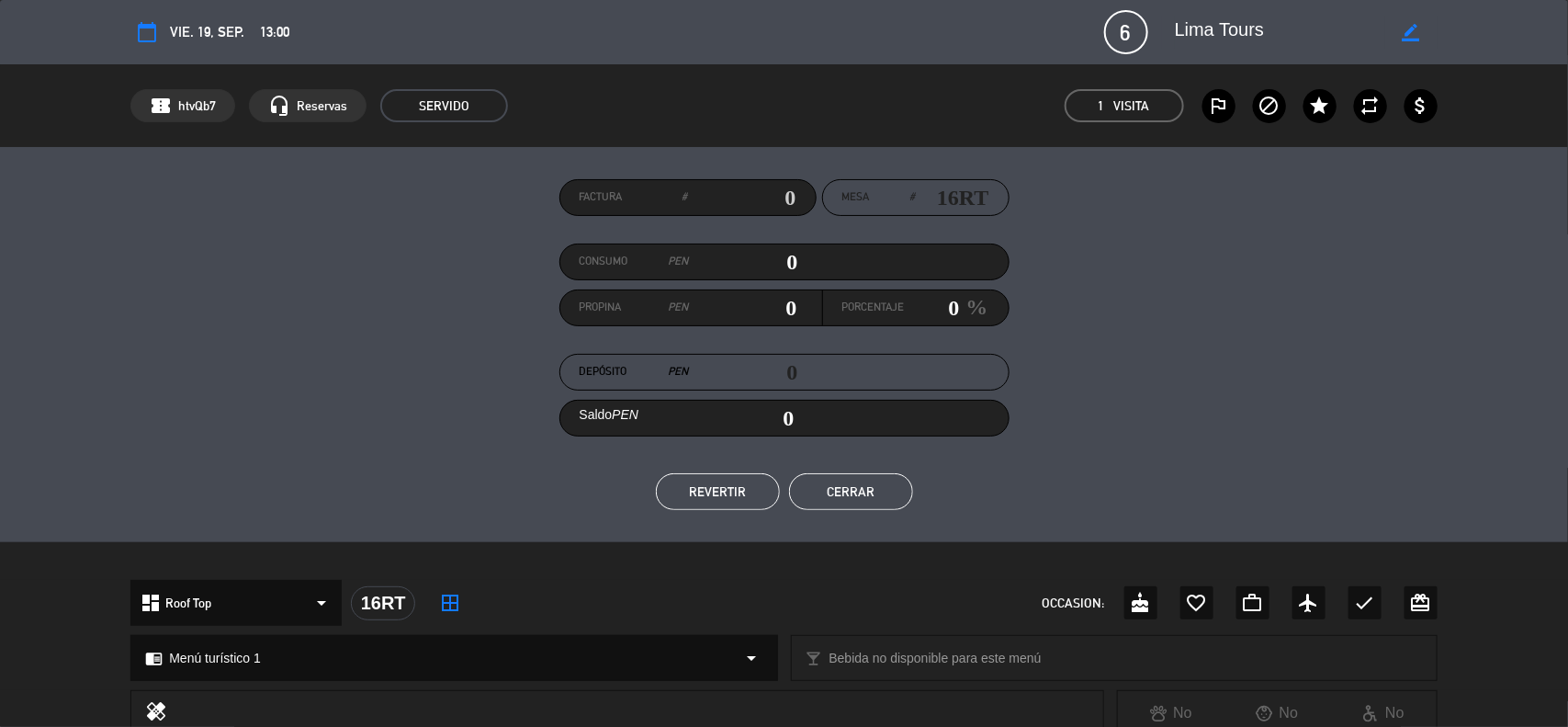
scroll to position [459, 0]
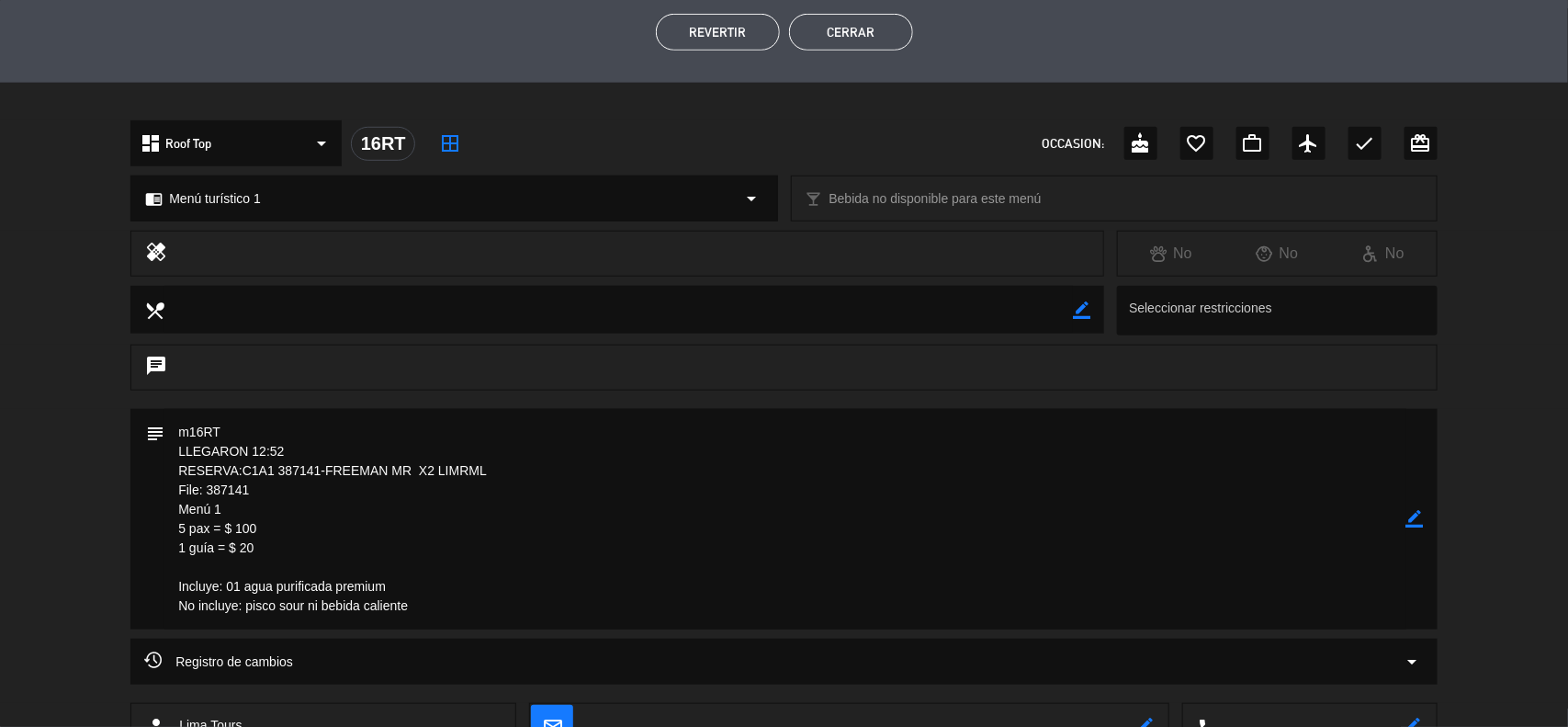
drag, startPoint x: 254, startPoint y: 489, endPoint x: 208, endPoint y: 489, distance: 46.0
click at [208, 489] on textarea at bounding box center [786, 519] width 1242 height 221
